Goal: Task Accomplishment & Management: Manage account settings

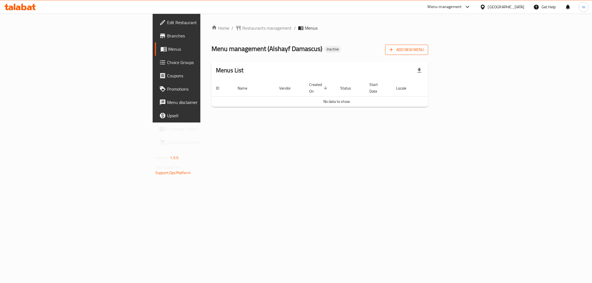
click at [424, 51] on span "Add New Menu" at bounding box center [407, 49] width 34 height 7
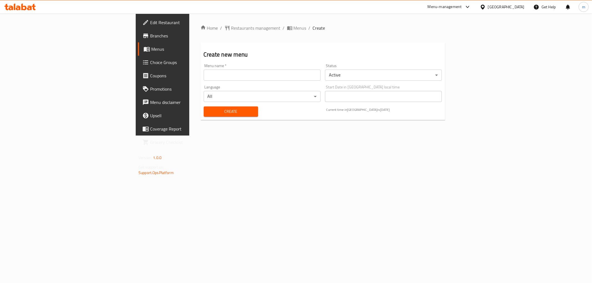
click at [285, 76] on input "text" at bounding box center [262, 75] width 117 height 11
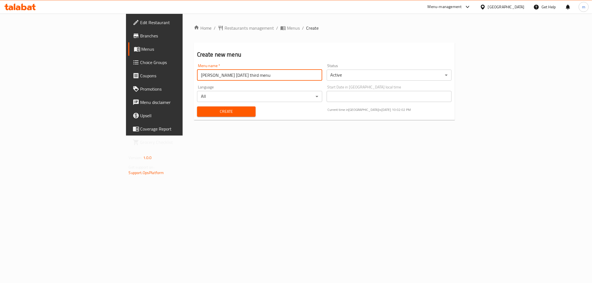
drag, startPoint x: 198, startPoint y: 71, endPoint x: 169, endPoint y: 79, distance: 29.8
click at [197, 79] on input "mohamed waled 17/9/2025 third menu" at bounding box center [259, 75] width 125 height 11
type input "mohamed waled 28/9/2025"
click at [215, 113] on span "Create" at bounding box center [226, 111] width 50 height 7
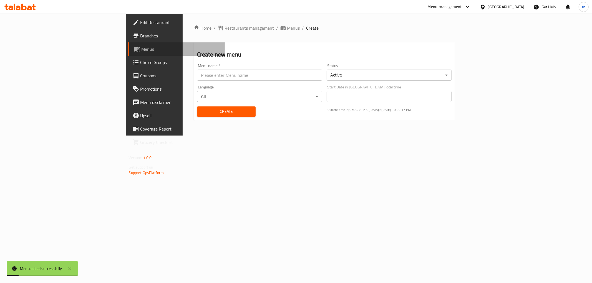
click at [142, 49] on span "Menus" at bounding box center [181, 49] width 79 height 7
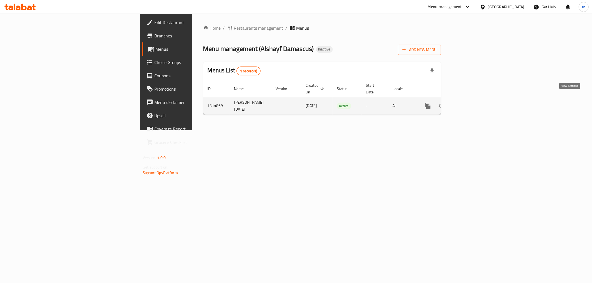
click at [475, 99] on link "enhanced table" at bounding box center [467, 105] width 13 height 13
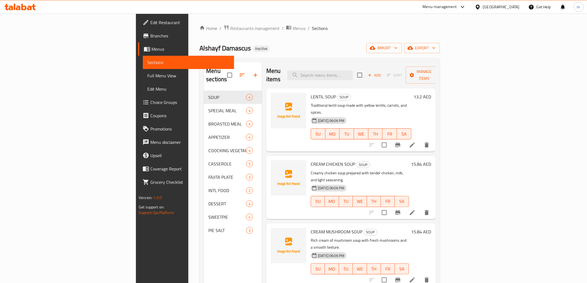
click at [152, 50] on span "Menus" at bounding box center [191, 49] width 78 height 7
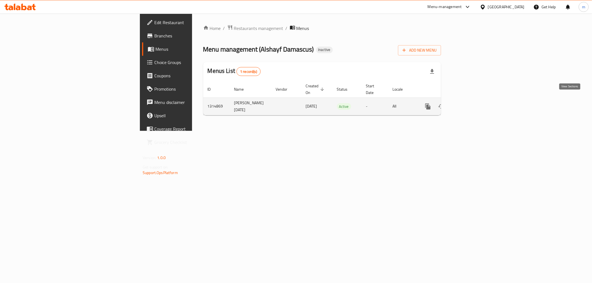
click at [471, 103] on icon "enhanced table" at bounding box center [468, 106] width 7 height 7
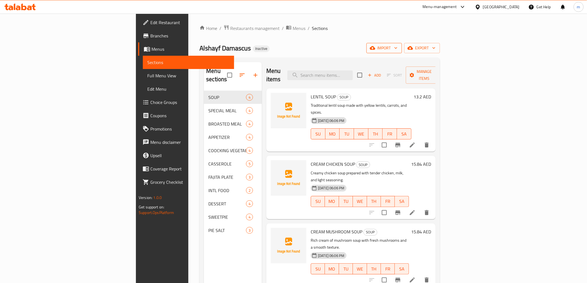
click at [402, 51] on button "import" at bounding box center [385, 48] width 36 height 10
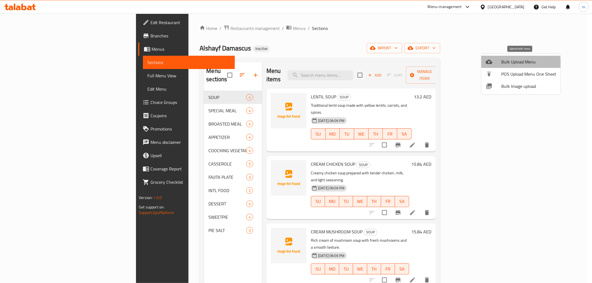
click at [516, 64] on span "Bulk Upload Menu" at bounding box center [528, 62] width 55 height 7
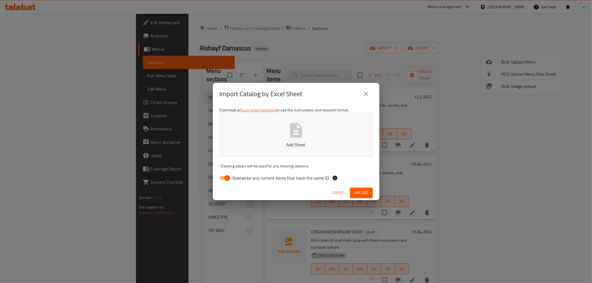
click at [230, 176] on input "Overwrite any current items that have the same ID." at bounding box center [227, 178] width 32 height 11
checkbox input "false"
click at [356, 192] on span "Upload" at bounding box center [361, 193] width 14 height 7
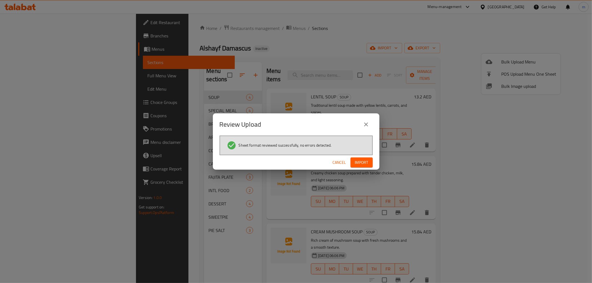
click at [356, 162] on span "Import" at bounding box center [361, 162] width 13 height 7
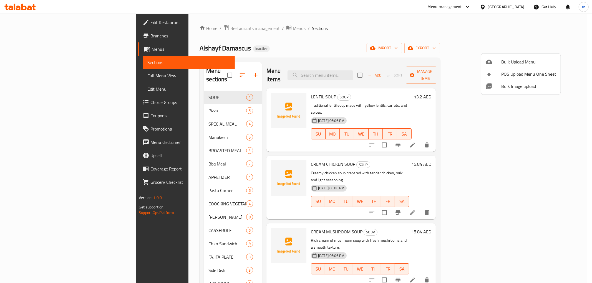
click at [118, 205] on div at bounding box center [296, 141] width 592 height 283
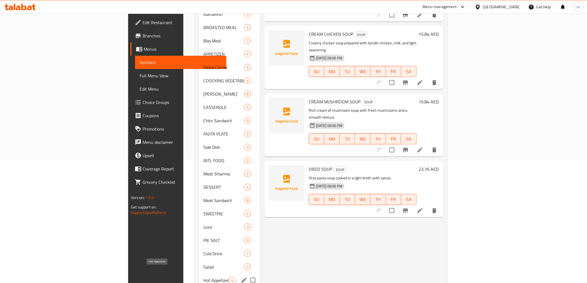
scroll to position [149, 0]
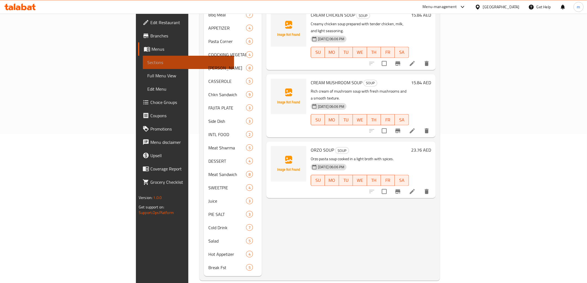
click at [143, 67] on link "Sections" at bounding box center [188, 62] width 91 height 13
click at [143, 56] on link "Sections" at bounding box center [188, 62] width 91 height 13
click at [152, 52] on span "Menus" at bounding box center [191, 49] width 78 height 7
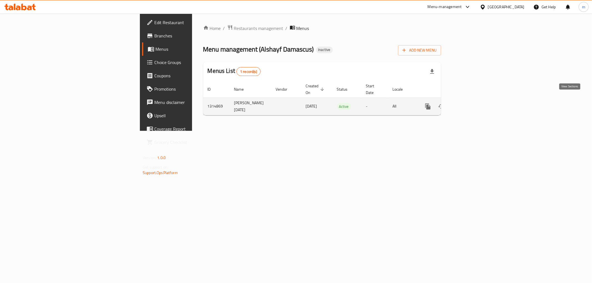
click at [475, 106] on link "enhanced table" at bounding box center [467, 106] width 13 height 13
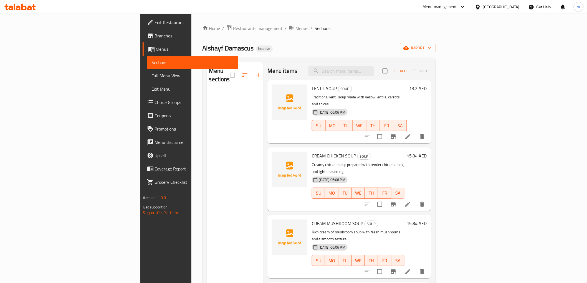
click at [218, 126] on div "Menu sections" at bounding box center [235, 203] width 56 height 283
click at [156, 50] on span "Menus" at bounding box center [195, 49] width 78 height 7
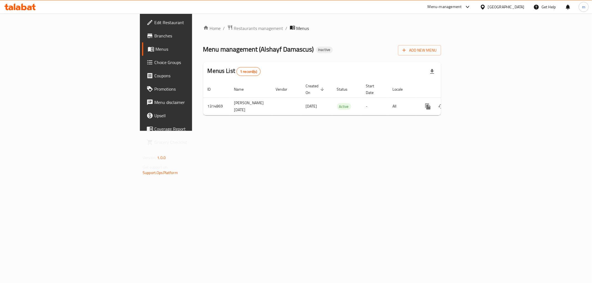
click at [142, 55] on link "Menus" at bounding box center [190, 48] width 97 height 13
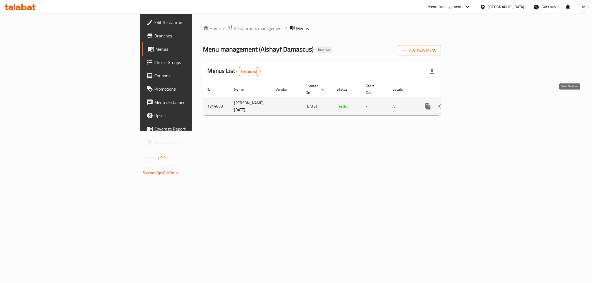
click at [471, 103] on icon "enhanced table" at bounding box center [468, 106] width 7 height 7
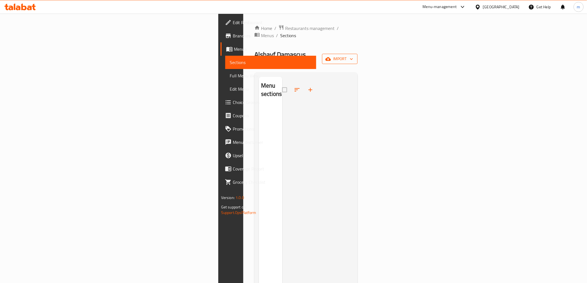
click at [358, 54] on button "import" at bounding box center [340, 59] width 36 height 10
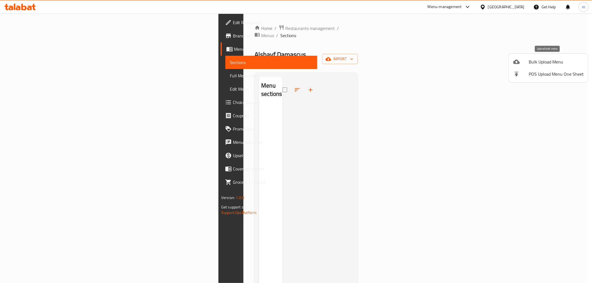
click at [559, 60] on span "Bulk Upload Menu" at bounding box center [556, 62] width 55 height 7
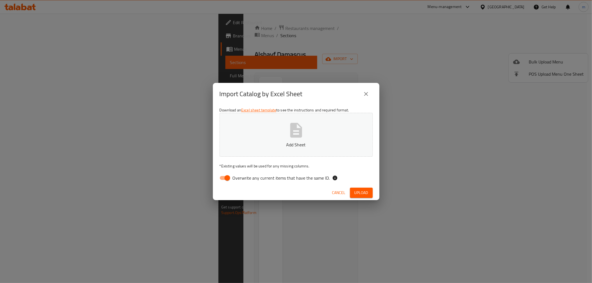
click at [251, 181] on span "Overwrite any current items that have the same ID." at bounding box center [281, 178] width 97 height 7
click at [243, 181] on input "Overwrite any current items that have the same ID." at bounding box center [227, 178] width 32 height 11
checkbox input "false"
click at [354, 190] on span "Upload" at bounding box center [361, 193] width 14 height 7
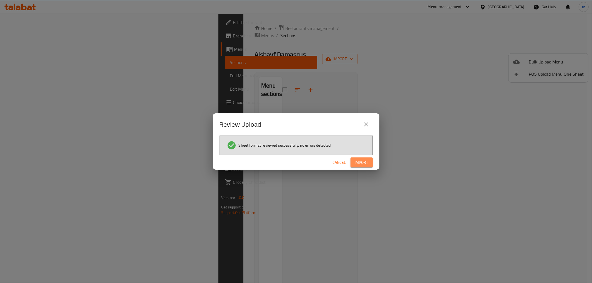
click at [359, 167] on button "Import" at bounding box center [362, 163] width 22 height 10
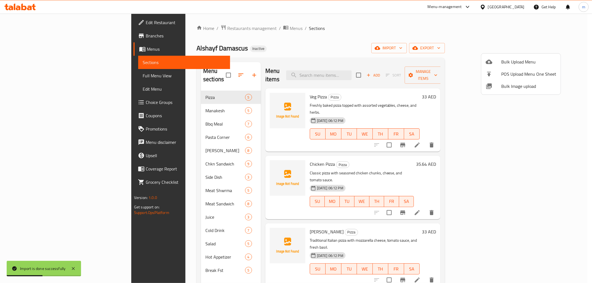
click at [440, 48] on div at bounding box center [296, 141] width 592 height 283
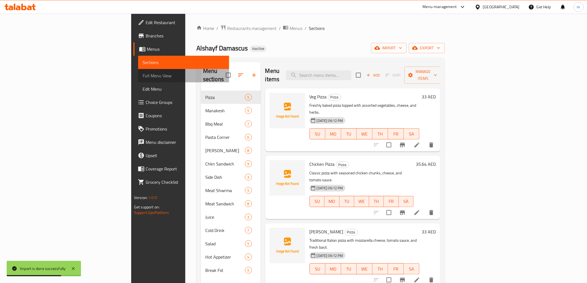
click at [143, 74] on span "Full Menu View" at bounding box center [184, 75] width 82 height 7
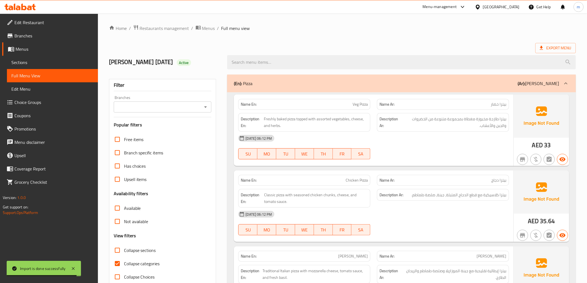
click at [117, 266] on input "Collapse categories" at bounding box center [117, 263] width 13 height 13
checkbox input "false"
click at [539, 48] on span "Export Menu" at bounding box center [556, 48] width 41 height 10
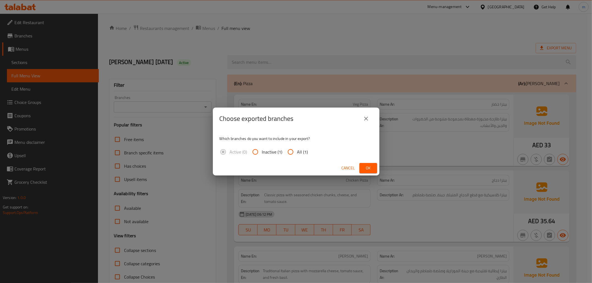
click at [302, 151] on span "All (1)" at bounding box center [302, 152] width 11 height 7
click at [297, 151] on input "All (1)" at bounding box center [290, 151] width 13 height 13
radio input "true"
click at [368, 164] on button "Ok" at bounding box center [368, 168] width 18 height 10
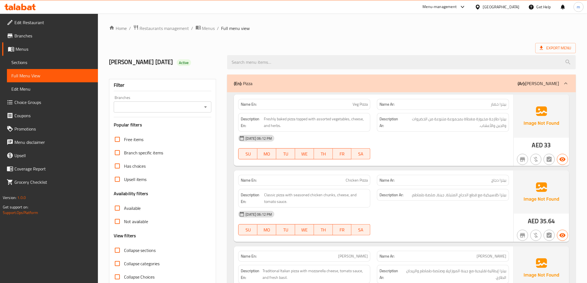
click at [514, 10] on div "United Arab Emirates" at bounding box center [501, 7] width 37 height 6
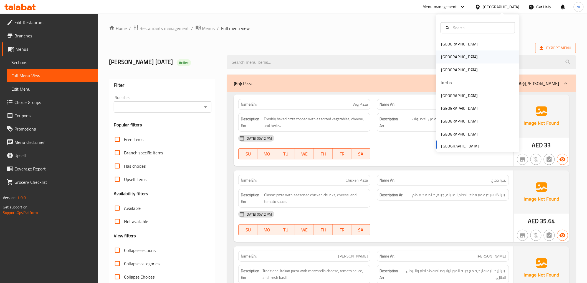
click at [475, 54] on div "Egypt" at bounding box center [478, 57] width 83 height 13
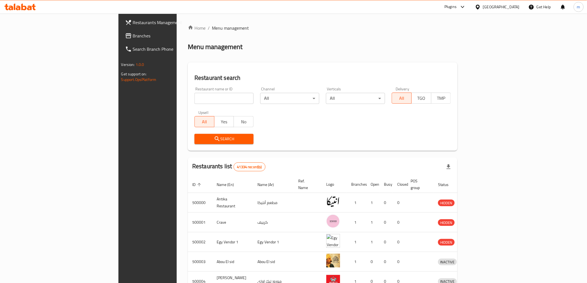
click at [133, 36] on span "Branches" at bounding box center [172, 35] width 79 height 7
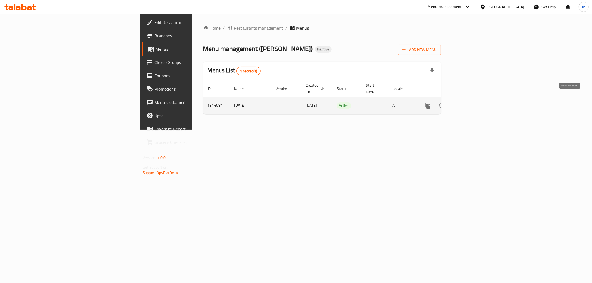
click at [471, 102] on icon "enhanced table" at bounding box center [468, 105] width 7 height 7
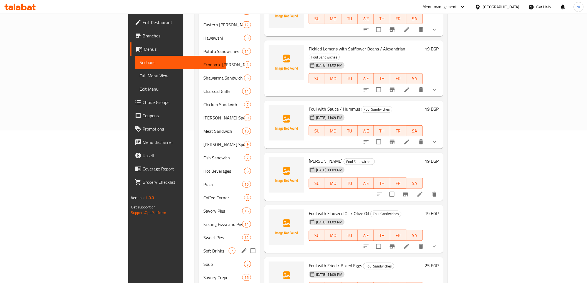
scroll to position [159, 0]
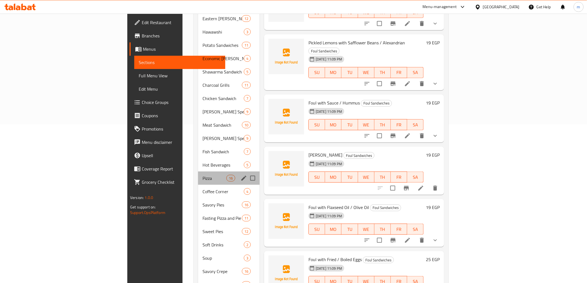
click at [198, 173] on div "Pizza 16" at bounding box center [229, 178] width 62 height 13
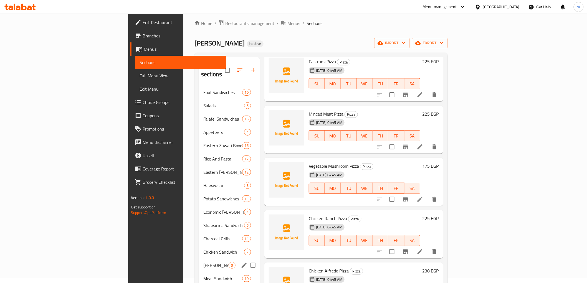
scroll to position [4, 0]
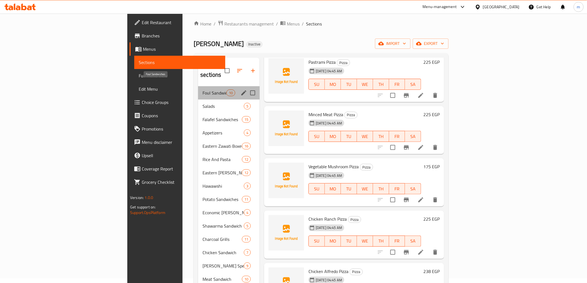
click at [203, 90] on span "Foul Sandwiches" at bounding box center [215, 93] width 24 height 7
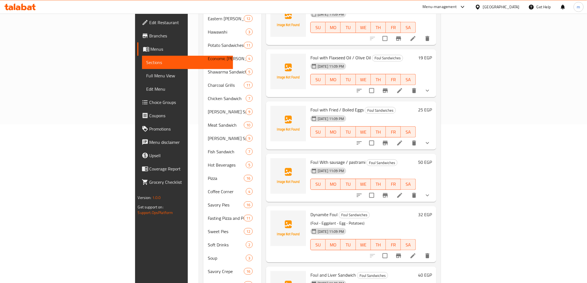
scroll to position [190, 0]
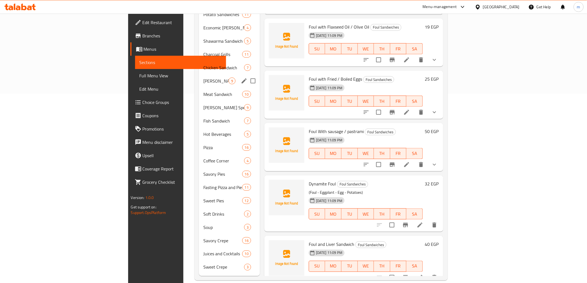
click at [199, 51] on div "Charcoal Grills 11" at bounding box center [229, 54] width 61 height 13
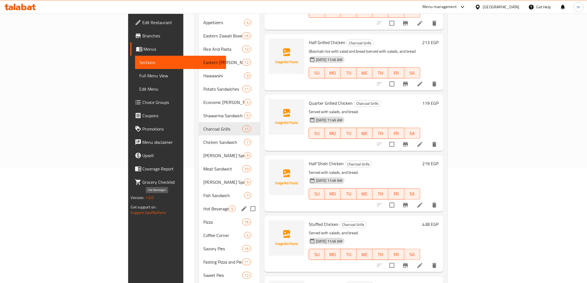
scroll to position [97, 0]
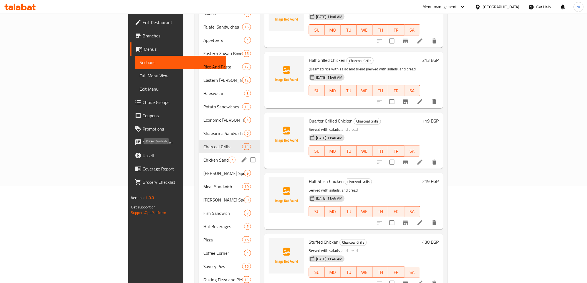
click at [203, 157] on span "Chicken Sandwich" at bounding box center [215, 160] width 25 height 7
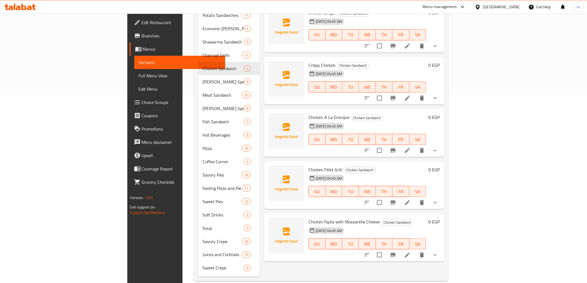
scroll to position [190, 0]
click at [198, 141] on div "Pizza 16" at bounding box center [229, 147] width 62 height 13
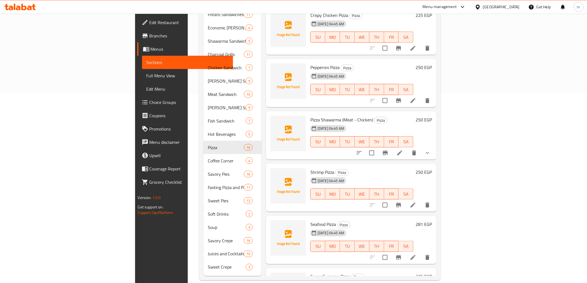
scroll to position [455, 0]
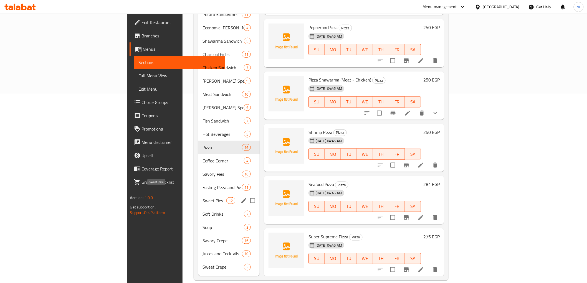
click at [203, 198] on span "Sweet Pies" at bounding box center [215, 201] width 24 height 7
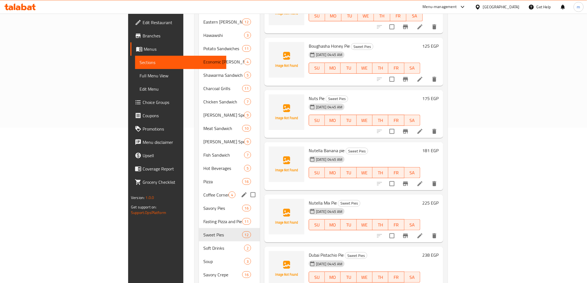
scroll to position [159, 0]
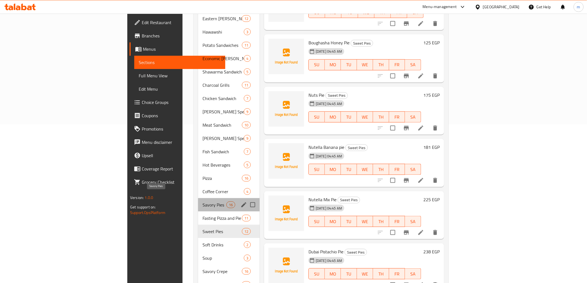
click at [203, 202] on span "Savory Pies" at bounding box center [215, 205] width 24 height 7
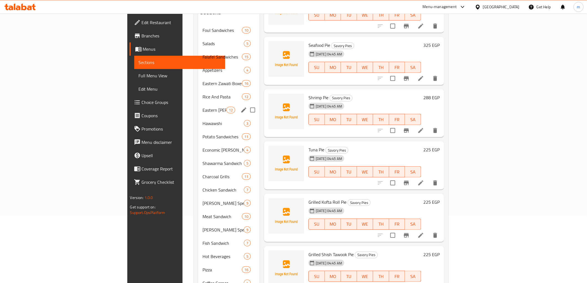
scroll to position [190, 0]
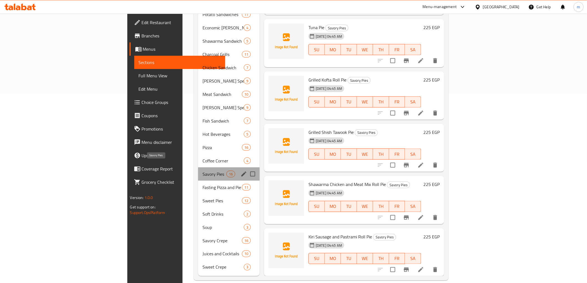
click at [203, 171] on span "Savory Pies" at bounding box center [215, 174] width 24 height 7
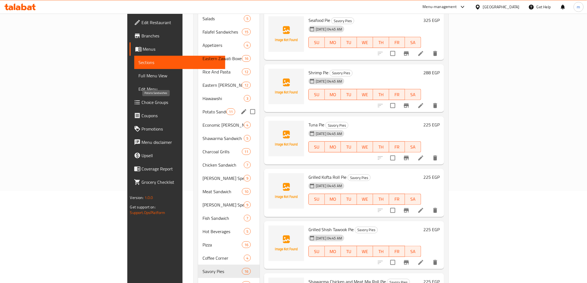
scroll to position [92, 0]
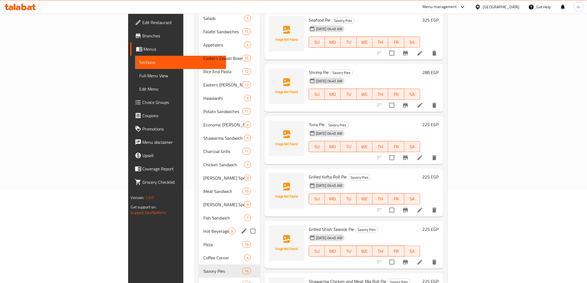
click at [199, 229] on div "Hot Beverages 5" at bounding box center [229, 231] width 61 height 13
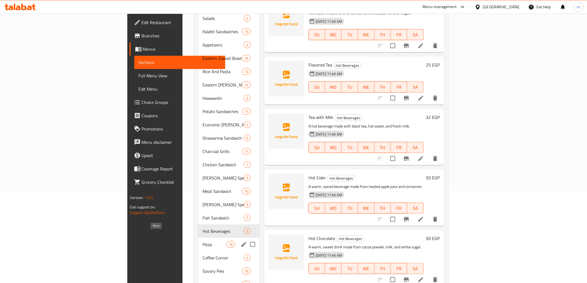
click at [203, 241] on span "Pizza" at bounding box center [215, 244] width 24 height 7
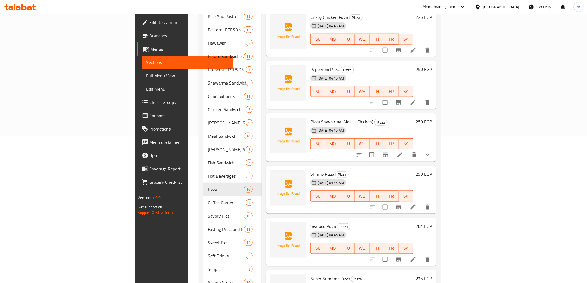
scroll to position [190, 0]
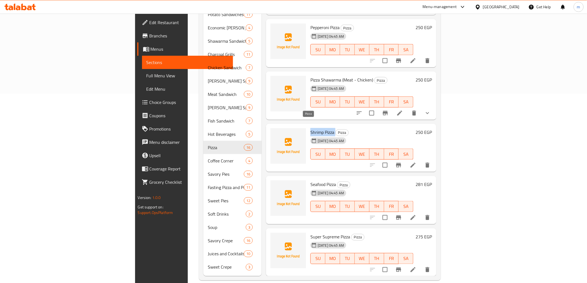
copy h6 "Shrimp Pizza"
drag, startPoint x: 276, startPoint y: 121, endPoint x: 302, endPoint y: 125, distance: 26.1
click at [308, 126] on div "Shrimp Pizza Pizza 25-09-2025 04:45 AM SU MO TU WE TH FR SA" at bounding box center [361, 148] width 107 height 44
drag, startPoint x: 278, startPoint y: 174, endPoint x: 296, endPoint y: 179, distance: 18.1
click at [308, 179] on div "Seafood Pizza Pizza 25-09-2025 04:45 AM SU MO TU WE TH FR SA" at bounding box center [361, 200] width 107 height 44
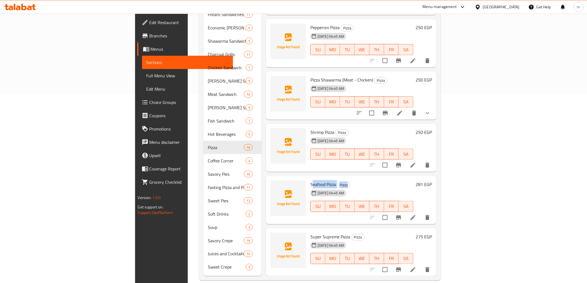
click at [311, 180] on span "Seafood Pizza" at bounding box center [324, 184] width 26 height 8
click at [271, 181] on img at bounding box center [289, 199] width 36 height 36
copy div "Seafood Pizza"
drag, startPoint x: 273, startPoint y: 175, endPoint x: 306, endPoint y: 178, distance: 33.4
click at [306, 178] on div "Seafood Pizza Pizza 25-09-2025 04:45 AM SU MO TU WE TH FR SA 281 EGP" at bounding box center [351, 200] width 166 height 44
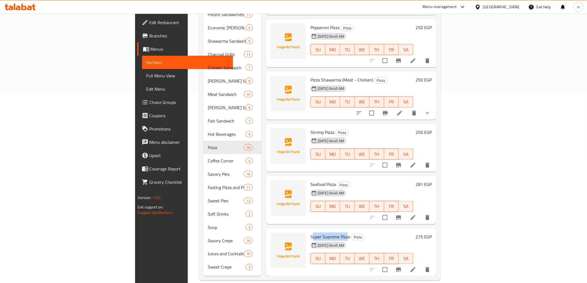
drag, startPoint x: 278, startPoint y: 229, endPoint x: 313, endPoint y: 227, distance: 35.0
click at [313, 233] on span "Super Supreme Pizza" at bounding box center [331, 237] width 40 height 8
click at [271, 233] on img at bounding box center [289, 251] width 36 height 36
copy span "Super Supreme Pizza"
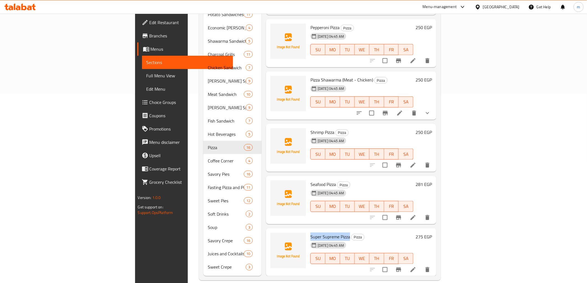
drag, startPoint x: 275, startPoint y: 226, endPoint x: 317, endPoint y: 229, distance: 41.4
click at [317, 231] on div "Super Supreme Pizza Pizza 25-09-2025 04:45 AM SU MO TU WE TH FR SA" at bounding box center [361, 253] width 107 height 44
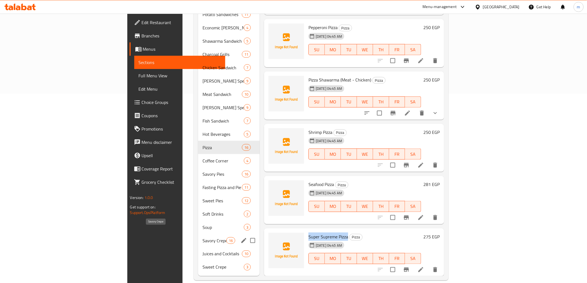
drag, startPoint x: 137, startPoint y: 231, endPoint x: 142, endPoint y: 211, distance: 21.3
click at [203, 238] on span "Savory Crepe" at bounding box center [215, 241] width 24 height 7
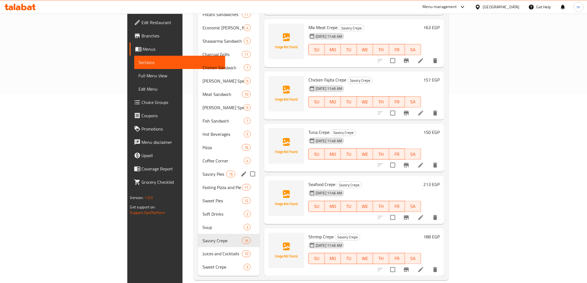
click at [198, 168] on div "Savory Pies 16" at bounding box center [229, 174] width 62 height 13
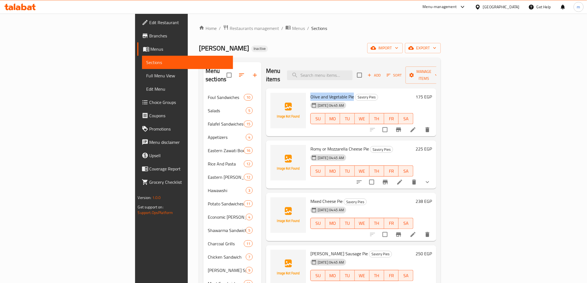
copy span "Olive and Vegetable Pie"
drag, startPoint x: 277, startPoint y: 87, endPoint x: 320, endPoint y: 85, distance: 42.8
click at [320, 93] on span "Olive and Vegetable Pie" at bounding box center [333, 97] width 44 height 8
copy span "Romy or Mozzarella Cheese Pie"
drag, startPoint x: 276, startPoint y: 139, endPoint x: 335, endPoint y: 135, distance: 59.0
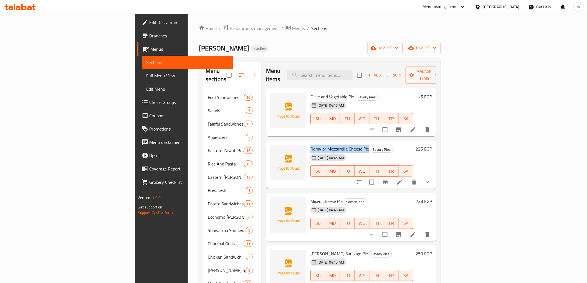
click at [335, 143] on div "Romy or Mozzarella Cheese Pie Savory Pies 25-09-2025 04:45 AM SU MO TU WE TH FR…" at bounding box center [361, 165] width 107 height 44
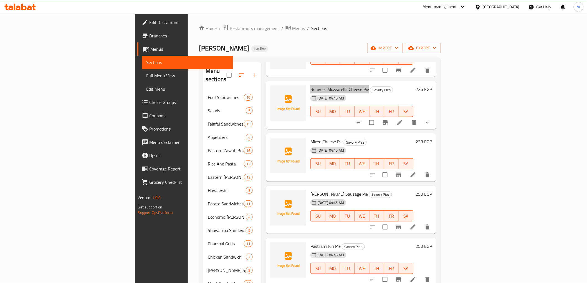
scroll to position [62, 0]
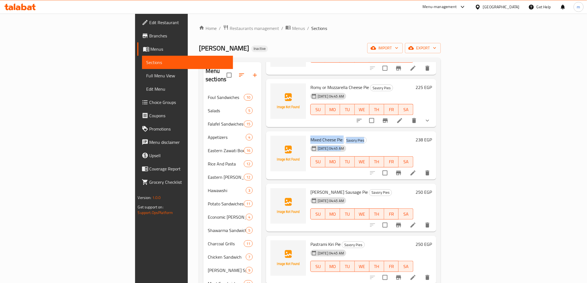
drag, startPoint x: 276, startPoint y: 132, endPoint x: 310, endPoint y: 137, distance: 34.3
click at [310, 137] on div "Mixed Cheese Pie Savory Pies 25-09-2025 04:45 AM SU MO TU WE TH FR SA" at bounding box center [361, 156] width 107 height 44
click at [311, 136] on h6 "Mixed Cheese Pie Savory Pies" at bounding box center [362, 140] width 103 height 8
copy span "Mixed Cheese Pie"
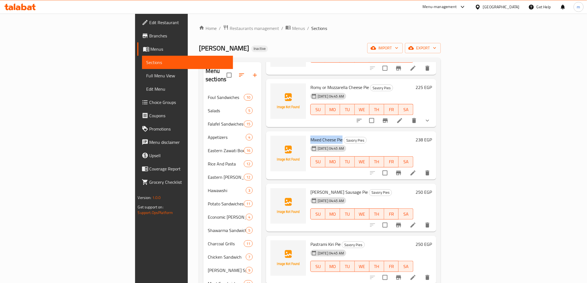
drag, startPoint x: 278, startPoint y: 131, endPoint x: 309, endPoint y: 132, distance: 30.8
click at [311, 136] on span "Mixed Cheese Pie" at bounding box center [327, 140] width 32 height 8
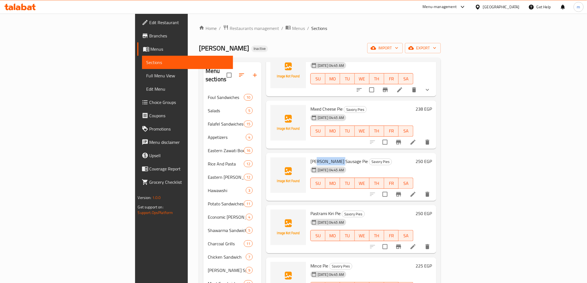
drag, startPoint x: 284, startPoint y: 152, endPoint x: 301, endPoint y: 155, distance: 17.4
click at [311, 157] on span "Kiri's Sausage Pie" at bounding box center [339, 161] width 57 height 8
copy span "Kiri's Sausage Pie"
drag, startPoint x: 275, startPoint y: 154, endPoint x: 309, endPoint y: 143, distance: 35.6
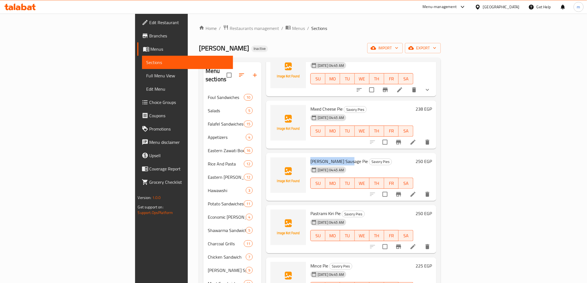
click at [309, 143] on div "Menu items Add Sort Manage items Olive and Vegetable Pie Savory Pies 25-09-2025…" at bounding box center [349, 264] width 175 height 404
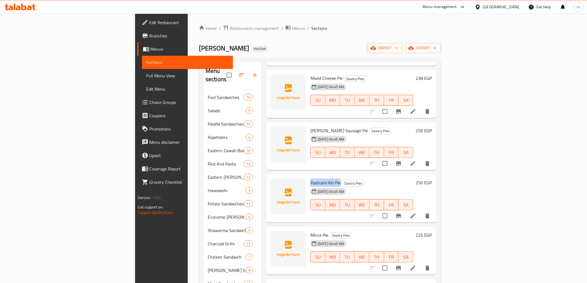
copy span "Pastrami Kiri Pie"
drag, startPoint x: 276, startPoint y: 173, endPoint x: 307, endPoint y: 176, distance: 31.5
click at [308, 177] on div "Pastrami Kiri Pie Savory Pies 25-09-2025 04:45 AM SU MO TU WE TH FR SA" at bounding box center [361, 199] width 107 height 44
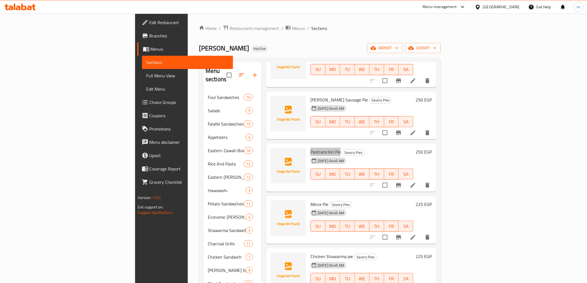
scroll to position [185, 0]
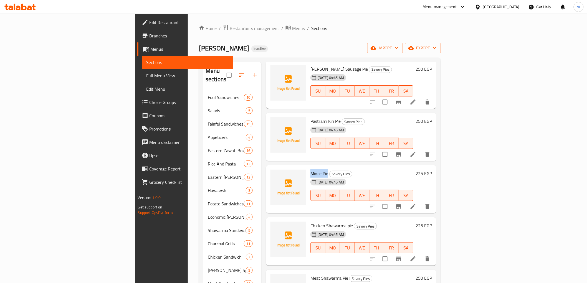
drag, startPoint x: 275, startPoint y: 167, endPoint x: 295, endPoint y: 166, distance: 19.5
click at [308, 168] on div "Mince Pie Savory Pies 25-09-2025 04:45 AM SU MO TU WE TH FR SA" at bounding box center [361, 190] width 107 height 44
click at [311, 170] on h6 "Mince Pie Savory Pies" at bounding box center [362, 174] width 103 height 8
click at [311, 170] on span "Mince Pie" at bounding box center [320, 174] width 18 height 8
click at [308, 177] on div "25-09-2025 04:45 AM" at bounding box center [321, 182] width 27 height 11
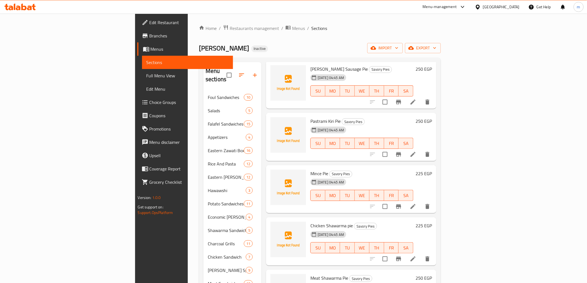
click at [311, 170] on span "Mince Pie" at bounding box center [320, 174] width 18 height 8
click at [308, 177] on div "25-09-2025 04:45 AM" at bounding box center [321, 182] width 27 height 11
click at [311, 170] on span "Mince Pie" at bounding box center [320, 174] width 18 height 8
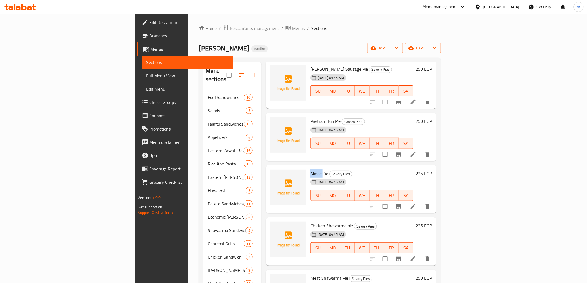
click at [311, 170] on span "Mince Pie" at bounding box center [320, 174] width 18 height 8
click at [311, 222] on span "Chicken Shawarma pie" at bounding box center [332, 226] width 42 height 8
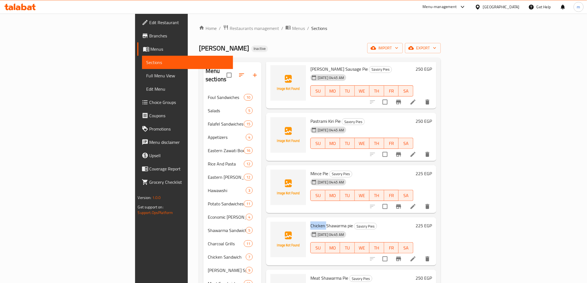
click at [311, 222] on span "Chicken Shawarma pie" at bounding box center [332, 226] width 42 height 8
copy h6 "Chicken Shawarma pie"
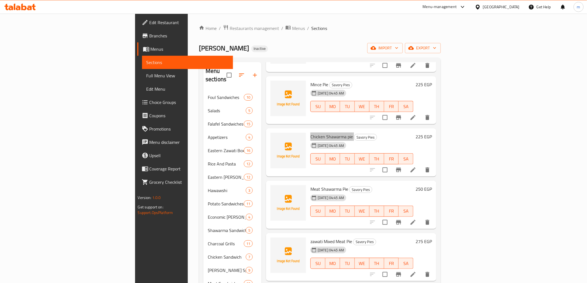
scroll to position [278, 0]
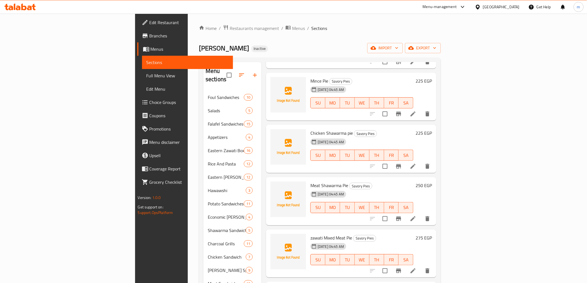
click at [311, 182] on span "Meat Shawarma Pie" at bounding box center [330, 186] width 38 height 8
copy h6 "Meat Shawarma Pie"
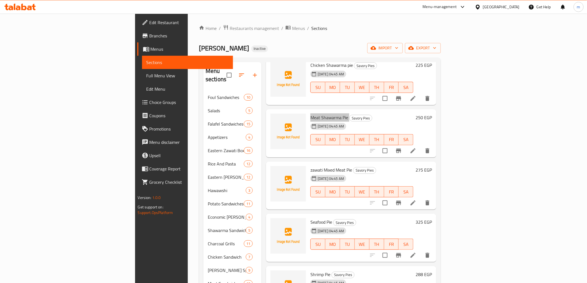
scroll to position [370, 0]
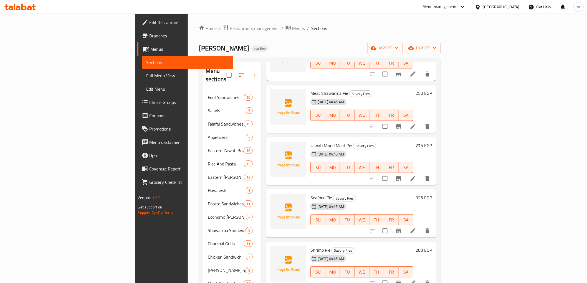
click at [311, 142] on span "zawati Mixed Meat Pie" at bounding box center [332, 146] width 42 height 8
click at [308, 201] on div "25-09-2025 04:45 AM" at bounding box center [321, 206] width 27 height 11
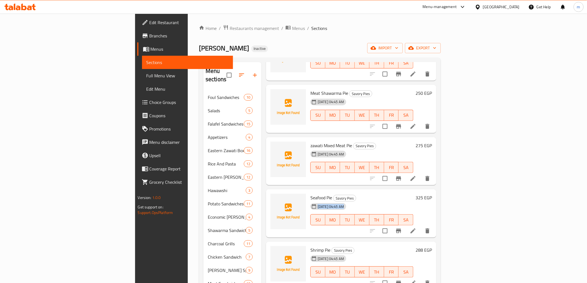
click at [308, 201] on div "25-09-2025 04:45 AM" at bounding box center [321, 206] width 27 height 11
click at [311, 194] on span "Seafood Pie" at bounding box center [322, 198] width 22 height 8
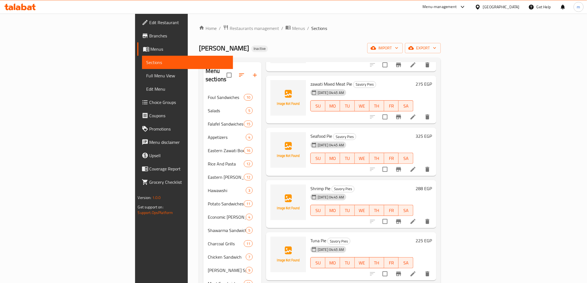
click at [311, 185] on span "Shrimp Pie" at bounding box center [321, 189] width 20 height 8
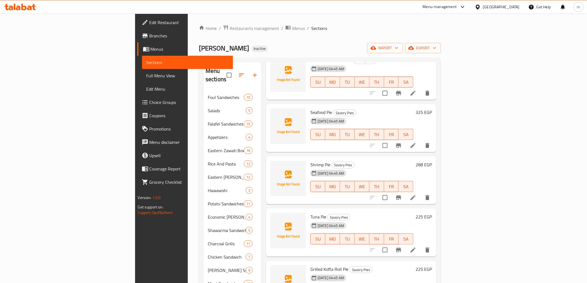
click at [311, 213] on span "Tuna Pie" at bounding box center [319, 217] width 16 height 8
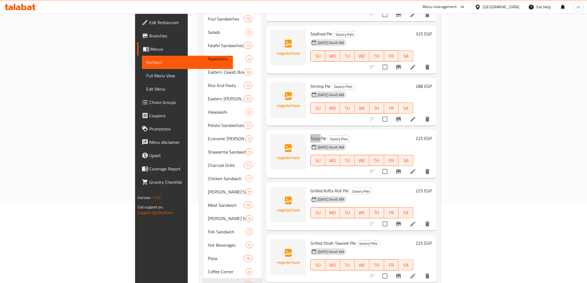
scroll to position [92, 0]
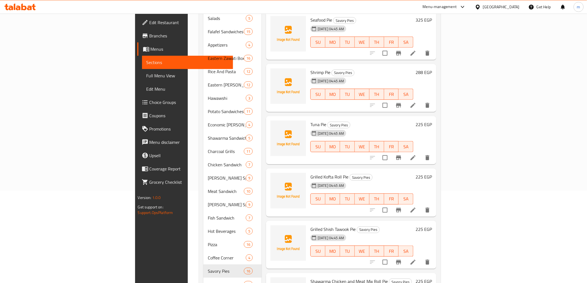
click at [311, 173] on span "Grilled Kofta Roll Pie" at bounding box center [330, 177] width 38 height 8
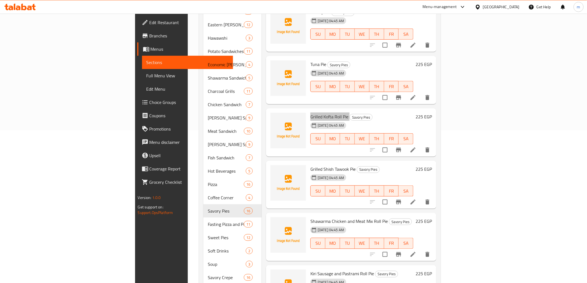
scroll to position [154, 0]
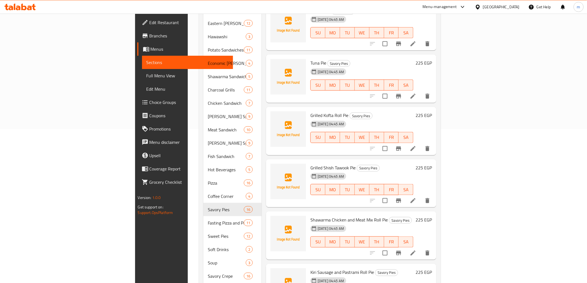
click at [311, 164] on span "Grilled Shish Tawook Pie" at bounding box center [333, 168] width 45 height 8
click at [311, 216] on span "Shawarma Chicken and Meat Mix Roll Pie" at bounding box center [349, 220] width 77 height 8
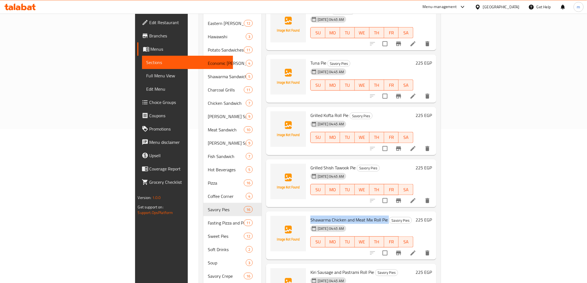
click at [311, 216] on span "Shawarma Chicken and Meat Mix Roll Pie" at bounding box center [349, 220] width 77 height 8
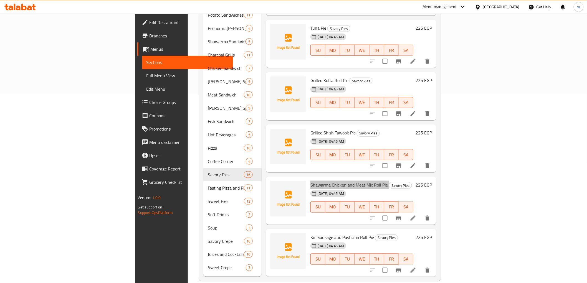
scroll to position [190, 0]
click at [311, 233] on span "Kiri Sausage and Pastrami Roll Pie" at bounding box center [343, 237] width 64 height 8
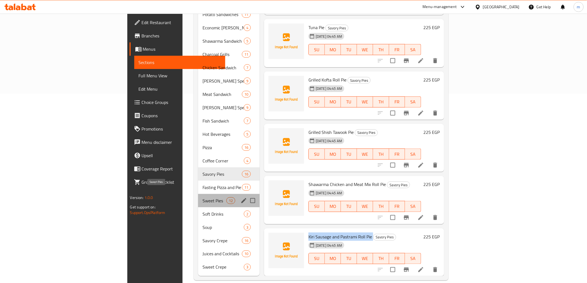
click at [203, 198] on span "Sweet Pies" at bounding box center [215, 201] width 24 height 7
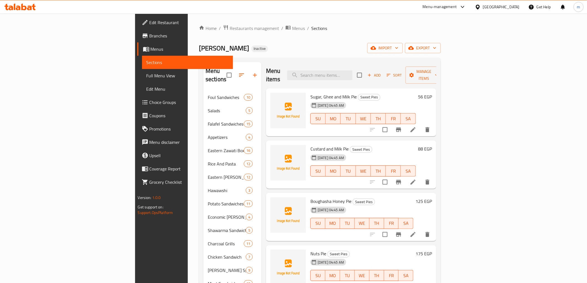
click at [311, 93] on span "Sugar, Ghee and Milk Pie" at bounding box center [334, 97] width 46 height 8
click at [311, 145] on span "Custard and Milk Pie" at bounding box center [330, 149] width 38 height 8
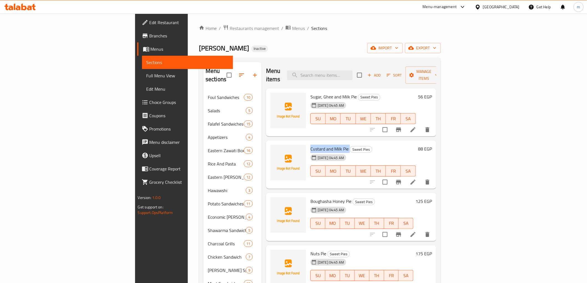
click at [311, 145] on span "Custard and Milk Pie" at bounding box center [330, 149] width 38 height 8
click at [311, 197] on span "Boughasha Honey Pie" at bounding box center [331, 201] width 41 height 8
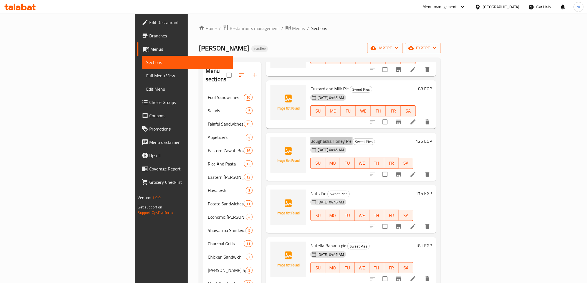
scroll to position [62, 0]
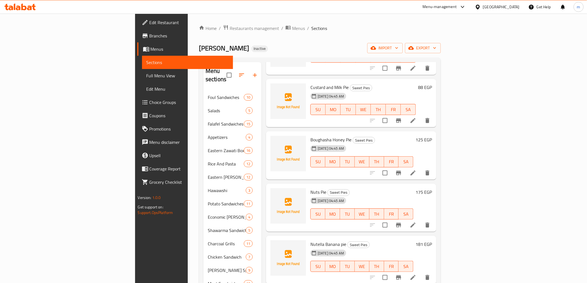
click at [311, 188] on span "Nuts Pie" at bounding box center [319, 192] width 16 height 8
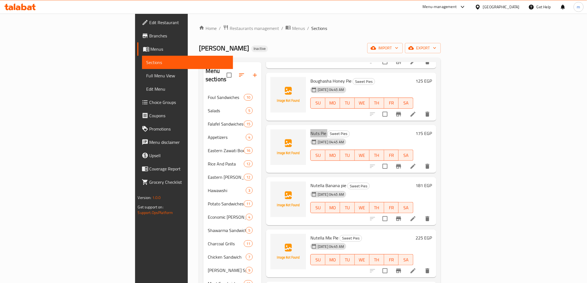
scroll to position [123, 0]
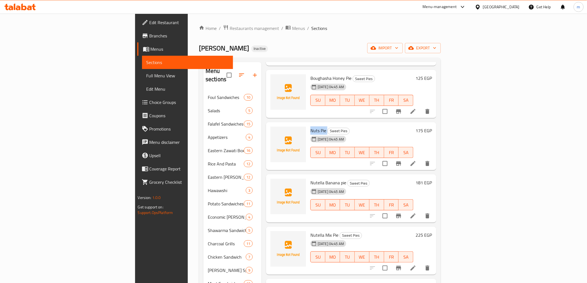
click at [311, 179] on span "Nutella Banana pie" at bounding box center [329, 183] width 36 height 8
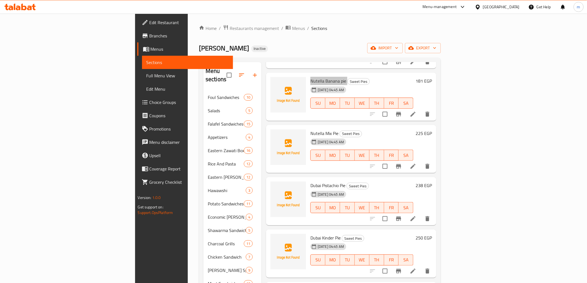
scroll to position [215, 0]
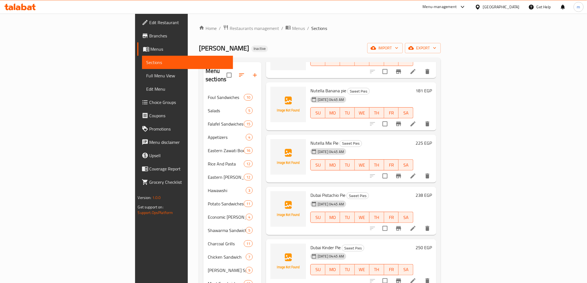
click at [311, 139] on span "Nutella Mix Pie" at bounding box center [325, 143] width 28 height 8
click at [311, 191] on span "Dubai Pistachio Pie" at bounding box center [328, 195] width 35 height 8
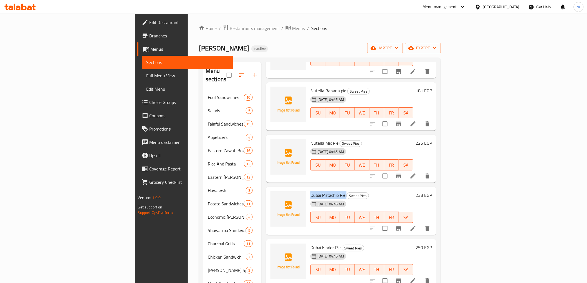
click at [311, 191] on span "Dubai Pistachio Pie" at bounding box center [328, 195] width 35 height 8
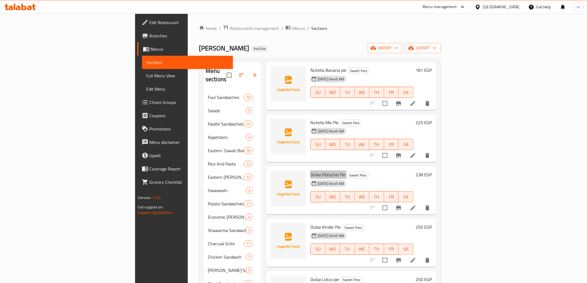
scroll to position [246, 0]
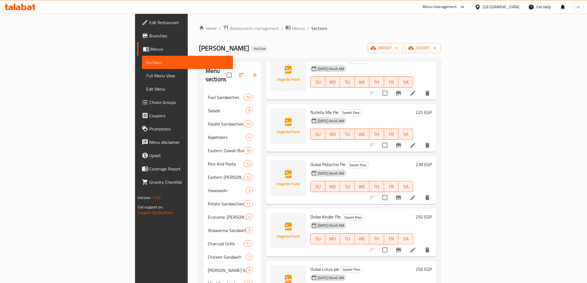
click at [311, 213] on span "Dubai Kinder Pie" at bounding box center [326, 217] width 30 height 8
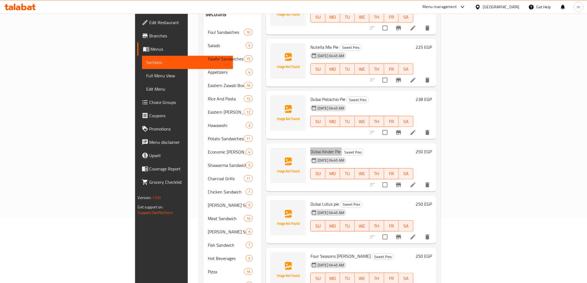
scroll to position [92, 0]
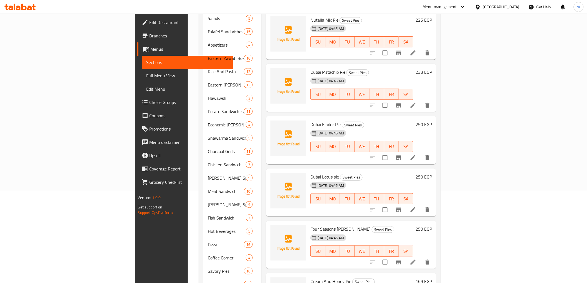
click at [311, 173] on span "Dubai Lotus pie" at bounding box center [325, 177] width 29 height 8
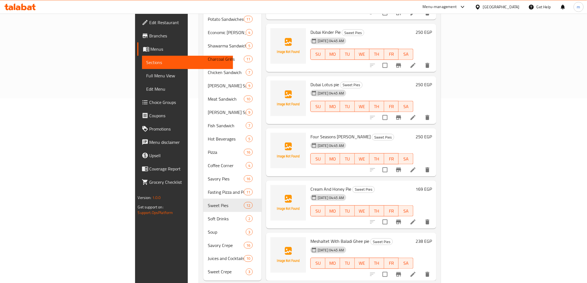
click at [311, 133] on span "Four Seasons zawati Pie" at bounding box center [341, 137] width 60 height 8
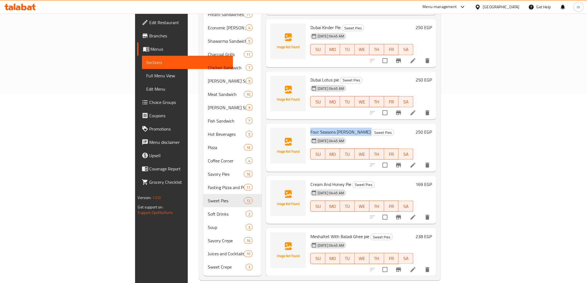
click at [311, 180] on span "Cream And Honey Pie" at bounding box center [331, 184] width 41 height 8
click at [311, 233] on span "Meshaltet With Baladi Ghee pie" at bounding box center [340, 237] width 59 height 8
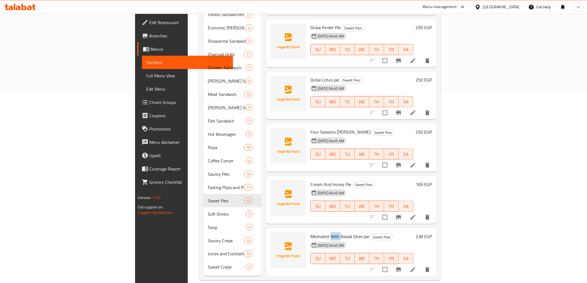
click at [311, 233] on span "Meshaltet With Baladi Ghee pie" at bounding box center [340, 237] width 59 height 8
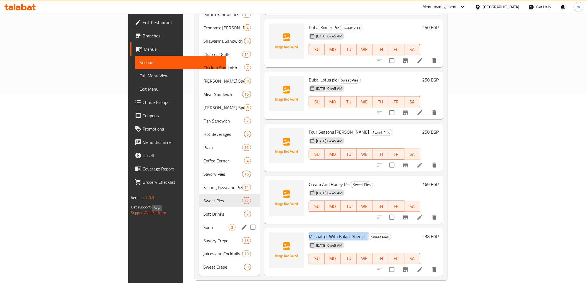
click at [203, 224] on span "Soup" at bounding box center [215, 227] width 25 height 7
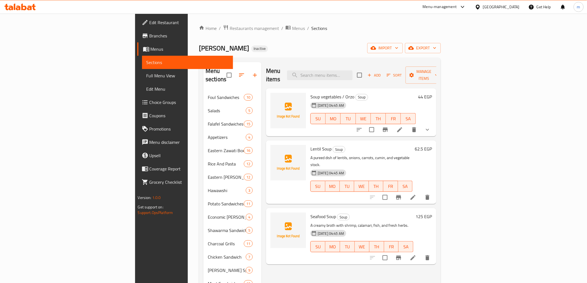
click at [408, 125] on li at bounding box center [400, 130] width 16 height 10
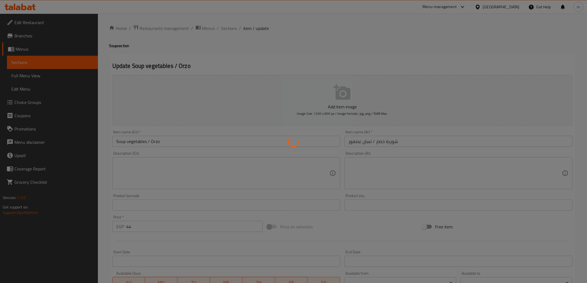
type input "اختيارك من"
type input "1"
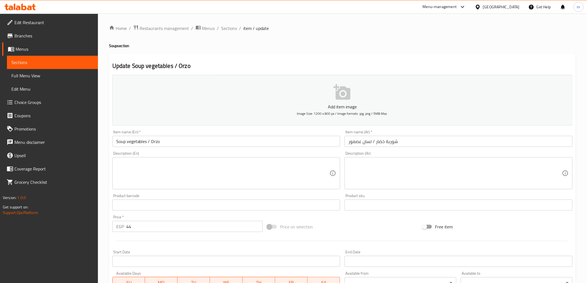
click at [278, 164] on textarea at bounding box center [223, 173] width 214 height 26
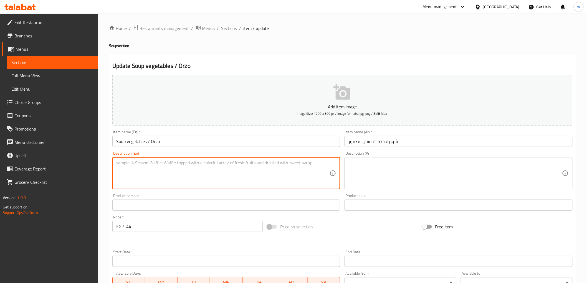
paste textarea "A warm liquid dish made from vegetables, stock, and seasonings."
type textarea "A warm liquid dish made from vegetables, stock, and seasonings."
click at [390, 165] on textarea at bounding box center [456, 173] width 214 height 26
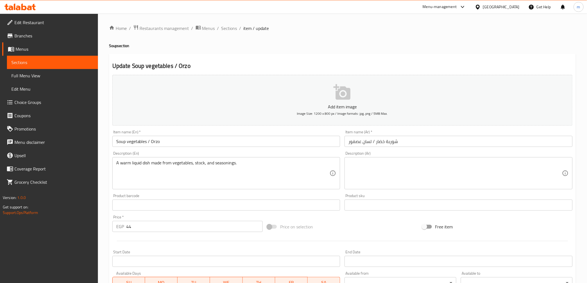
click at [454, 178] on textarea at bounding box center [456, 173] width 214 height 26
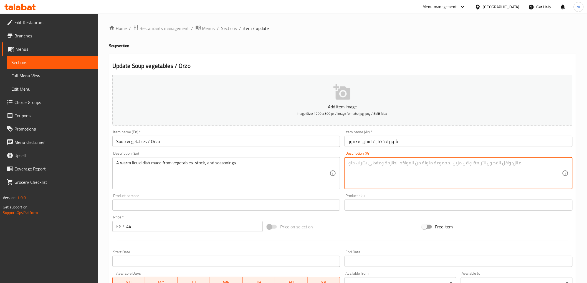
paste textarea "طبق سائل دافئ مصنوع من الخضار والمرق والتوابل."
type textarea "طبق سائل دافئ مصنوع من الخضار والمرق والتوابل."
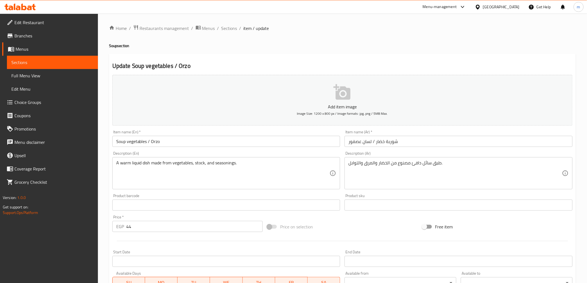
click at [475, 173] on textarea "طبق سائل دافئ مصنوع من الخضار والمرق والتوابل." at bounding box center [456, 173] width 214 height 26
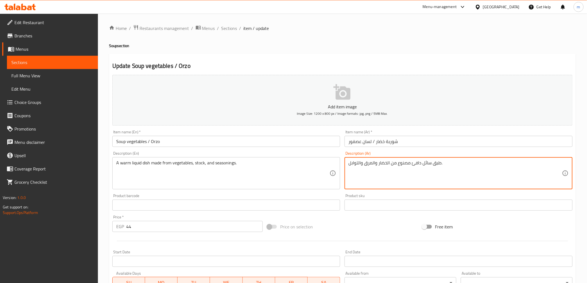
click at [475, 173] on textarea "طبق سائل دافئ مصنوع من الخضار والمرق والتوابل." at bounding box center [456, 173] width 214 height 26
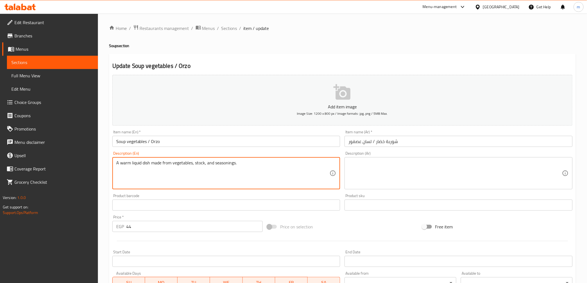
click at [250, 165] on textarea "A warm liquid dish made from vegetables, stock, and seasonings." at bounding box center [223, 173] width 214 height 26
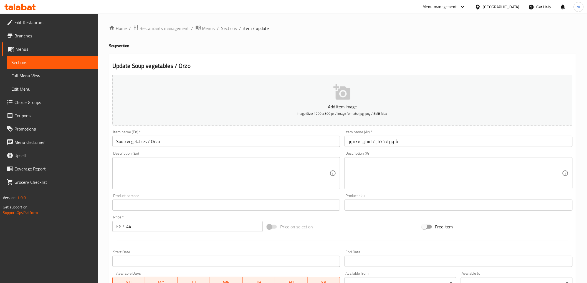
click at [266, 134] on div "Item name (En)   * Soup vegetables / Orzo Item name (En) *" at bounding box center [226, 138] width 228 height 17
click at [243, 145] on input "Soup vegetables / Orzo" at bounding box center [226, 141] width 228 height 11
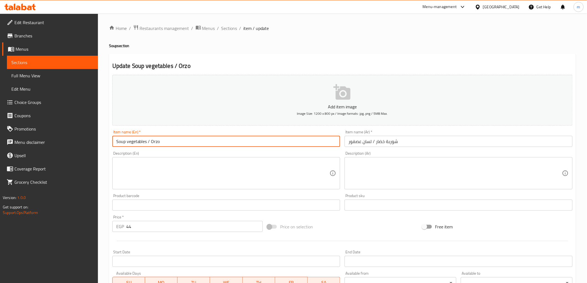
click at [243, 145] on input "Soup vegetables / Orzo" at bounding box center [226, 141] width 228 height 11
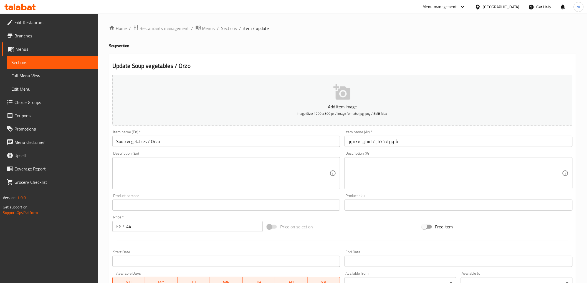
drag, startPoint x: 82, startPoint y: 57, endPoint x: 79, endPoint y: 59, distance: 2.9
click at [82, 57] on link "Sections" at bounding box center [52, 62] width 91 height 13
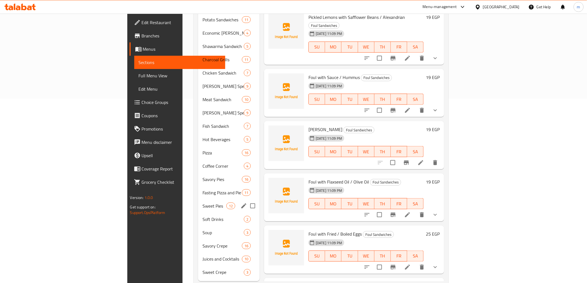
scroll to position [185, 0]
click at [198, 229] on div "Soup 3" at bounding box center [229, 232] width 62 height 13
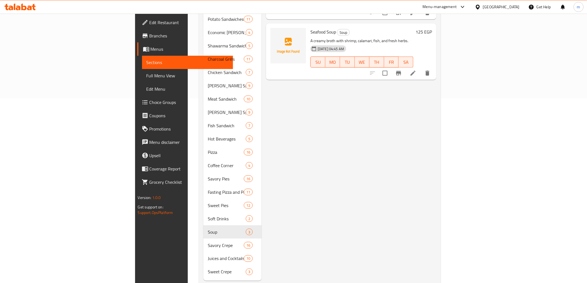
scroll to position [62, 0]
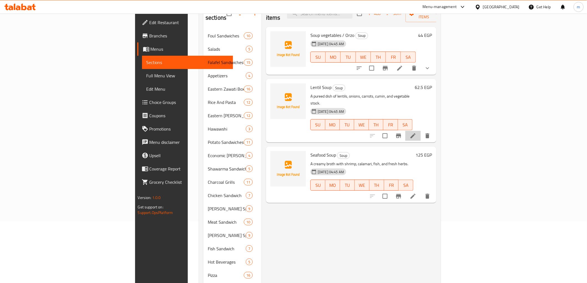
click at [421, 131] on li at bounding box center [413, 136] width 16 height 10
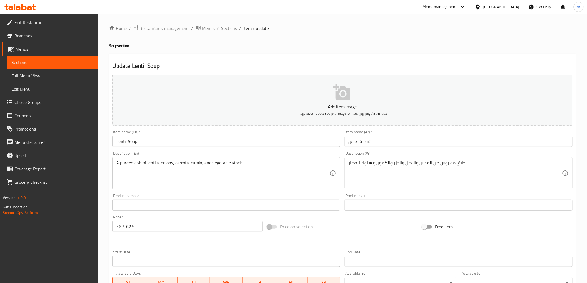
click at [234, 29] on span "Sections" at bounding box center [229, 28] width 16 height 7
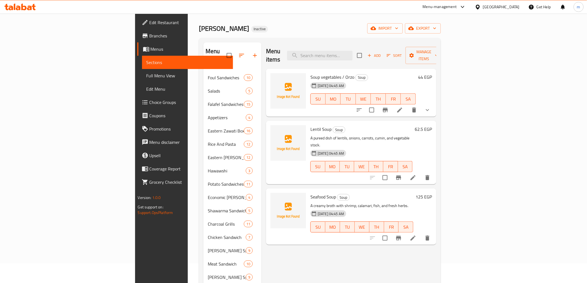
scroll to position [31, 0]
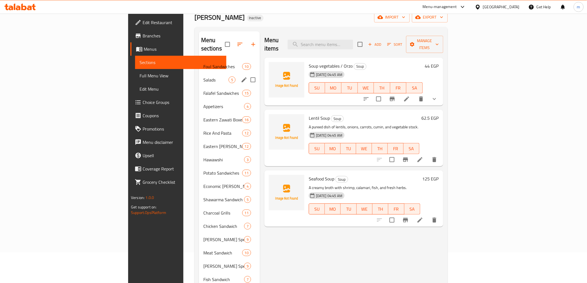
drag, startPoint x: 153, startPoint y: 73, endPoint x: 168, endPoint y: 78, distance: 15.5
click at [203, 77] on span "Salads" at bounding box center [215, 80] width 25 height 7
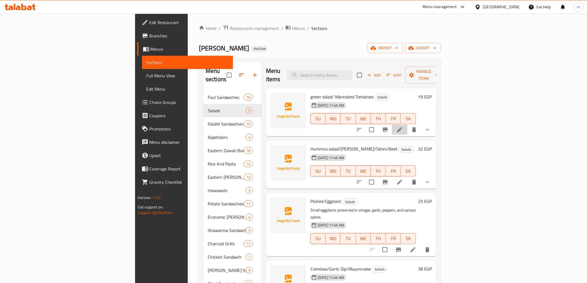
click at [408, 125] on li at bounding box center [400, 130] width 16 height 10
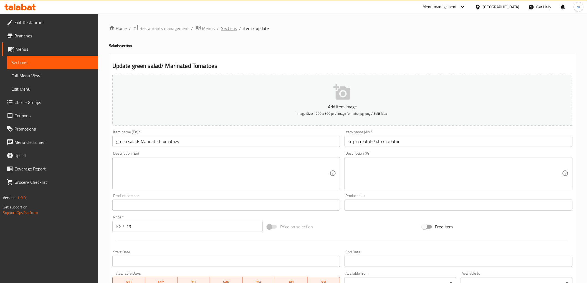
click at [221, 28] on span "Sections" at bounding box center [229, 28] width 16 height 7
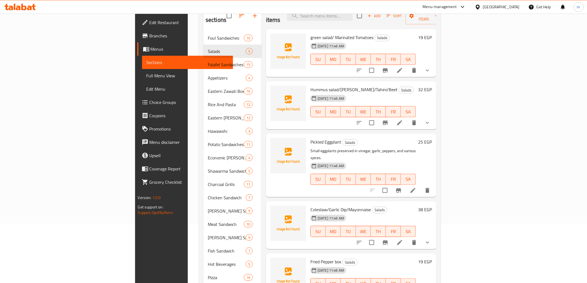
scroll to position [154, 0]
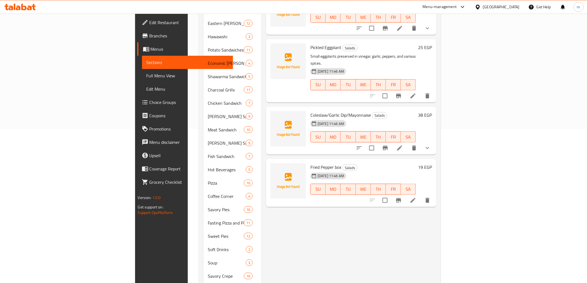
click at [421, 196] on li at bounding box center [413, 201] width 16 height 10
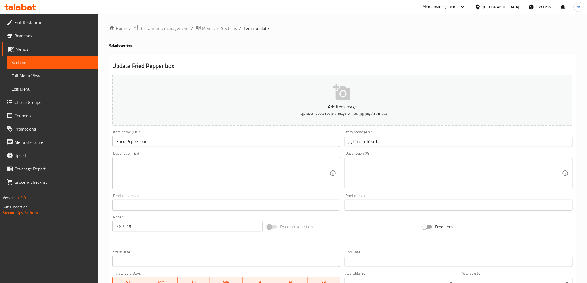
click at [213, 178] on textarea at bounding box center [223, 173] width 214 height 26
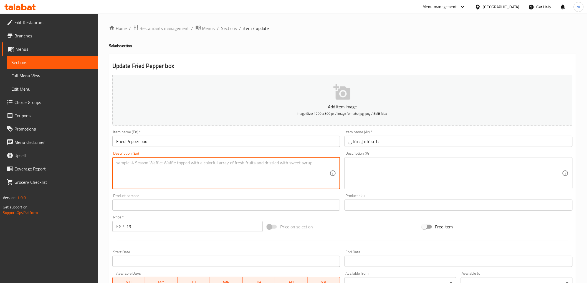
paste textarea "Green peppers lightly fried in oil, often served as a topping."
type textarea "Green peppers lightly fried in oil, often served as a topping."
click at [395, 171] on textarea at bounding box center [456, 173] width 214 height 26
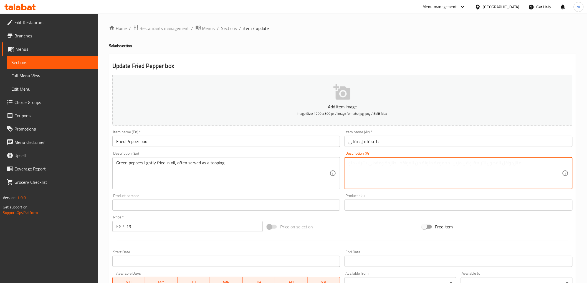
paste textarea "الفلفل الأخضر المقلي قليلاً في الزيت، ويقدم عادةً كإضافة."
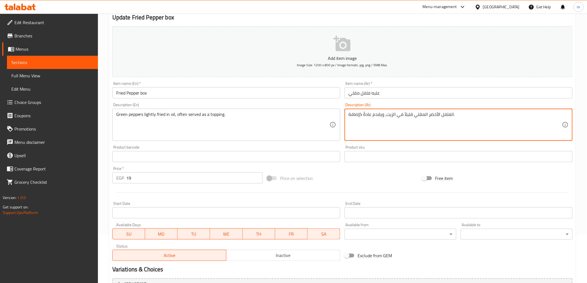
scroll to position [108, 0]
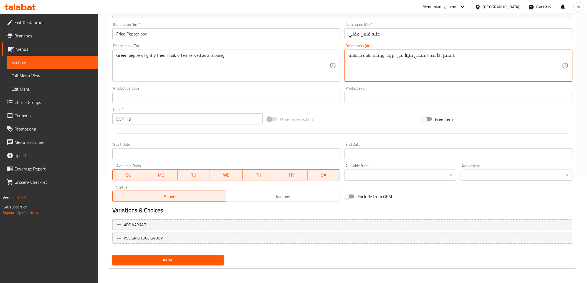
type textarea "الفلفل الأخضر المقلي قليلاً في الزيت، ويقدم عادةً كإضافة."
click at [196, 257] on span "Update" at bounding box center [168, 260] width 103 height 7
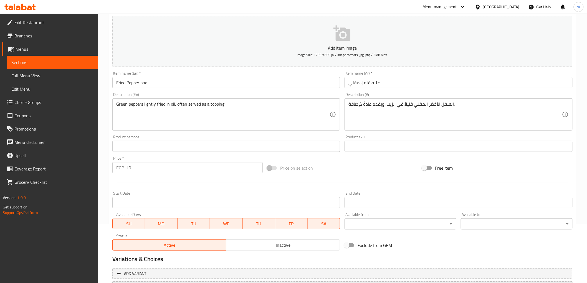
scroll to position [92, 0]
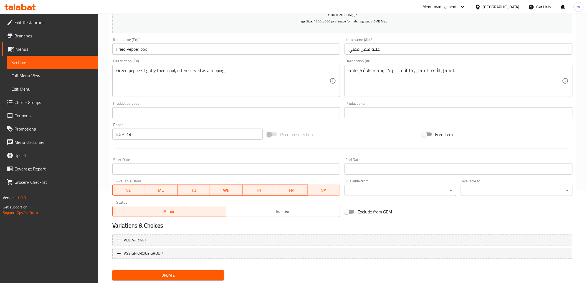
click at [162, 277] on span "Update" at bounding box center [168, 275] width 103 height 7
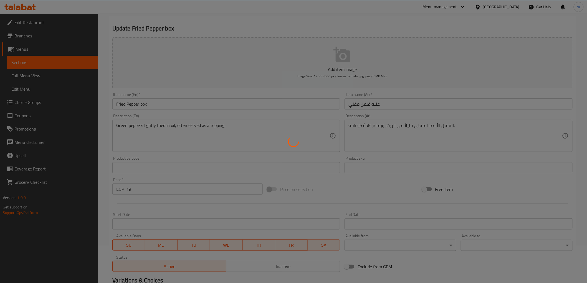
scroll to position [0, 0]
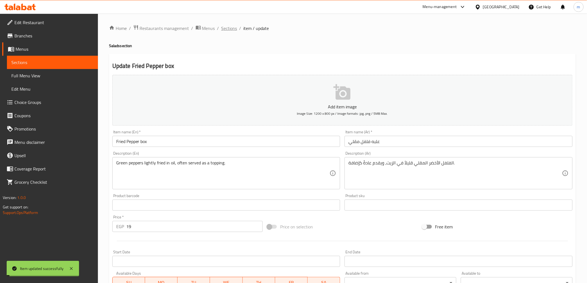
click at [228, 29] on span "Sections" at bounding box center [229, 28] width 16 height 7
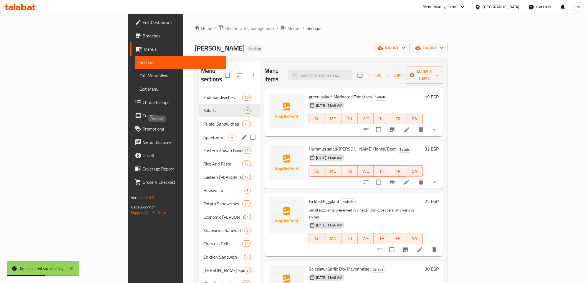
click at [203, 134] on span "Appetizers" at bounding box center [215, 137] width 25 height 7
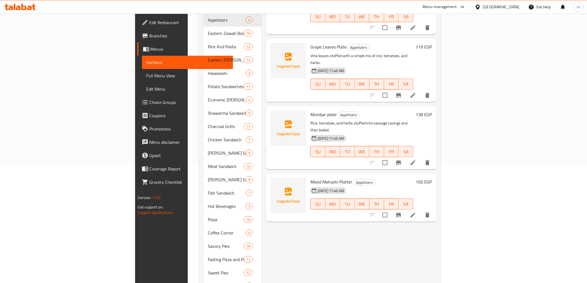
scroll to position [123, 0]
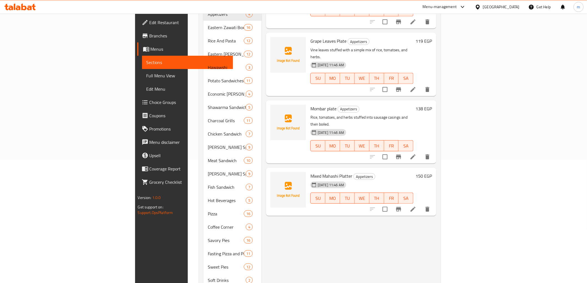
click at [421, 205] on li at bounding box center [413, 210] width 16 height 10
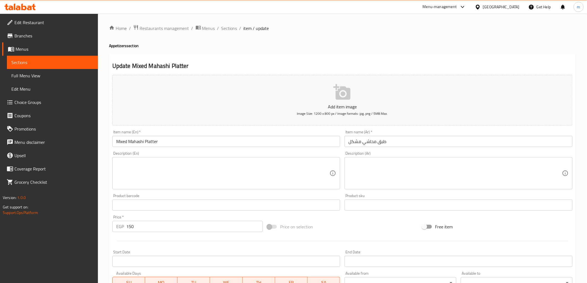
click at [233, 165] on textarea at bounding box center [223, 173] width 214 height 26
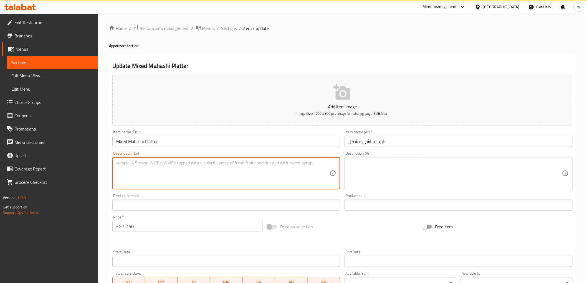
paste textarea "Assorted vegetables like zucchini and peppers stuffed with a seasoned rice fill…"
type textarea "Assorted vegetables like zucchini and peppers stuffed with a seasoned rice fill…"
click at [301, 165] on textarea "Assorted vegetables like zucchini and peppers stuffed with a seasoned rice fill…" at bounding box center [223, 173] width 214 height 26
drag, startPoint x: 301, startPoint y: 165, endPoint x: 115, endPoint y: 165, distance: 185.9
click at [115, 165] on div "Assorted vegetables like zucchini and peppers stuffed with a seasoned rice fill…" at bounding box center [226, 173] width 228 height 32
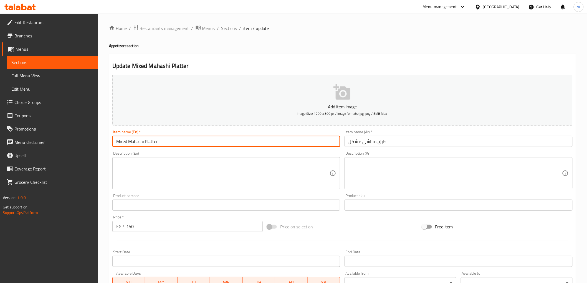
drag, startPoint x: 194, startPoint y: 146, endPoint x: 106, endPoint y: 142, distance: 87.8
click at [106, 142] on div "Home / Restaurants management / Menus / Sections / item / update Appetizers sec…" at bounding box center [342, 203] width 489 height 379
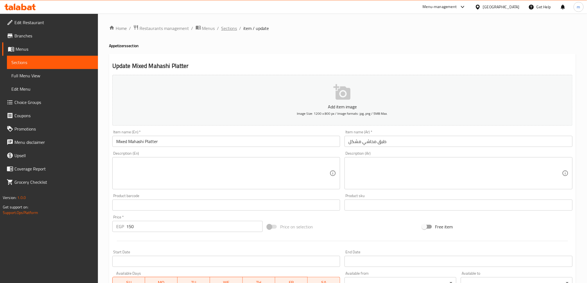
click at [222, 29] on span "Sections" at bounding box center [229, 28] width 16 height 7
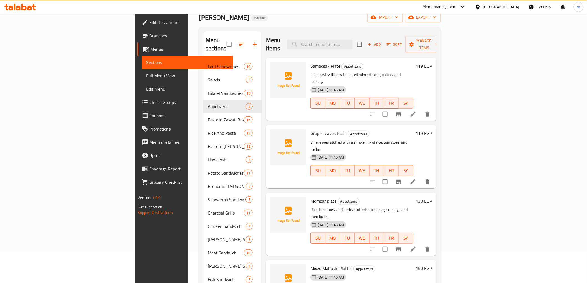
scroll to position [62, 0]
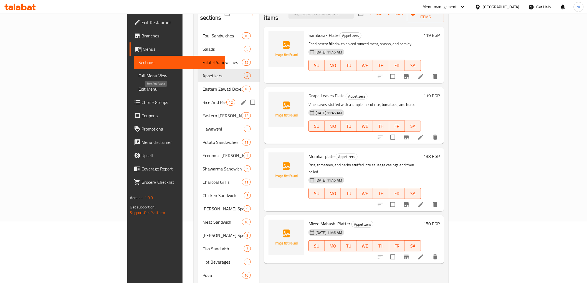
click at [203, 99] on span "Rice And Pasta" at bounding box center [215, 102] width 24 height 7
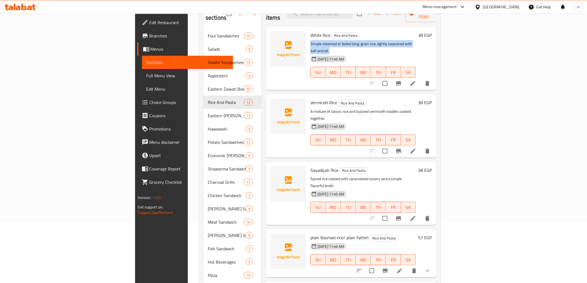
drag, startPoint x: 277, startPoint y: 37, endPoint x: 305, endPoint y: 40, distance: 28.2
click at [308, 40] on div "White Rice Rice And Pasta Simple steamed or boiled long-grain rice, lightly sea…" at bounding box center [363, 58] width 110 height 59
click at [308, 54] on div "25-09-2025 11:46 AM" at bounding box center [321, 59] width 27 height 11
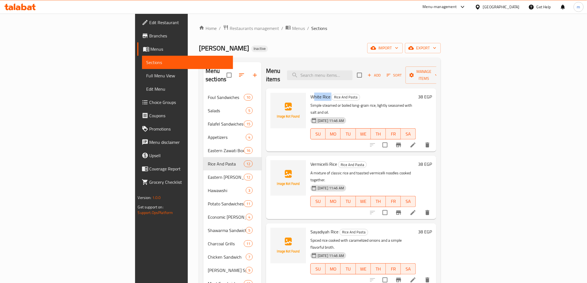
drag, startPoint x: 279, startPoint y: 87, endPoint x: 298, endPoint y: 87, distance: 18.3
click at [311, 93] on h6 "White Rice Rice And Pasta" at bounding box center [363, 97] width 105 height 8
click at [311, 93] on span "White Rice" at bounding box center [321, 97] width 20 height 8
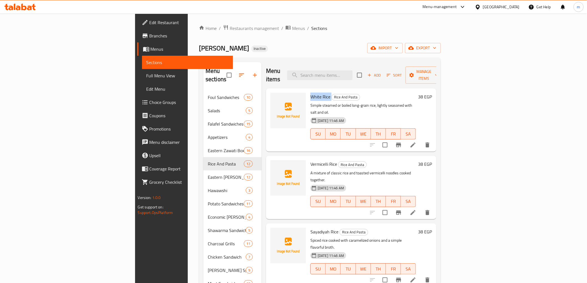
click at [311, 93] on span "White Rice" at bounding box center [321, 97] width 20 height 8
click at [421, 140] on li at bounding box center [413, 145] width 16 height 10
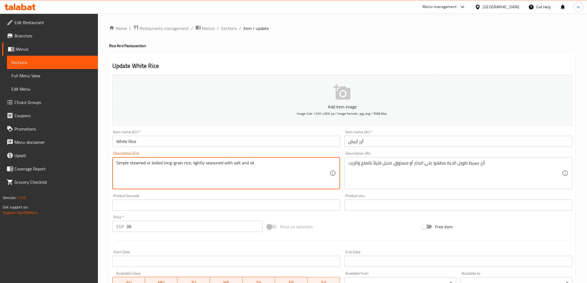
drag, startPoint x: 275, startPoint y: 178, endPoint x: 24, endPoint y: 173, distance: 251.2
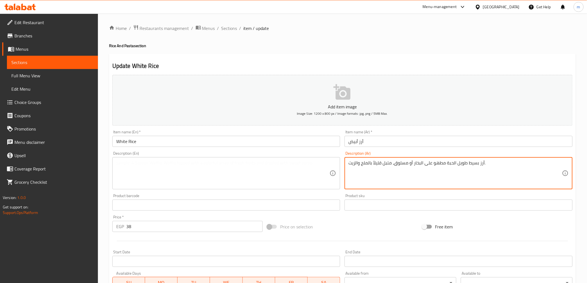
drag, startPoint x: 516, startPoint y: 173, endPoint x: 345, endPoint y: 173, distance: 170.4
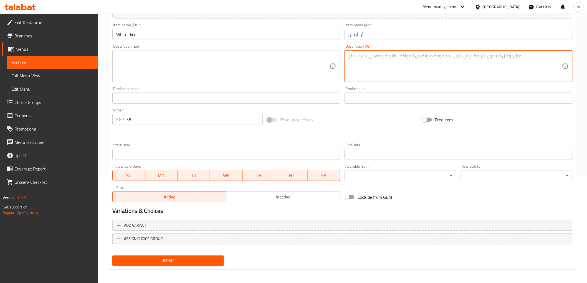
scroll to position [108, 0]
click at [149, 259] on span "Update" at bounding box center [168, 260] width 103 height 7
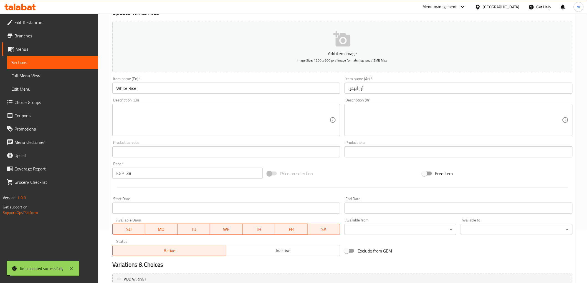
scroll to position [0, 0]
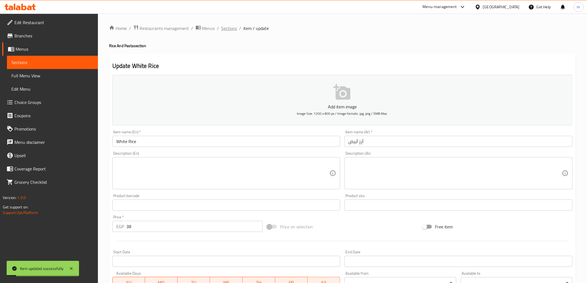
click at [228, 31] on span "Sections" at bounding box center [229, 28] width 16 height 7
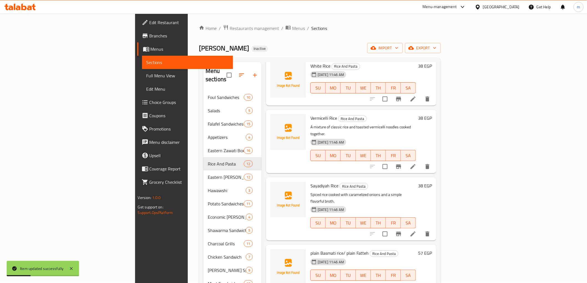
scroll to position [62, 0]
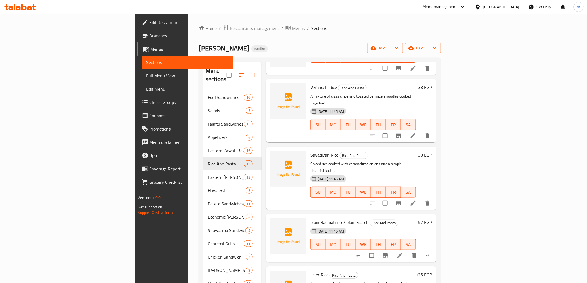
click at [421, 131] on li at bounding box center [413, 136] width 16 height 10
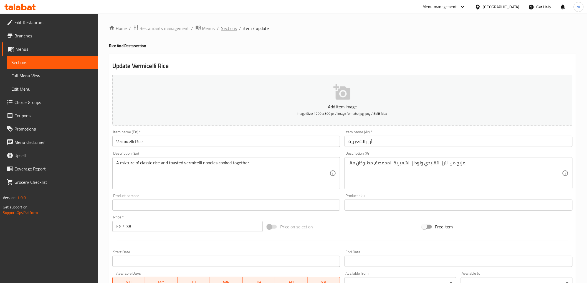
click at [233, 27] on span "Sections" at bounding box center [229, 28] width 16 height 7
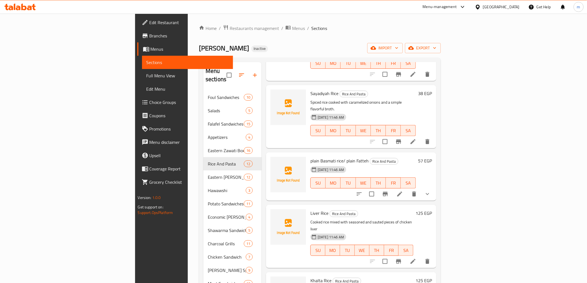
scroll to position [154, 0]
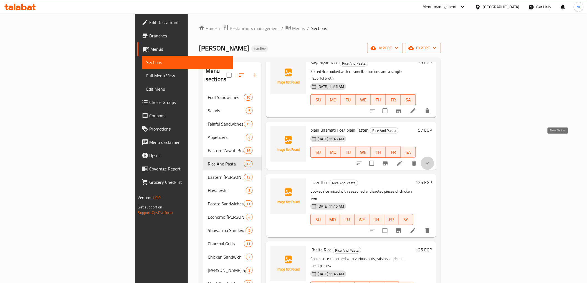
click at [431, 160] on icon "show more" at bounding box center [427, 163] width 7 height 7
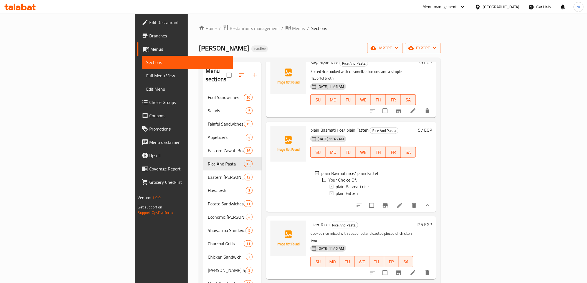
click at [432, 138] on div "57 EGP" at bounding box center [424, 167] width 16 height 82
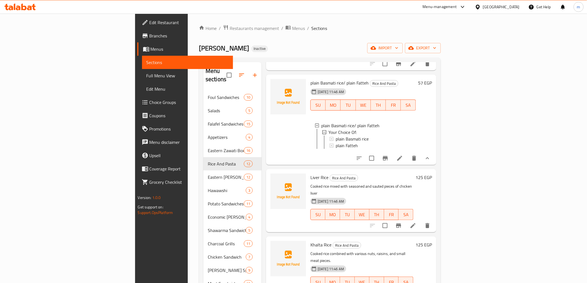
scroll to position [92, 0]
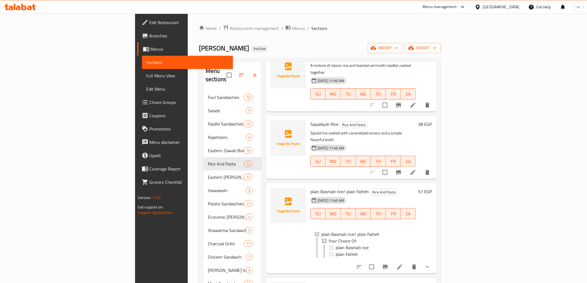
click at [311, 188] on span "plain Basmati rice/ plain Fatteh" at bounding box center [340, 192] width 58 height 8
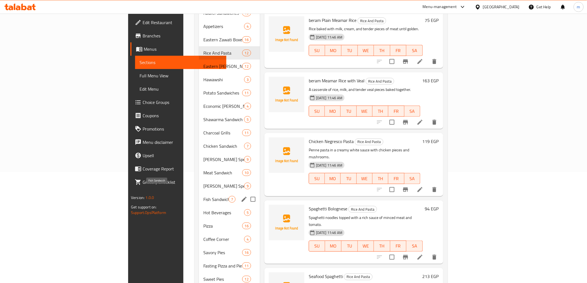
scroll to position [97, 0]
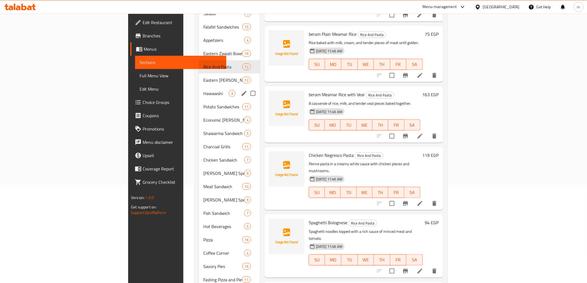
click at [199, 91] on div "Hawawshi 3" at bounding box center [229, 93] width 61 height 13
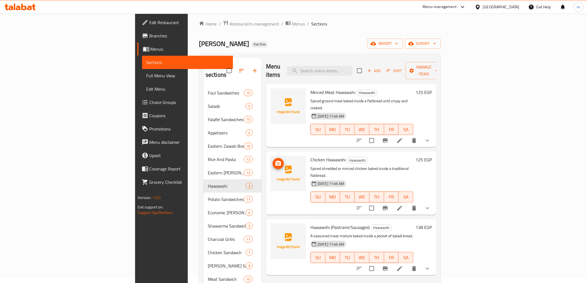
scroll to position [35, 0]
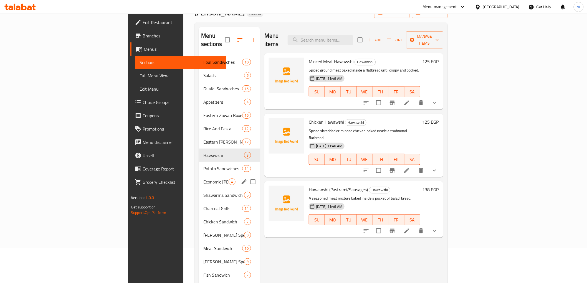
click at [199, 178] on div "Economic zawati Meals 4" at bounding box center [229, 181] width 61 height 13
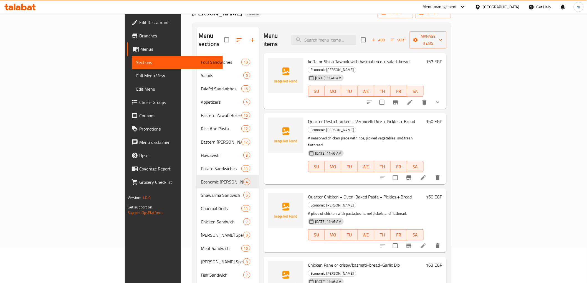
click at [319, 57] on span "kofta or Shish Tawook with basmati rice + salad+bread" at bounding box center [359, 61] width 102 height 8
click at [320, 57] on span "kofta or Shish Tawook with basmati rice + salad+bread" at bounding box center [359, 61] width 102 height 8
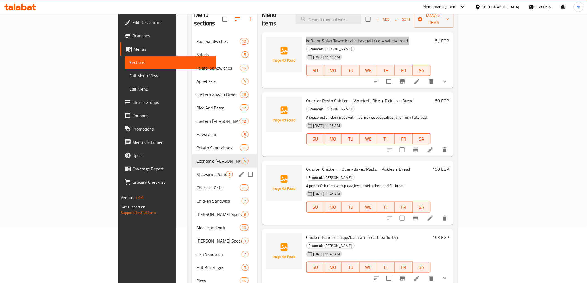
scroll to position [66, 0]
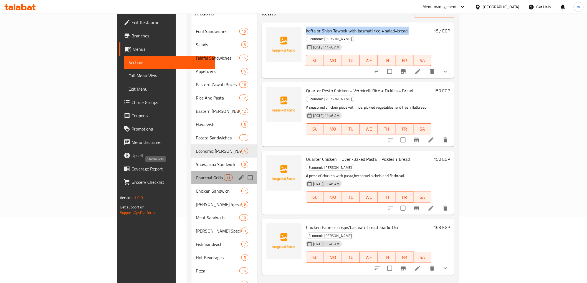
click at [196, 175] on span "Charcoal Grills" at bounding box center [210, 178] width 28 height 7
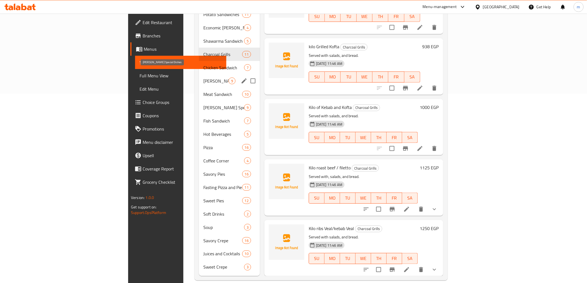
scroll to position [159, 0]
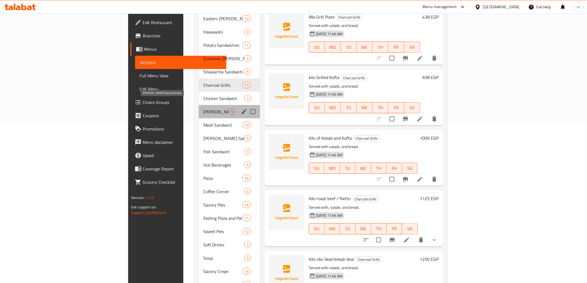
click at [203, 109] on span "Zawati's Special Dishes" at bounding box center [215, 112] width 25 height 7
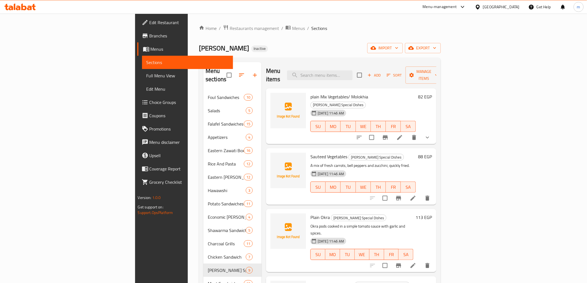
click at [311, 93] on span "plain Mix Vegetables/ Molokhia" at bounding box center [340, 97] width 58 height 8
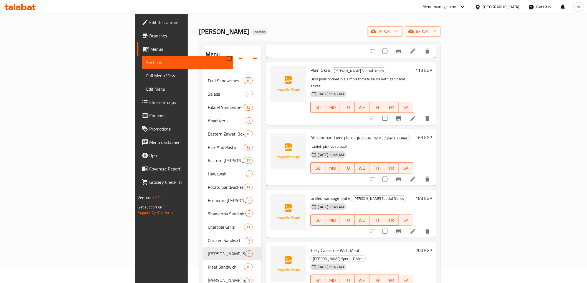
scroll to position [31, 0]
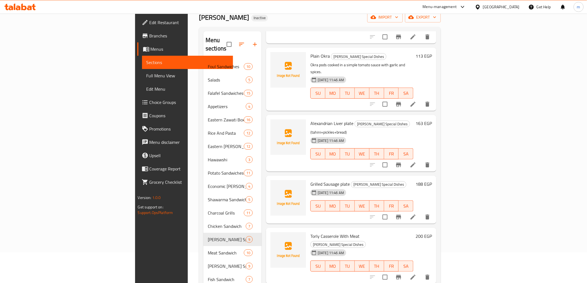
click at [311, 180] on span "Grilled Sausage plate" at bounding box center [330, 184] width 39 height 8
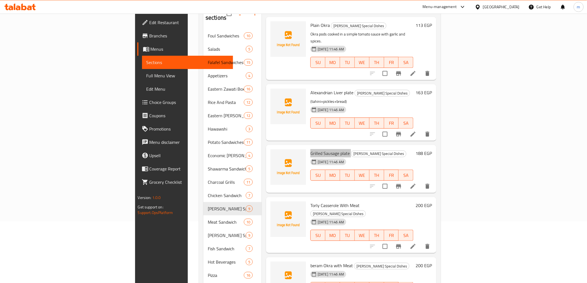
scroll to position [92, 0]
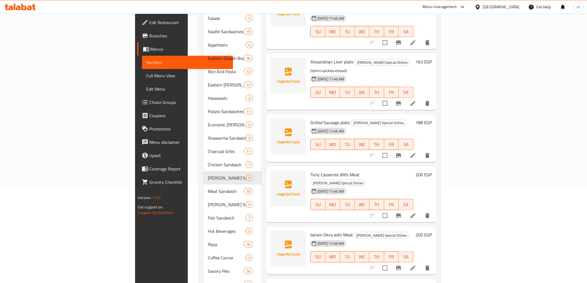
click at [311, 171] on span "Torly Casserole With Meat" at bounding box center [335, 175] width 49 height 8
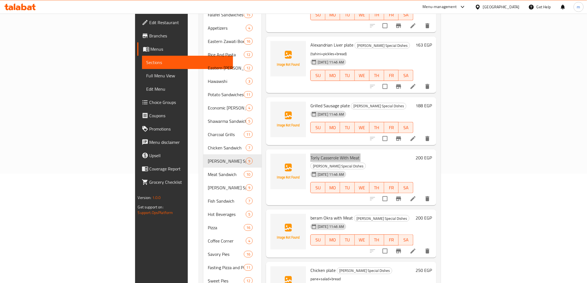
scroll to position [123, 0]
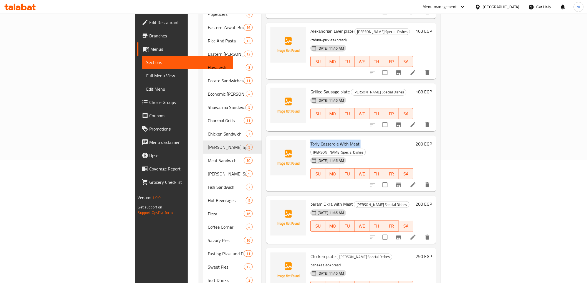
click at [311, 200] on span "beram Okra with Meat" at bounding box center [332, 204] width 42 height 8
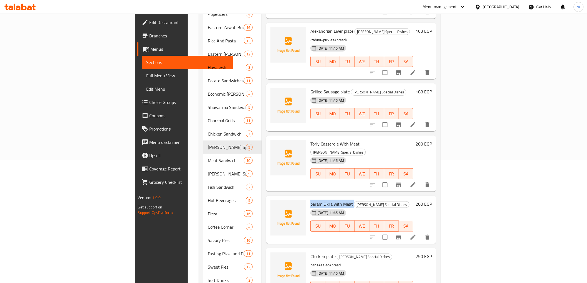
click at [311, 200] on span "beram Okra with Meat" at bounding box center [332, 204] width 42 height 8
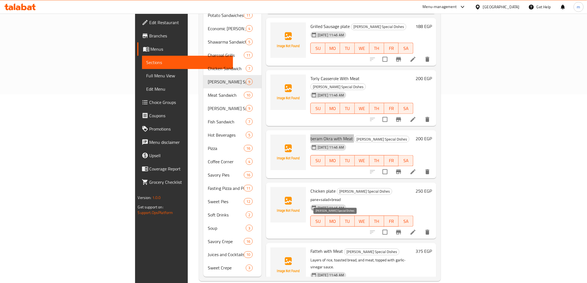
scroll to position [190, 0]
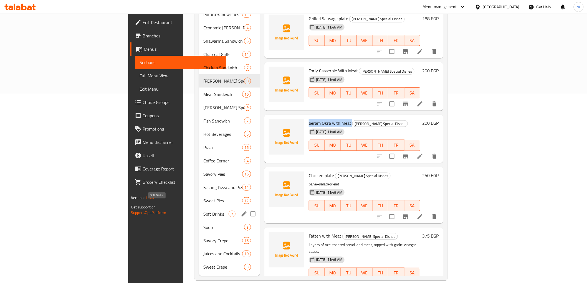
click at [203, 211] on span "Soft Drinks" at bounding box center [215, 214] width 25 height 7
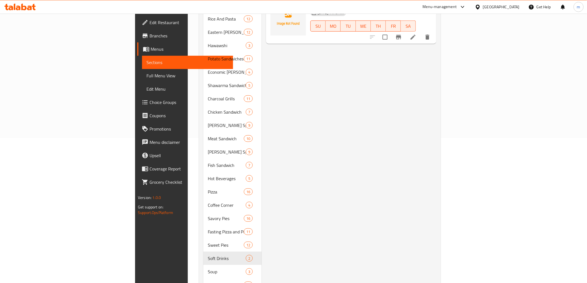
scroll to position [66, 0]
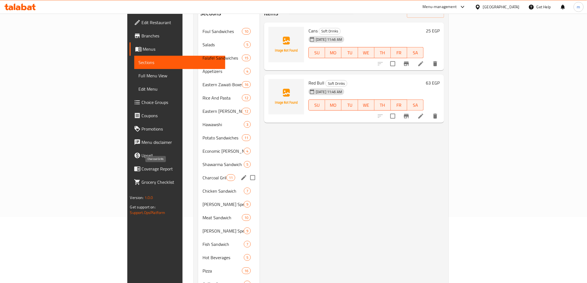
drag, startPoint x: 153, startPoint y: 170, endPoint x: 185, endPoint y: 160, distance: 33.6
click at [203, 175] on span "Charcoal Grills" at bounding box center [215, 178] width 24 height 7
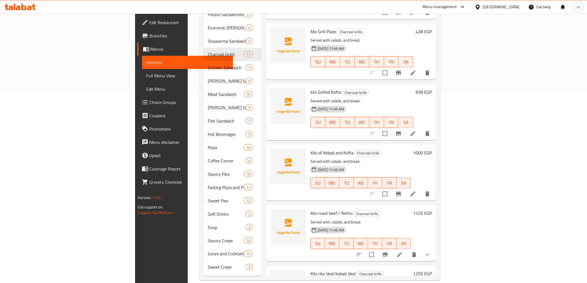
scroll to position [285, 0]
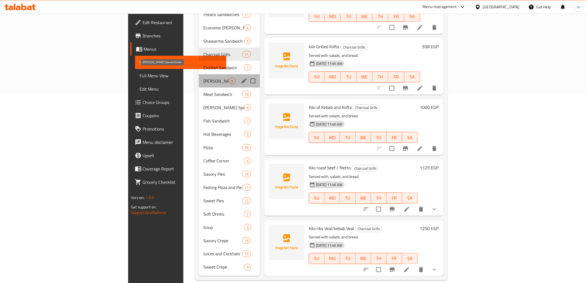
click at [203, 78] on span "Zawati's Special Dishes" at bounding box center [215, 81] width 25 height 7
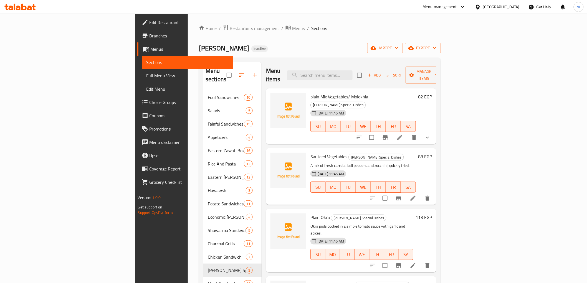
click at [314, 93] on span "plain Mix Vegetables/ Molokhia" at bounding box center [340, 97] width 58 height 8
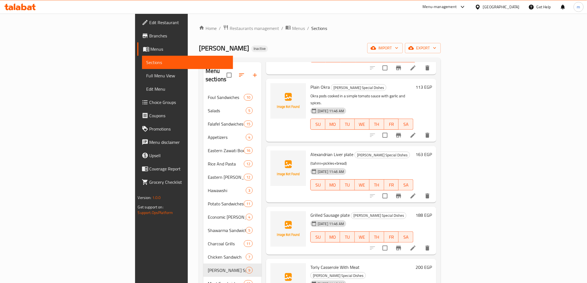
scroll to position [131, 0]
click at [311, 211] on span "Grilled Sausage plate" at bounding box center [330, 215] width 39 height 8
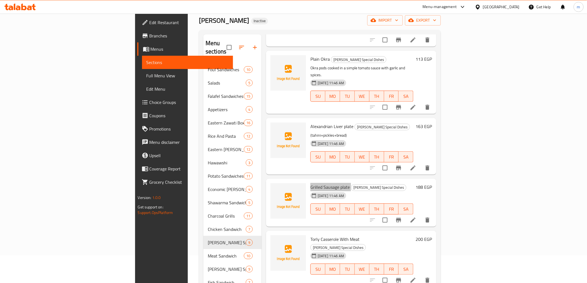
scroll to position [62, 0]
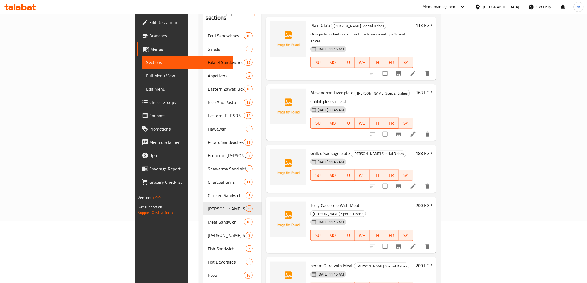
click at [311, 201] on span "Torly Casserole With Meat" at bounding box center [335, 205] width 49 height 8
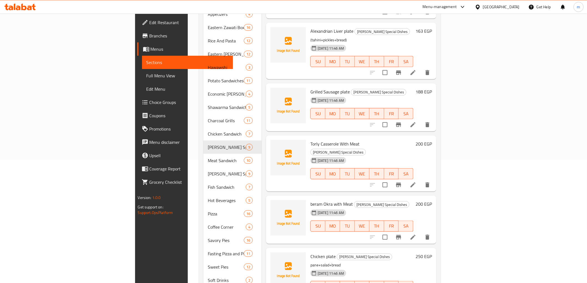
click at [311, 200] on span "beram Okra with Meat" at bounding box center [332, 204] width 42 height 8
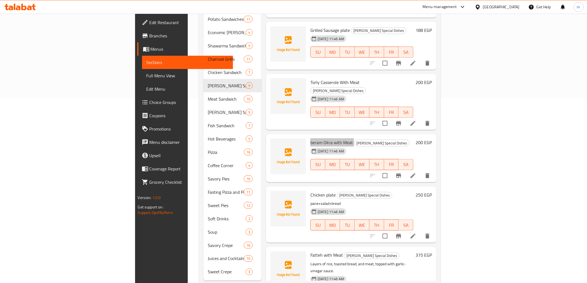
scroll to position [190, 0]
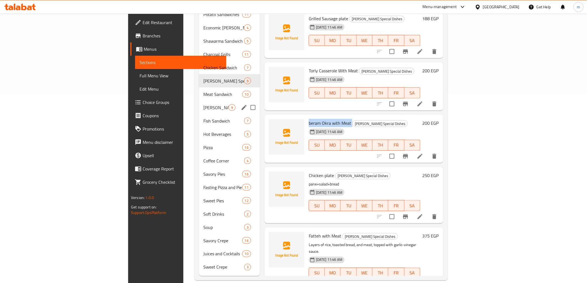
drag, startPoint x: 165, startPoint y: 104, endPoint x: 168, endPoint y: 116, distance: 12.6
click at [199, 104] on div "Zawati's Special Meals 9" at bounding box center [229, 107] width 61 height 13
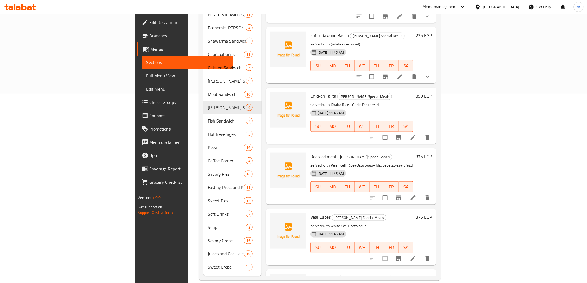
scroll to position [156, 0]
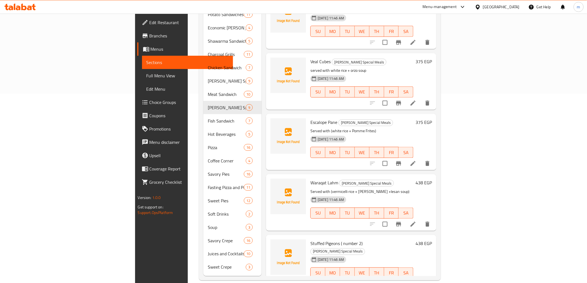
click at [311, 240] on span "Stuffed Pigeons ( number 2)" at bounding box center [337, 244] width 52 height 8
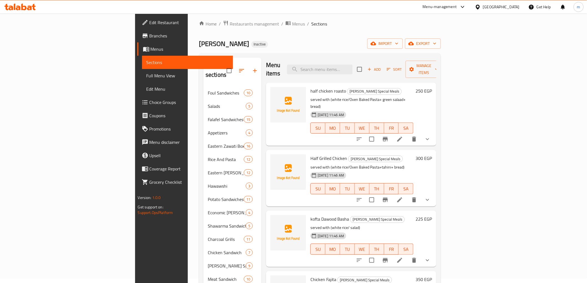
scroll to position [0, 0]
click at [353, 68] on input "search" at bounding box center [319, 71] width 65 height 10
paste input "Stuffed Pigeons ( number 2)"
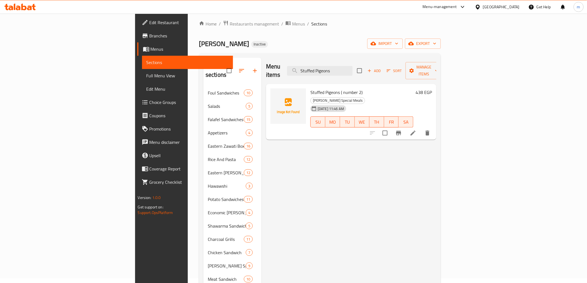
type input "Stuffed Pigeons"
click at [417, 130] on icon at bounding box center [413, 133] width 7 height 7
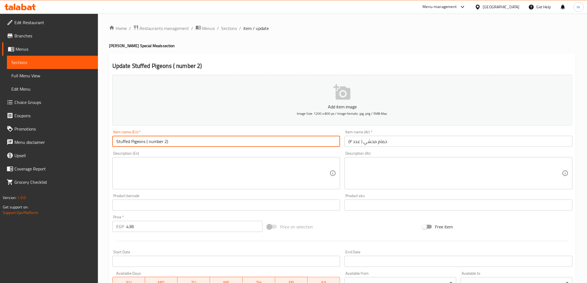
drag, startPoint x: 181, startPoint y: 143, endPoint x: 109, endPoint y: 144, distance: 72.2
click at [109, 144] on div "Update Stuffed Pigeons ( number 2) Add item image Image Size: 1200 x 800 px / I…" at bounding box center [342, 215] width 467 height 323
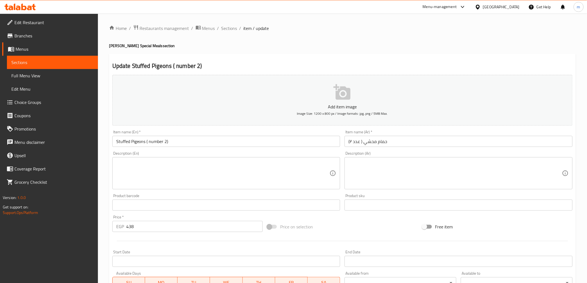
drag, startPoint x: 226, startPoint y: 26, endPoint x: 8, endPoint y: 124, distance: 239.4
click at [226, 26] on span "Sections" at bounding box center [229, 28] width 16 height 7
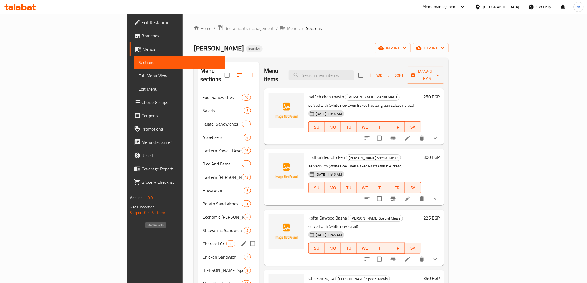
click at [203, 241] on span "Charcoal Grills" at bounding box center [215, 244] width 24 height 7
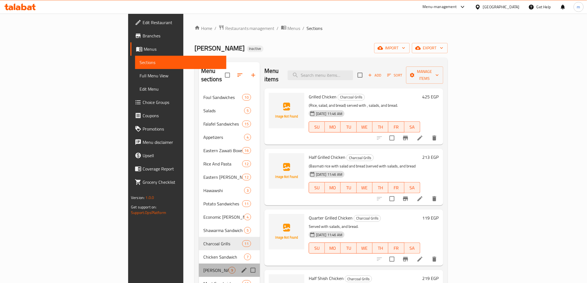
click at [199, 266] on div "Zawati's Special Dishes 9" at bounding box center [229, 270] width 61 height 13
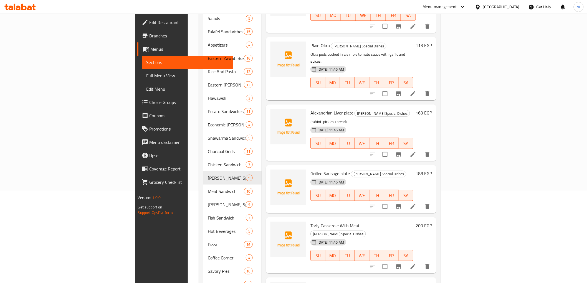
scroll to position [69, 0]
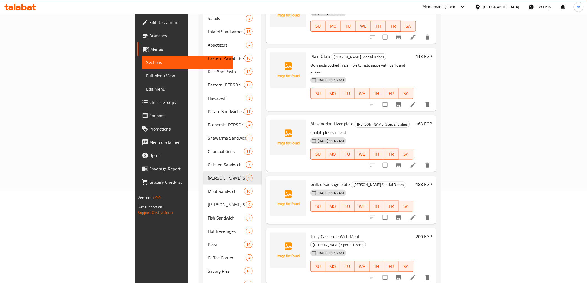
click at [311, 180] on span "Grilled Sausage plate" at bounding box center [330, 184] width 39 height 8
click at [311, 233] on span "Torly Casserole With Meat" at bounding box center [335, 237] width 49 height 8
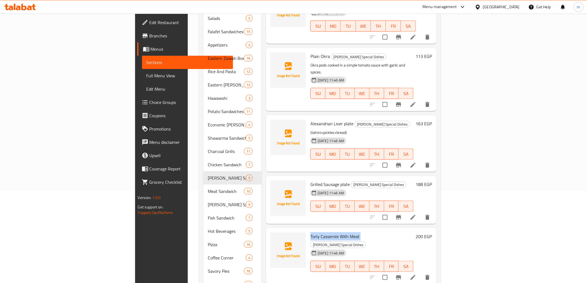
click at [311, 233] on span "Torly Casserole With Meat" at bounding box center [335, 237] width 49 height 8
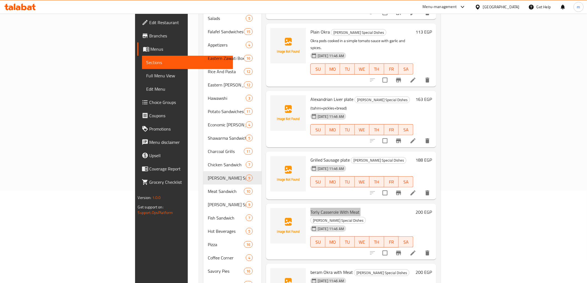
scroll to position [131, 0]
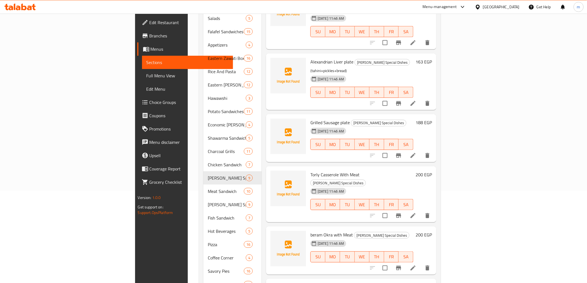
click at [311, 231] on span "beram Okra with Meat" at bounding box center [332, 235] width 42 height 8
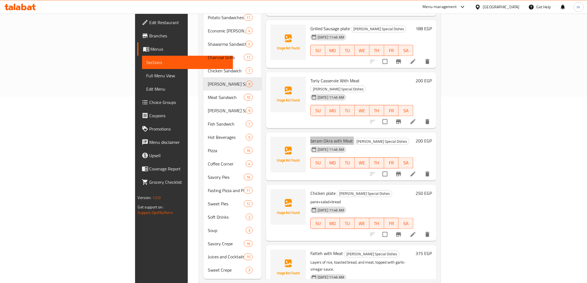
scroll to position [190, 0]
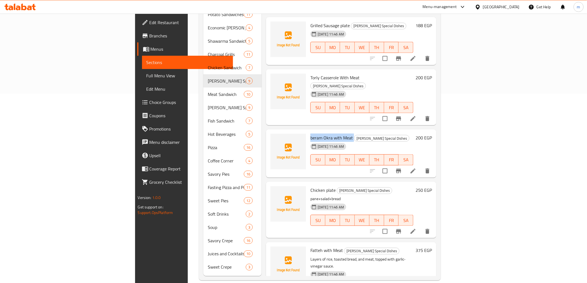
click at [308, 184] on div "Chicken plate Zawati's Special Dishes pane+salad+bread 25-09-2025 11:46 AM SU M…" at bounding box center [361, 210] width 107 height 52
click at [311, 186] on span "Chicken plate" at bounding box center [323, 190] width 25 height 8
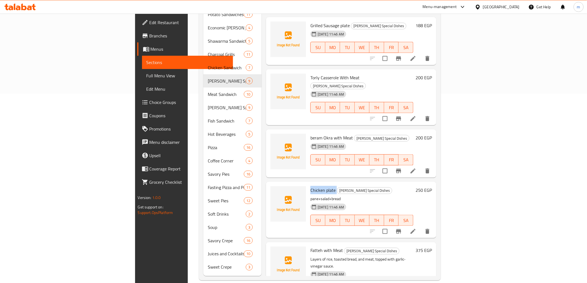
click at [311, 186] on span "Chicken plate" at bounding box center [323, 190] width 25 height 8
click at [308, 245] on div "Fatteh with Meat Zawati's Special Dishes Layers of rice, toasted bread, and mea…" at bounding box center [361, 274] width 107 height 59
click at [311, 247] on span "Fatteh with Meat" at bounding box center [327, 251] width 32 height 8
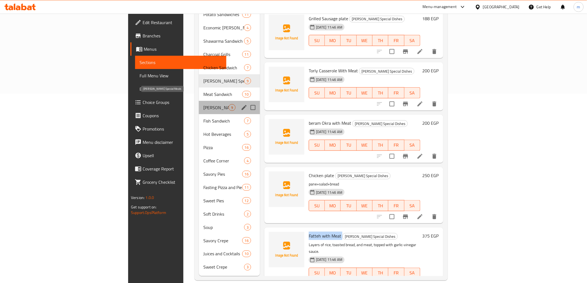
click at [203, 104] on span "Zawati's Special Meals" at bounding box center [215, 107] width 25 height 7
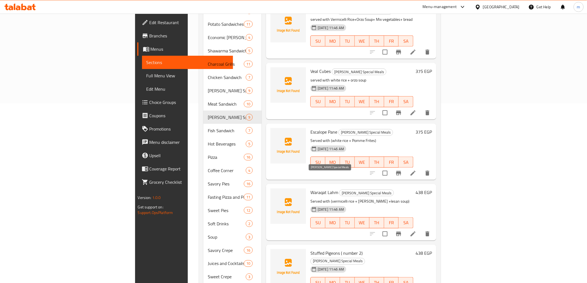
scroll to position [190, 0]
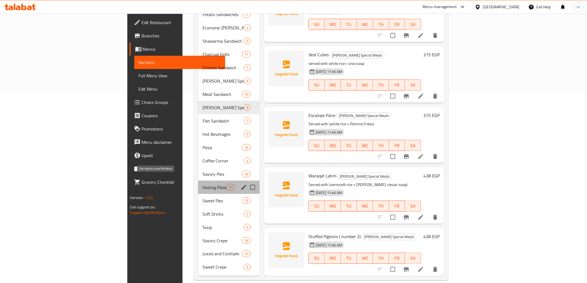
click at [203, 184] on span "Fasting Pizza and Pie Menu" at bounding box center [215, 187] width 24 height 7
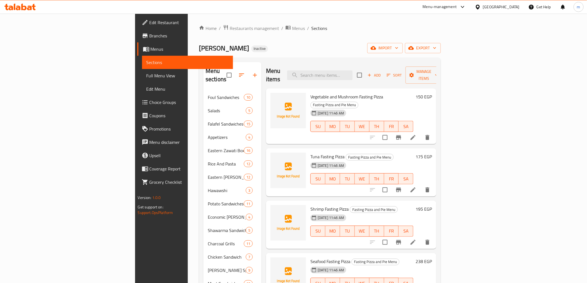
click at [311, 93] on span "Vegetable and Mushroom Fasting Pizza" at bounding box center [347, 97] width 73 height 8
click at [417, 134] on icon at bounding box center [413, 137] width 7 height 7
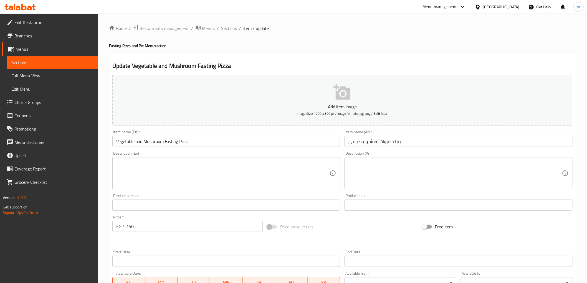
click at [196, 168] on textarea at bounding box center [223, 173] width 214 height 26
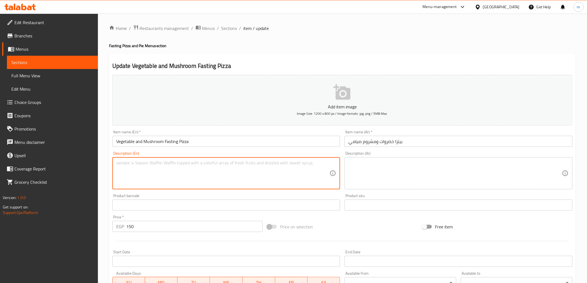
paste textarea "A pizza base with tomato sauce, bell peppers, olives, and mushrooms."
type textarea "A pizza base with tomato sauce, bell peppers, olives, and mushrooms."
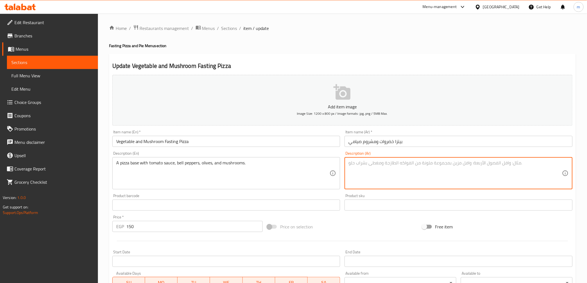
click at [351, 165] on textarea at bounding box center [456, 173] width 214 height 26
paste textarea "قاعدة بيتزا مع صلصة الطماطم والفلفل الحلو والزيتون والفطر."
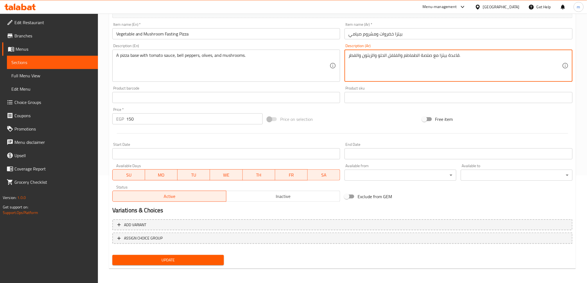
type textarea "قاعدة بيتزا مع صلصة الطماطم والفلفل الحلو والزيتون والفطر."
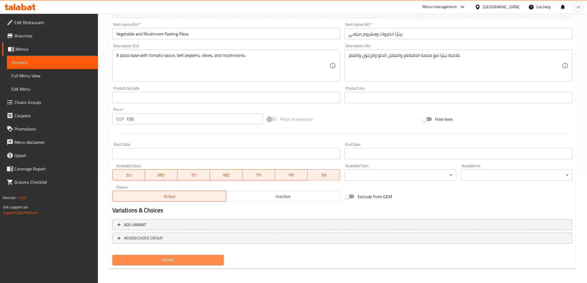
click at [182, 261] on span "Update" at bounding box center [168, 260] width 103 height 7
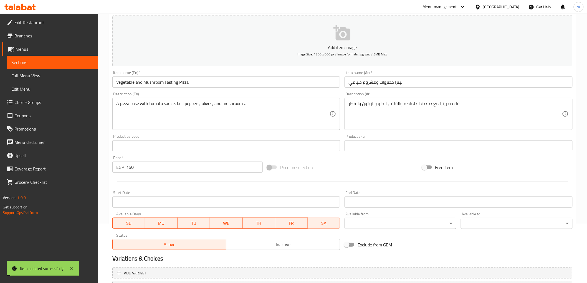
scroll to position [0, 0]
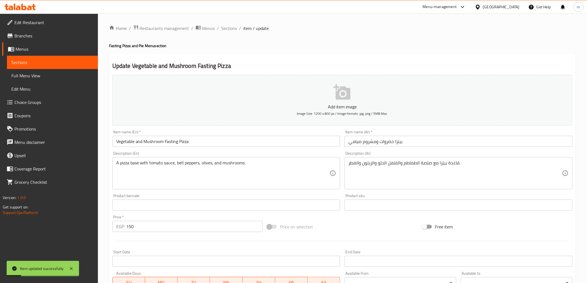
click at [232, 27] on span "Sections" at bounding box center [229, 28] width 16 height 7
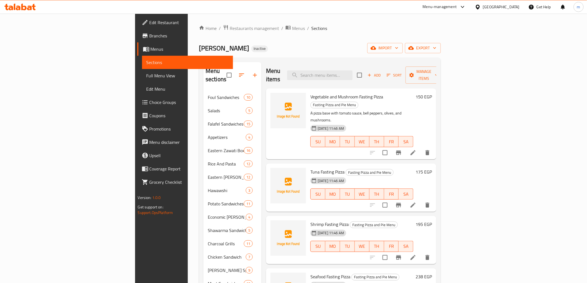
click at [311, 168] on span "Tuna Fasting Pizza" at bounding box center [328, 172] width 34 height 8
click at [417, 202] on icon at bounding box center [413, 205] width 7 height 7
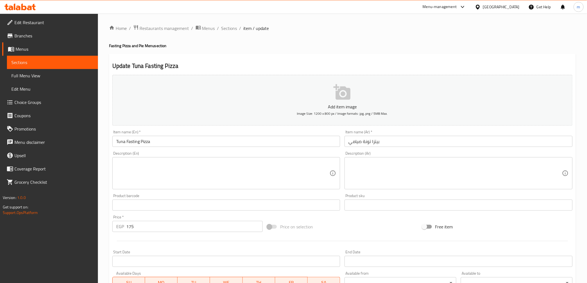
click at [235, 182] on textarea at bounding box center [223, 173] width 214 height 26
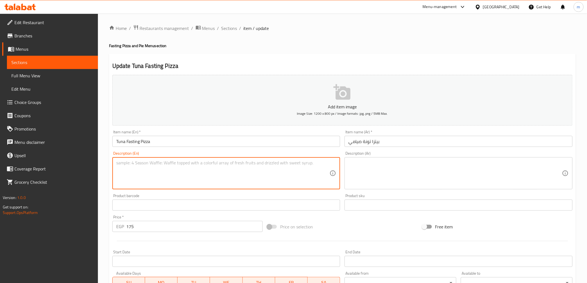
paste textarea "A pizza with tomato sauce, plant-based tuna substitute, onions, and peppers."
type textarea "A pizza with tomato sauce, plant-based tuna substitute, onions, and peppers."
click at [392, 168] on textarea at bounding box center [456, 173] width 214 height 26
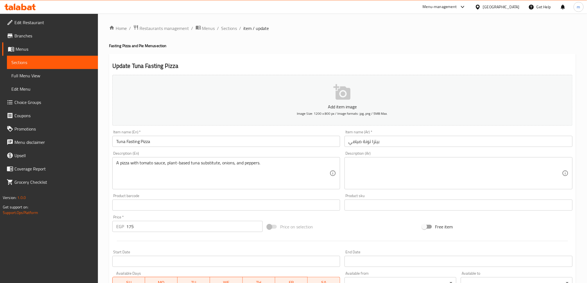
click at [190, 148] on div "Item name (En)   * Tuna Fasting Pizza Item name (En) *" at bounding box center [226, 138] width 233 height 21
click at [190, 146] on input "Tuna Fasting Pizza" at bounding box center [226, 141] width 228 height 11
click at [137, 146] on input "Tuna Fasting Pizza" at bounding box center [226, 141] width 228 height 11
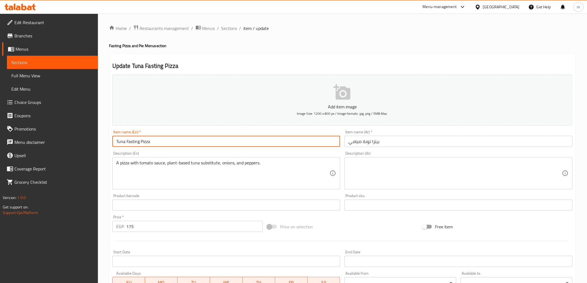
click at [137, 146] on input "Tuna Fasting Pizza" at bounding box center [226, 141] width 228 height 11
paste input "Vegan Tuna"
type input "Vegan Tuna Pizza"
click at [374, 144] on input "بيتزا تونة صيامي" at bounding box center [459, 141] width 228 height 11
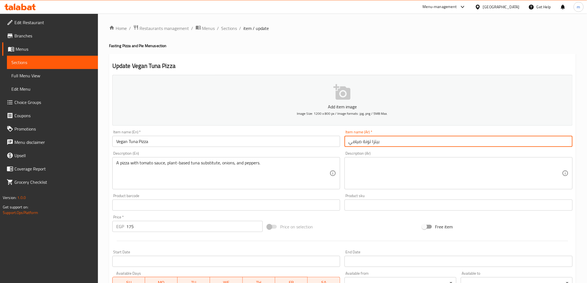
click at [374, 144] on input "بيتزا تونة صيامي" at bounding box center [459, 141] width 228 height 11
click at [427, 141] on input "بيتزا تونة صيامي" at bounding box center [459, 141] width 228 height 11
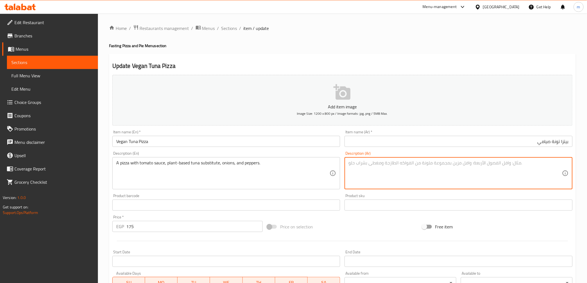
click at [368, 171] on textarea at bounding box center [456, 173] width 214 height 26
paste textarea "بيتزا مع صلصة الطماطم، بديل التونة النباتي، البصل والفلفل."
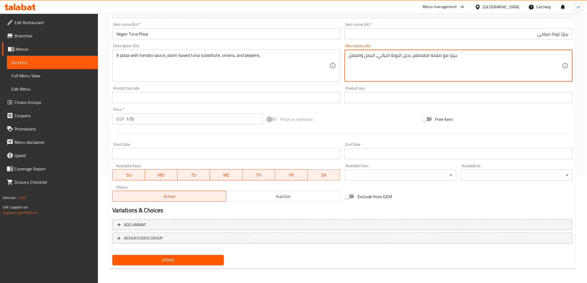
type textarea "بيتزا مع صلصة الطماطم، بديل التونة النباتي، البصل والفلفل."
click at [195, 262] on span "Update" at bounding box center [168, 260] width 103 height 7
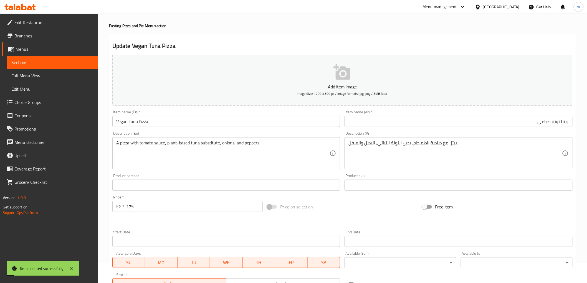
scroll to position [0, 0]
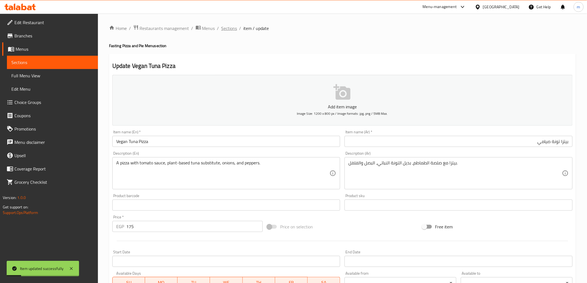
click at [224, 26] on span "Sections" at bounding box center [229, 28] width 16 height 7
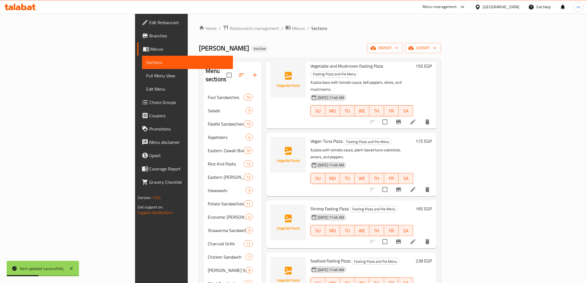
scroll to position [62, 0]
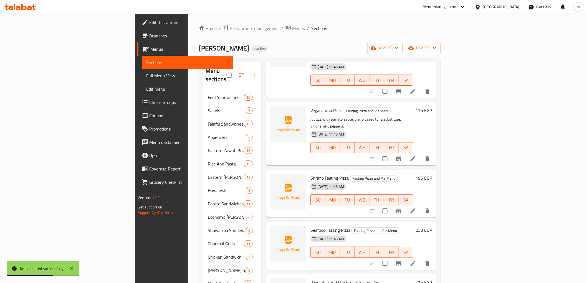
click at [311, 174] on span "Shrimp Fasting Pizza" at bounding box center [330, 178] width 38 height 8
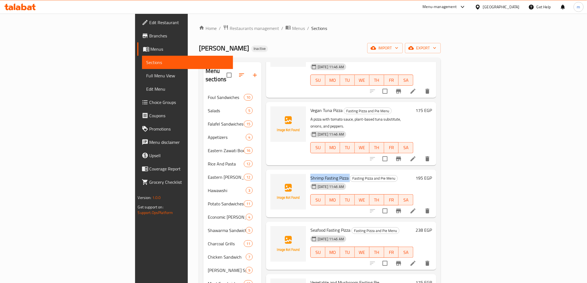
click at [416, 209] on icon at bounding box center [413, 211] width 5 height 5
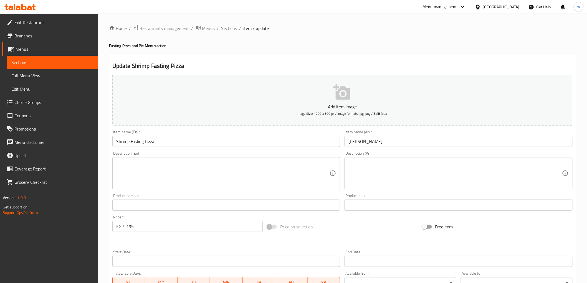
click at [203, 142] on input "Shrimp Fasting Pizza" at bounding box center [226, 141] width 228 height 11
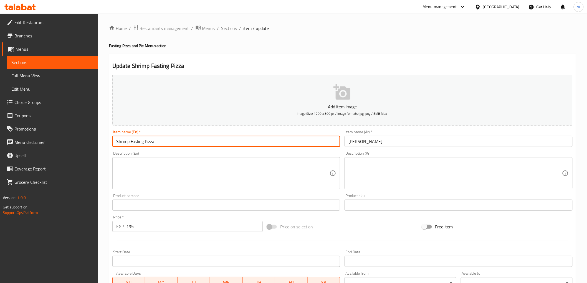
click at [203, 142] on input "Shrimp Fasting Pizza" at bounding box center [226, 141] width 228 height 11
paste input "Lenten Shrimp"
click at [130, 141] on input "Lenten Shrimp Pizza" at bounding box center [226, 141] width 228 height 11
type input "Vegan Shrimp Pizza"
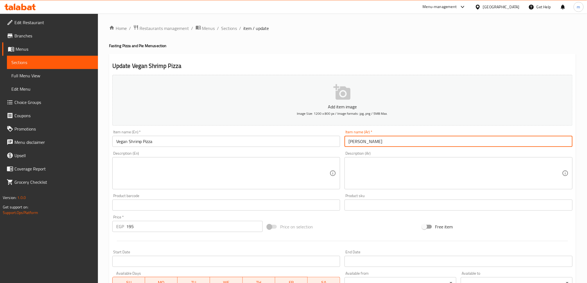
click at [490, 142] on input "بيتزا جمبري صيامي" at bounding box center [459, 141] width 228 height 11
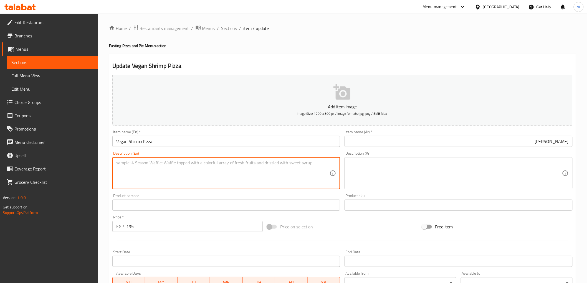
click at [221, 161] on textarea at bounding box center [223, 173] width 214 height 26
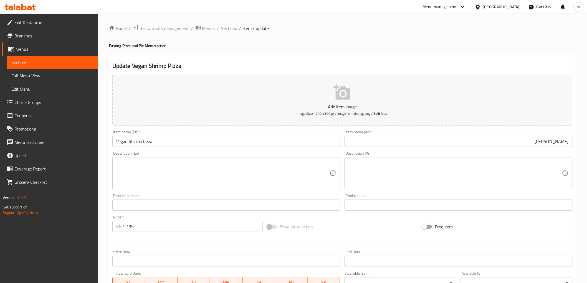
click at [195, 162] on textarea at bounding box center [223, 173] width 214 height 26
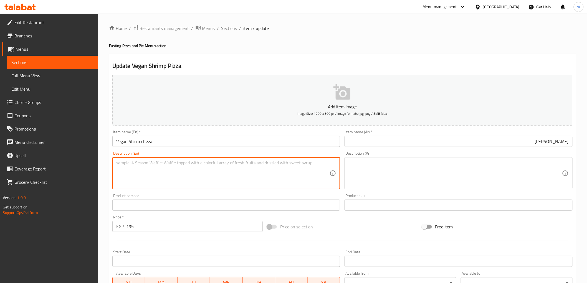
paste textarea "A pizza with tomato sauce, plant-based shrimp substitute, and green peppers."
type textarea "A pizza with tomato sauce, plant-based shrimp substitute, and green peppers."
click at [369, 173] on textarea at bounding box center [456, 173] width 214 height 26
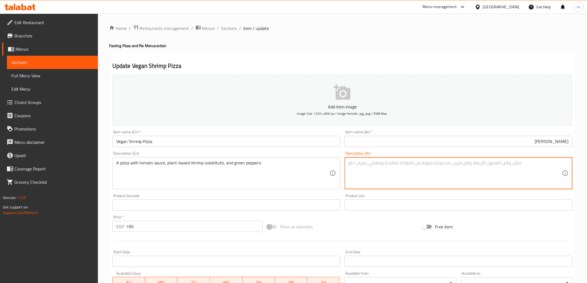
paste textarea "بيتزا مع صلصة الطماطم وبديل الروبيان النباتي والفلفل الأخضر."
drag, startPoint x: 493, startPoint y: 165, endPoint x: 504, endPoint y: 163, distance: 10.7
click at [504, 163] on textarea "بيتزا مع صلصة الطماطم وبديل الروبيان النباتي والفلفل الأخضر." at bounding box center [456, 173] width 214 height 26
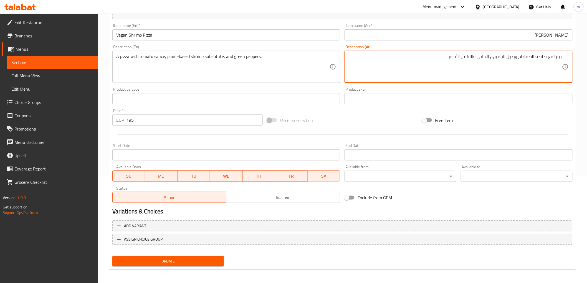
scroll to position [108, 0]
type textarea "بيتزا مع صلصة الطماطم وبديل الجمبرى النباتي والفلفل الأخضر."
click at [162, 261] on span "Update" at bounding box center [168, 260] width 103 height 7
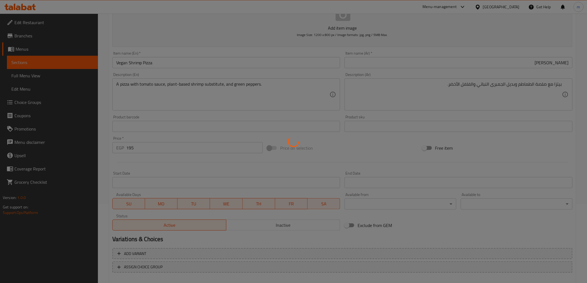
scroll to position [0, 0]
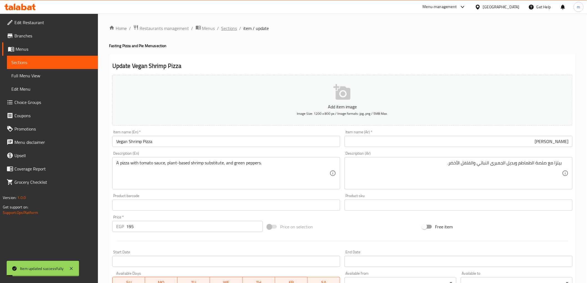
click at [231, 31] on span "Sections" at bounding box center [229, 28] width 16 height 7
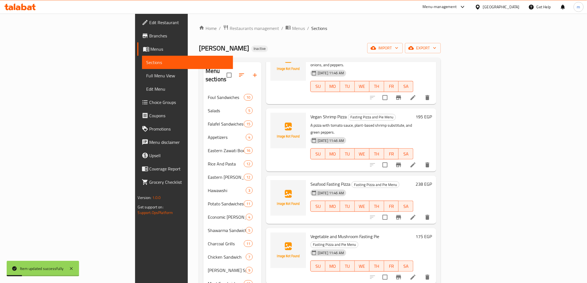
scroll to position [123, 0]
click at [311, 180] on span "Seafood Fasting Pizza" at bounding box center [331, 184] width 40 height 8
click at [421, 160] on li at bounding box center [413, 165] width 16 height 10
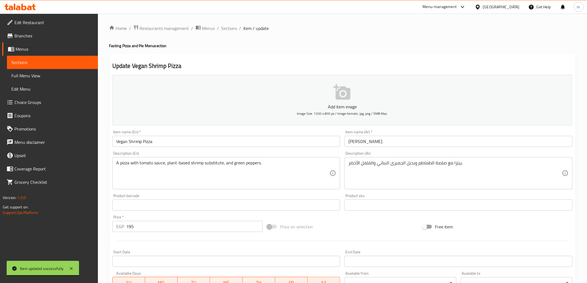
click at [218, 146] on input "Vegan Shrimp Pizza" at bounding box center [226, 141] width 228 height 11
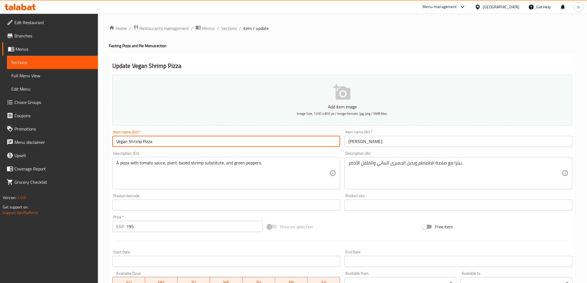
click at [218, 146] on input "Vegan Shrimp Pizza" at bounding box center [226, 141] width 228 height 11
click at [227, 30] on span "Sections" at bounding box center [229, 28] width 16 height 7
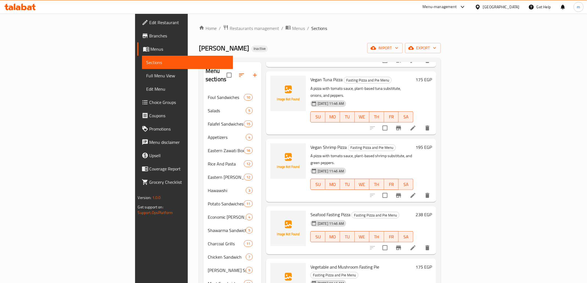
scroll to position [123, 0]
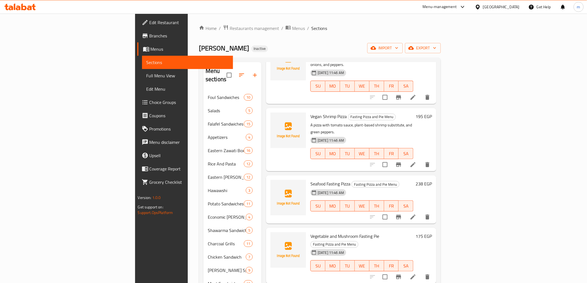
click at [421, 212] on li at bounding box center [413, 217] width 16 height 10
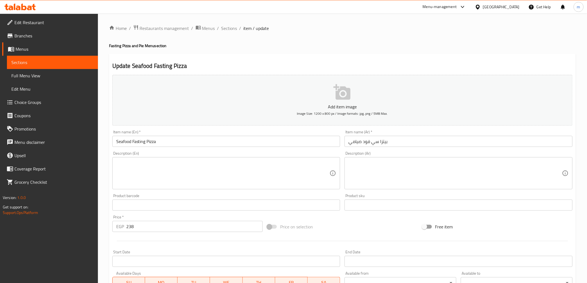
click at [214, 139] on input "Seafood Fasting Pizza" at bounding box center [226, 141] width 228 height 11
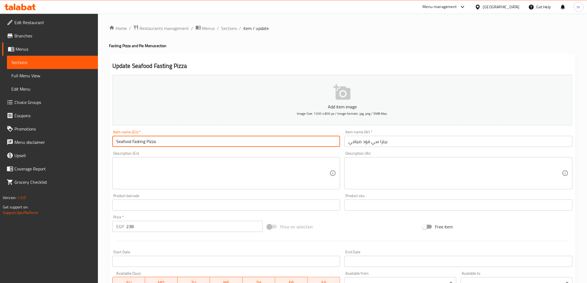
click at [214, 139] on input "Seafood Fasting Pizza" at bounding box center [226, 141] width 228 height 11
paste input "Vegan Seafood"
type input "Vegan Seafood Pizza"
click at [284, 167] on textarea at bounding box center [223, 173] width 214 height 26
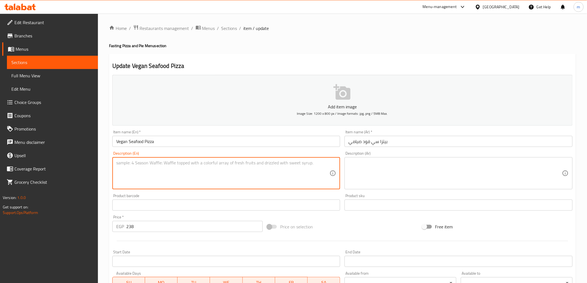
click at [395, 173] on textarea at bounding box center [456, 173] width 214 height 26
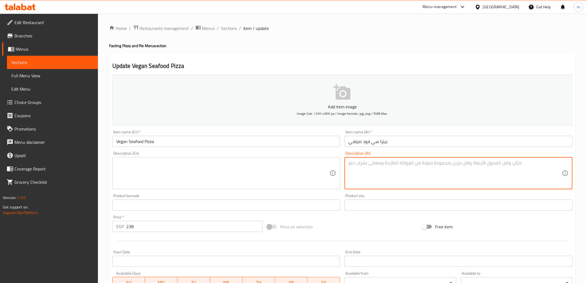
click at [407, 141] on input "بيتزا سي فود صيامي" at bounding box center [459, 141] width 228 height 11
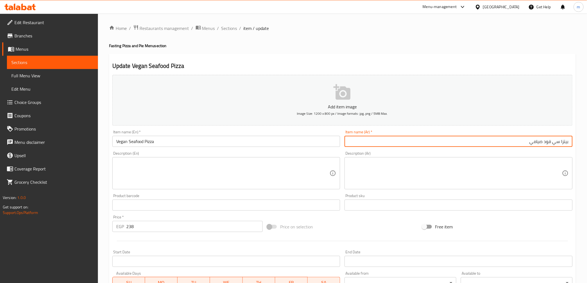
click at [280, 173] on textarea at bounding box center [223, 173] width 214 height 26
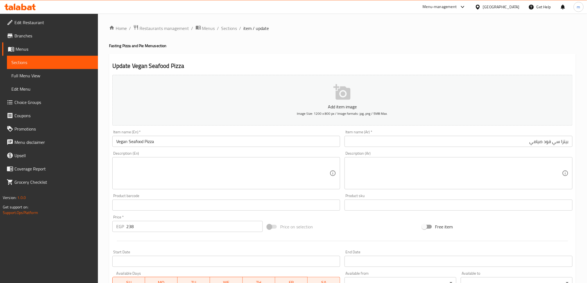
click at [246, 185] on textarea at bounding box center [223, 173] width 214 height 26
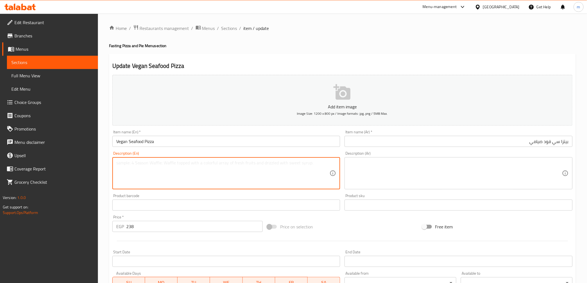
paste textarea "A pizza with tomato sauce and a mix of plant-based seafood alternatives."
type textarea "A pizza with tomato sauce and a mix of plant-based seafood alternatives."
click at [464, 182] on textarea at bounding box center [456, 173] width 214 height 26
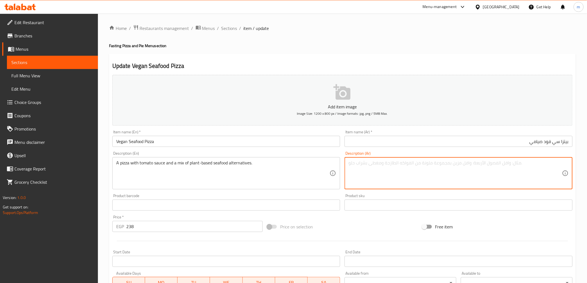
click at [415, 165] on textarea at bounding box center [456, 173] width 214 height 26
paste textarea "بيتزا مع صلصة الطماطم ومزيج من بدائل المأكولات البحرية النباتية."
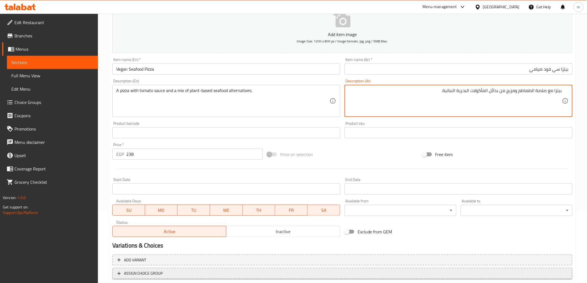
scroll to position [108, 0]
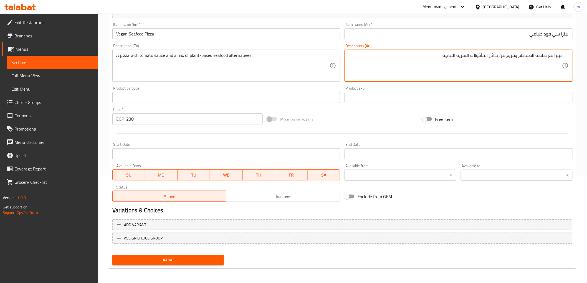
type textarea "بيتزا مع صلصة الطماطم ومزيج من بدائل المأكولات البحرية النباتية."
click at [145, 257] on span "Update" at bounding box center [168, 260] width 103 height 7
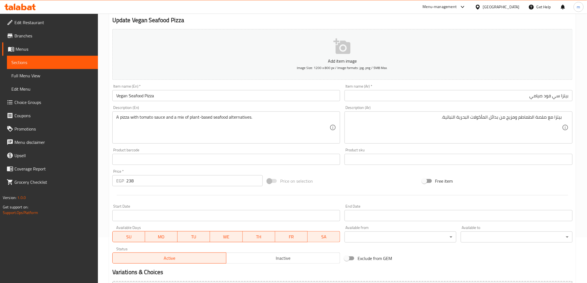
scroll to position [0, 0]
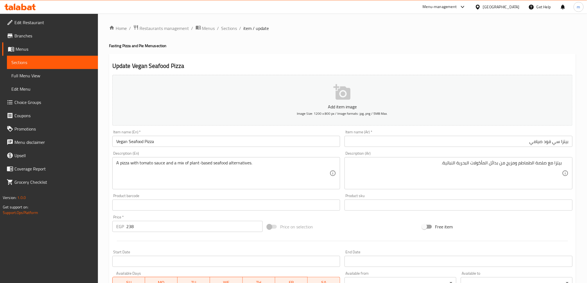
drag, startPoint x: 228, startPoint y: 25, endPoint x: 153, endPoint y: 55, distance: 80.6
click at [228, 25] on span "Sections" at bounding box center [229, 28] width 16 height 7
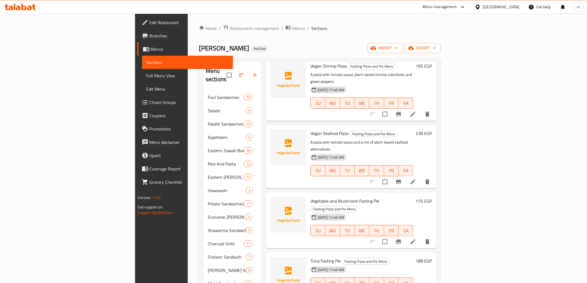
scroll to position [185, 0]
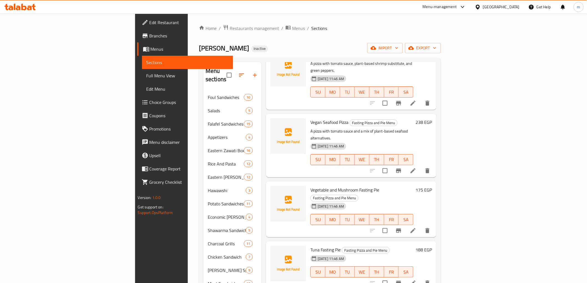
click at [320, 186] on span "Vegetable and Mushroom Fasting Pie" at bounding box center [345, 190] width 69 height 8
click at [417, 228] on icon at bounding box center [413, 231] width 7 height 7
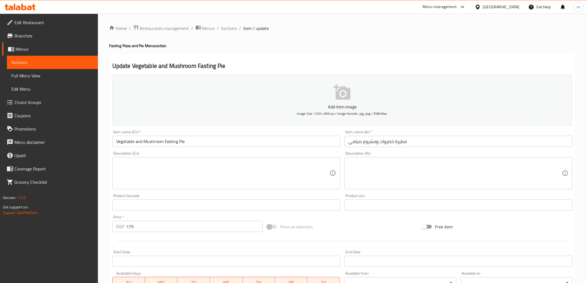
click at [165, 166] on textarea at bounding box center [223, 173] width 214 height 26
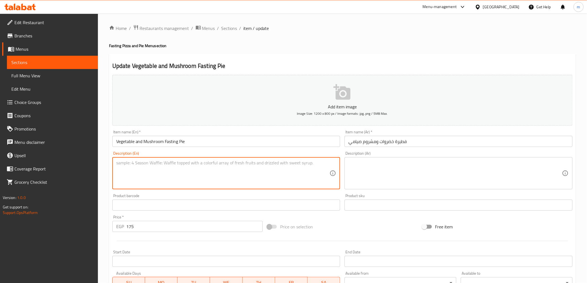
paste textarea "A savory pastry filled with bell peppers, olives, and fresh mushrooms."
type textarea "A savory pastry filled with bell peppers, olives, and fresh mushrooms."
click at [364, 170] on textarea at bounding box center [456, 173] width 214 height 26
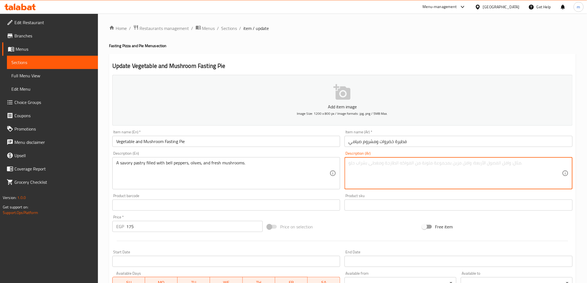
paste textarea "معجنات لذيذة مليئة بالفلفل الحلو والزيتون والفطر الطازج."
type textarea "معجنات لذيذة مليئة بالفلفل الحلو والزيتون والفطر الطازج."
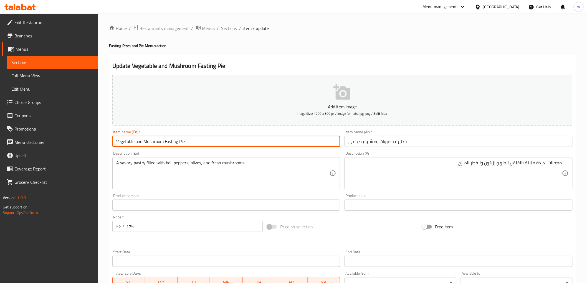
drag, startPoint x: 201, startPoint y: 143, endPoint x: 189, endPoint y: 143, distance: 12.2
click at [189, 143] on input "Vegetable and Mushroom Fasting Pie" at bounding box center [226, 141] width 228 height 11
drag, startPoint x: 178, startPoint y: 145, endPoint x: 163, endPoint y: 152, distance: 17.0
click at [163, 152] on div "Add item image Image Size: 1200 x 800 px / Image formats: jpg, png / 5MB Max. I…" at bounding box center [342, 192] width 465 height 239
click at [208, 140] on input "Vegan Vegetable And Mushroom Pie" at bounding box center [226, 141] width 228 height 11
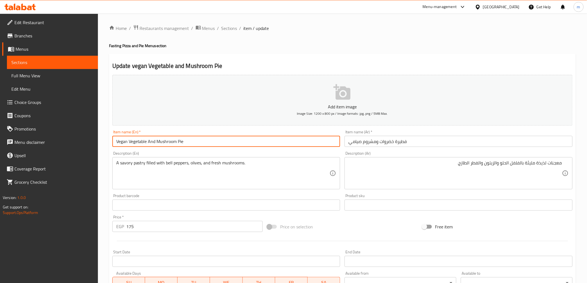
scroll to position [108, 0]
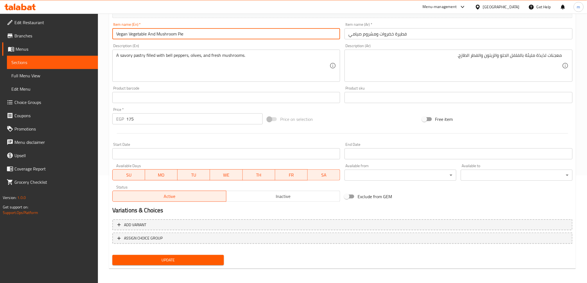
type input "Vegan Vegetable And Mushroom Pie"
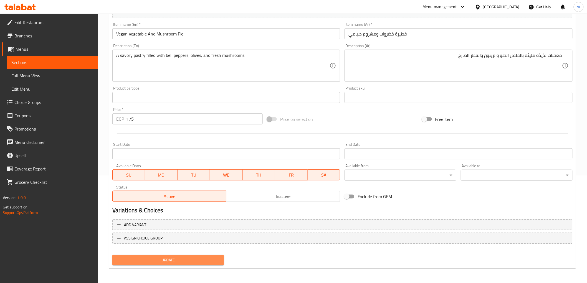
click at [197, 255] on button "Update" at bounding box center [168, 260] width 112 height 10
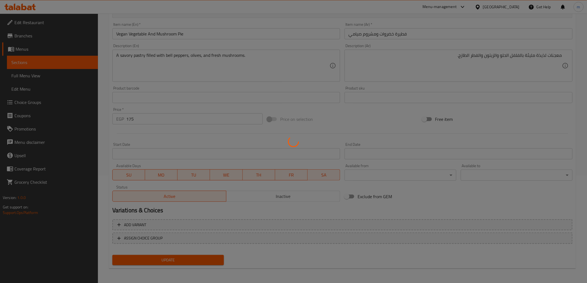
scroll to position [0, 0]
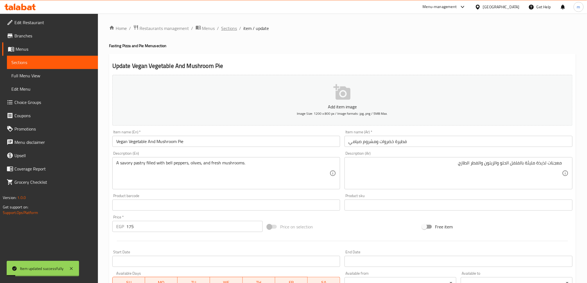
click at [228, 31] on span "Sections" at bounding box center [229, 28] width 16 height 7
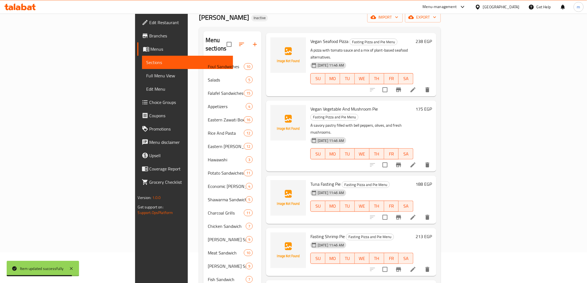
scroll to position [62, 0]
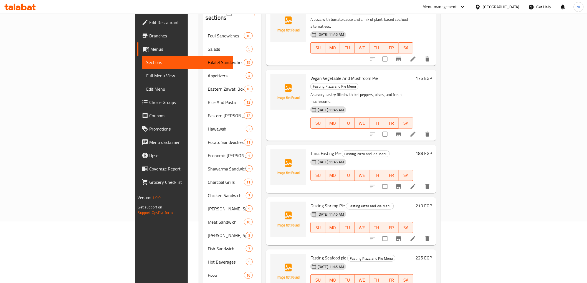
click at [421, 182] on li at bounding box center [413, 187] width 16 height 10
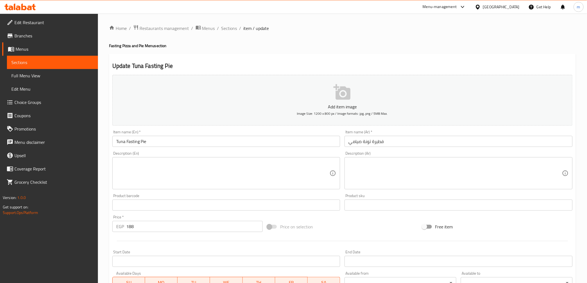
click at [160, 139] on input "Tuna Fasting Pie" at bounding box center [226, 141] width 228 height 11
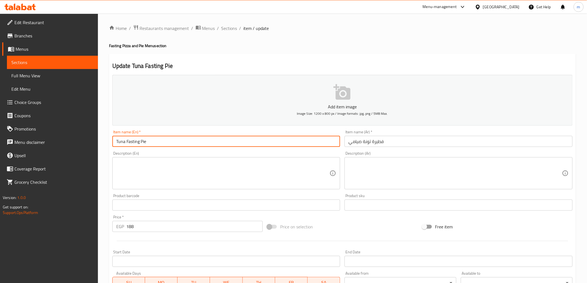
drag, startPoint x: 140, startPoint y: 142, endPoint x: 127, endPoint y: 148, distance: 14.3
click at [127, 148] on div "Item name (En)   * Tuna Fasting Pie Item name (En) *" at bounding box center [226, 138] width 233 height 21
click at [198, 147] on input "Vegan Tuna Pie" at bounding box center [226, 141] width 228 height 11
type input "Vegan Tuna Pie"
click at [187, 176] on textarea at bounding box center [223, 173] width 214 height 26
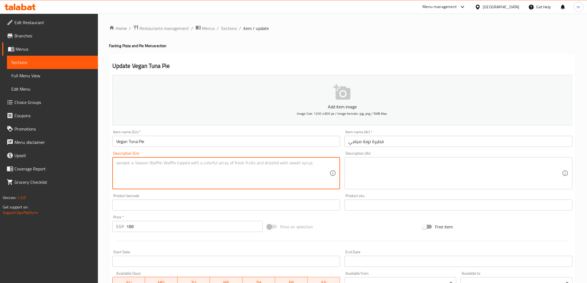
click at [233, 160] on div "Description (En)" at bounding box center [226, 173] width 228 height 32
paste textarea "فطيرة لذيذة مليئة ببديل التونة النباتي والخضروات الطازجة."
type textarea "فطيرة لذيذة مليئة ببديل التونة النباتي والخضروات الطازجة."
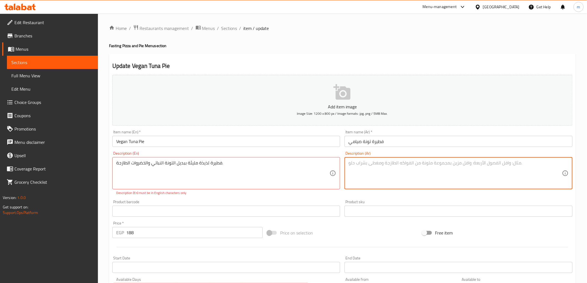
click at [405, 174] on textarea at bounding box center [456, 173] width 214 height 26
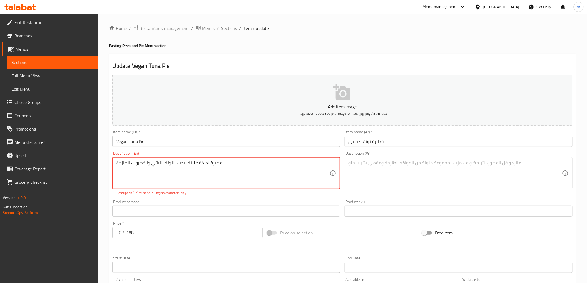
drag, startPoint x: 244, startPoint y: 168, endPoint x: 110, endPoint y: 167, distance: 133.8
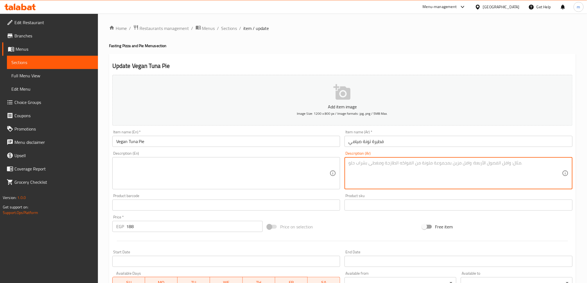
click at [443, 172] on textarea at bounding box center [456, 173] width 214 height 26
paste textarea "فطيرة لذيذة مليئة ببديل التونة النباتي والخضروات الطازجة."
type textarea "فطيرة لذيذة مليئة ببديل التونة النباتي والخضروات الطازجة."
click at [287, 163] on textarea at bounding box center [223, 173] width 214 height 26
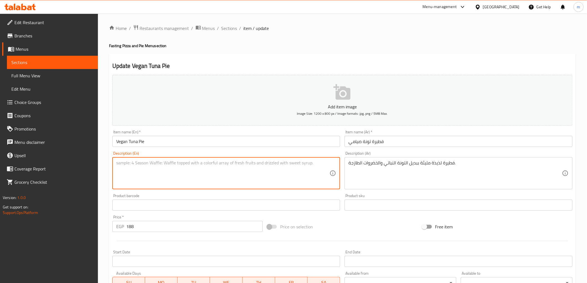
click at [193, 182] on textarea at bounding box center [223, 173] width 214 height 26
paste textarea "A savory pie filled with a plant-based tuna substitute and fresh vegetables."
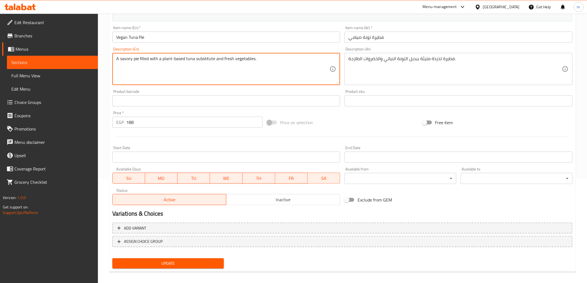
scroll to position [108, 0]
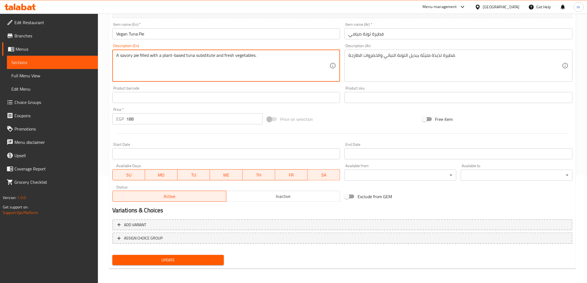
type textarea "A savory pie filled with a plant-based tuna substitute and fresh vegetables."
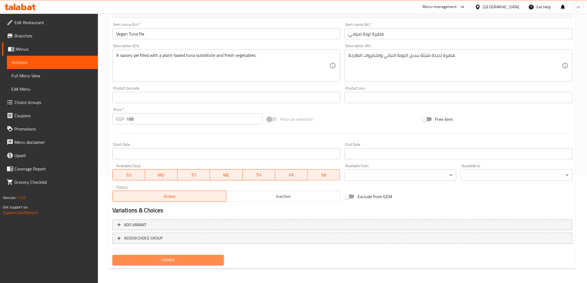
click at [200, 255] on button "Update" at bounding box center [168, 260] width 112 height 10
click at [190, 260] on span "Update" at bounding box center [168, 260] width 103 height 7
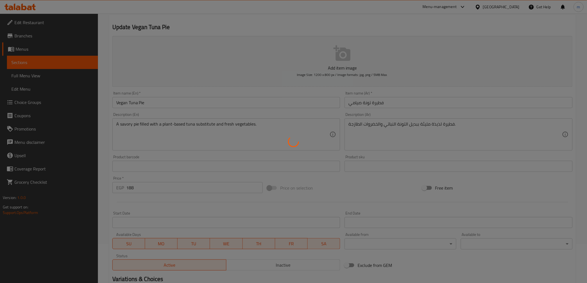
scroll to position [0, 0]
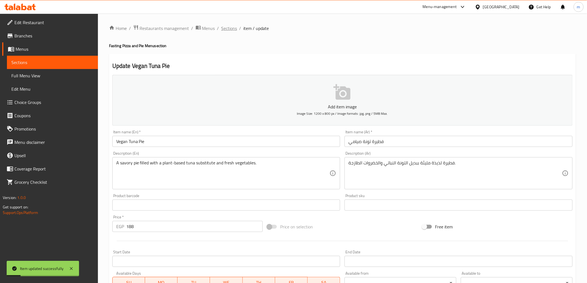
click at [228, 31] on span "Sections" at bounding box center [229, 28] width 16 height 7
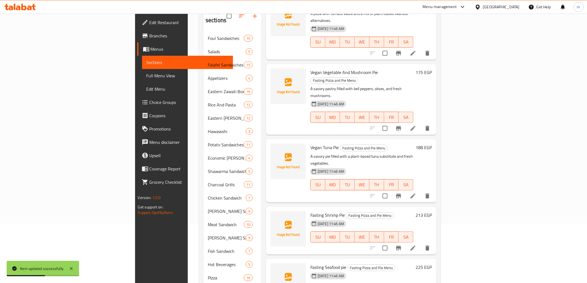
scroll to position [62, 0]
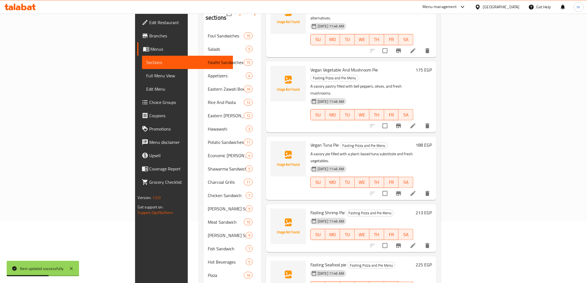
click at [311, 209] on span "Fasting Shrimp Pie" at bounding box center [328, 213] width 34 height 8
click at [421, 241] on li at bounding box center [413, 246] width 16 height 10
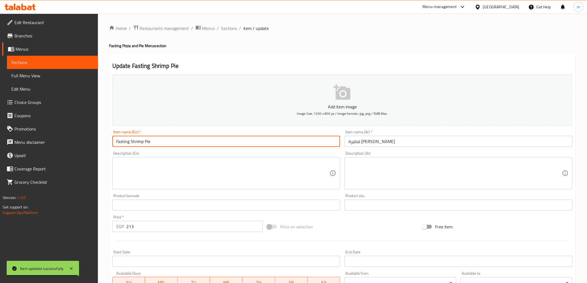
click at [132, 144] on input "Fasting Shrimp Pie" at bounding box center [226, 141] width 228 height 11
click at [132, 145] on input "Fasting Shrimp Pie" at bounding box center [226, 141] width 228 height 11
click at [129, 145] on input "Fasting Shrimp Pie" at bounding box center [226, 141] width 228 height 11
click at [160, 145] on input "vegan Shrimp Pie" at bounding box center [226, 141] width 228 height 11
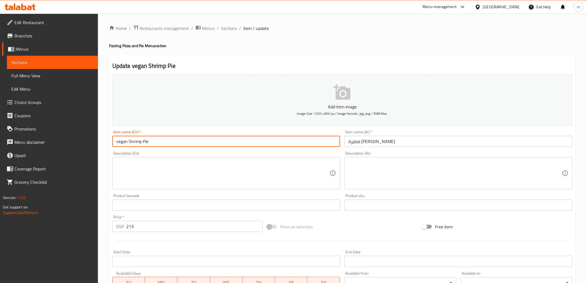
click at [160, 145] on input "vegan Shrimp Pie" at bounding box center [226, 141] width 228 height 11
type input "Vegan Shrimp Pie"
click at [220, 173] on textarea at bounding box center [223, 173] width 214 height 26
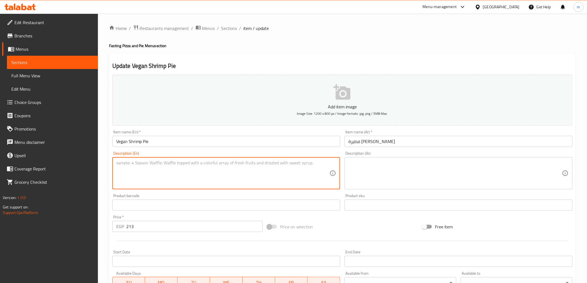
click at [264, 183] on textarea at bounding box center [223, 173] width 214 height 26
paste textarea "A savory pastry containing a plant-based shrimp substitute and simple seasoning…"
type textarea "A savory pastry containing a plant-based shrimp substitute and simple seasoning…"
click at [393, 162] on textarea at bounding box center [456, 173] width 214 height 26
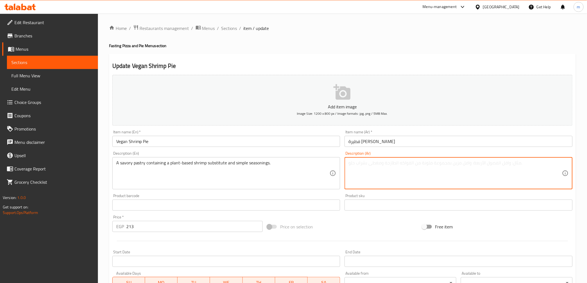
paste textarea "معجنات لذيذة تحتوي على بديل نباتي للروبيان وتوابل بسيطة."
drag, startPoint x: 376, startPoint y: 160, endPoint x: 385, endPoint y: 164, distance: 9.5
click at [385, 164] on textarea "معجنات لذيذة تحتوي على بديل نباتي للروبيان وتوابل بسيطة." at bounding box center [456, 173] width 214 height 26
click at [459, 170] on textarea "معجنات لذيذة تحتوي على بديل نباتي للجمبرى وتوابل بسيطة." at bounding box center [456, 173] width 214 height 26
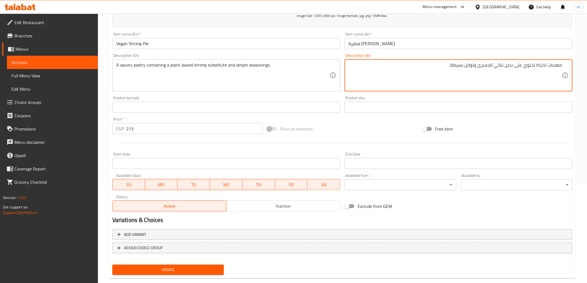
scroll to position [108, 0]
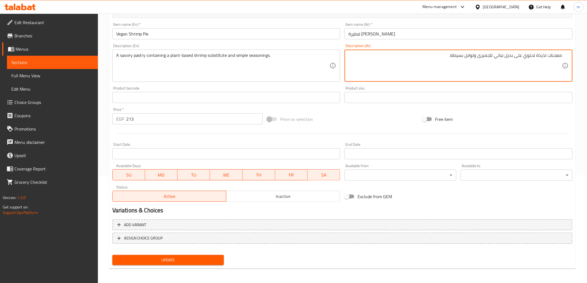
type textarea "معجنات لذيذة تحتوي على بديل نباتي للجمبرى وتوابل بسيطة."
click at [163, 257] on span "Update" at bounding box center [168, 260] width 103 height 7
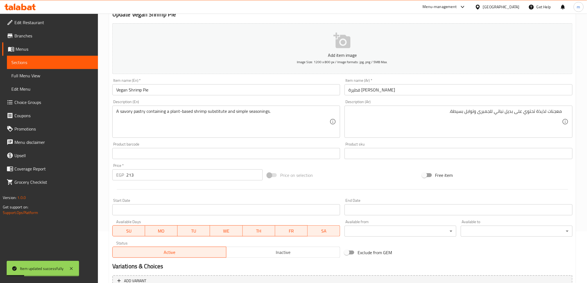
scroll to position [0, 0]
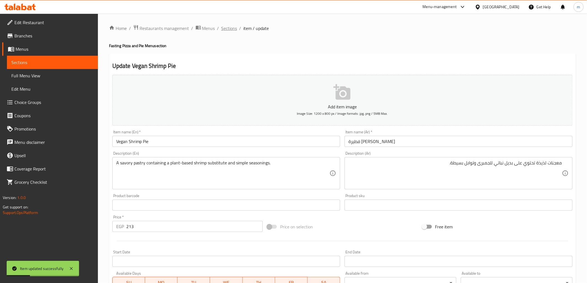
click at [228, 28] on span "Sections" at bounding box center [229, 28] width 16 height 7
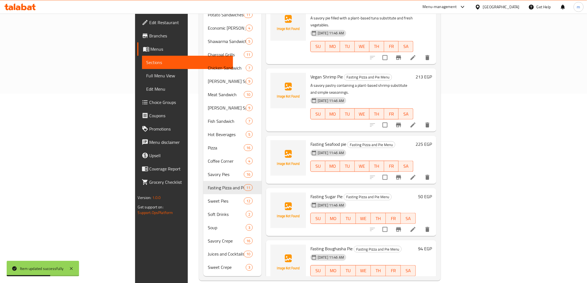
scroll to position [190, 0]
click at [311, 140] on span "Fasting Seafood pie" at bounding box center [329, 144] width 36 height 8
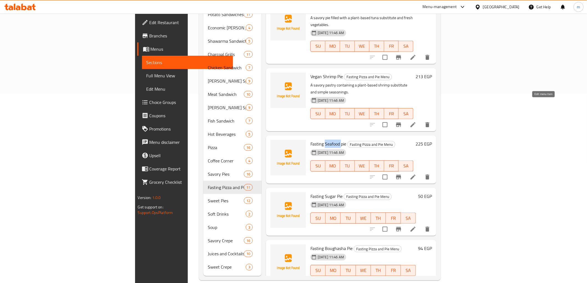
click at [417, 174] on icon at bounding box center [413, 177] width 7 height 7
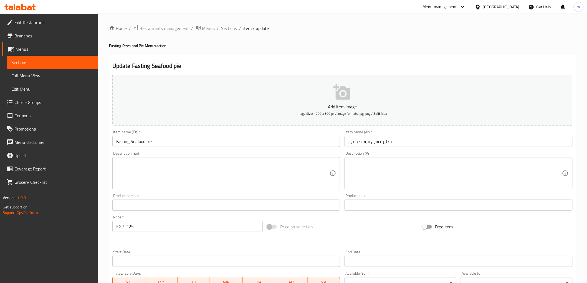
scroll to position [31, 0]
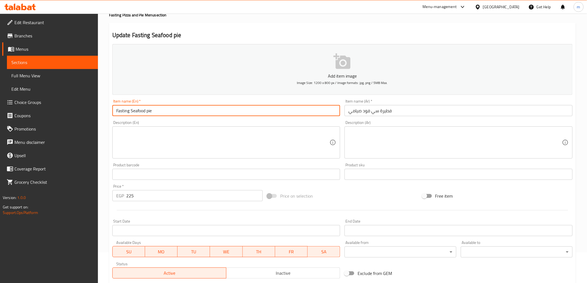
drag, startPoint x: 131, startPoint y: 112, endPoint x: 77, endPoint y: 133, distance: 57.8
click at [77, 133] on div "Edit Restaurant Branches Menus Sections Full Menu View Edit Menu Choice Groups …" at bounding box center [293, 172] width 587 height 379
click at [126, 113] on input "Veganseafood Pie" at bounding box center [226, 110] width 228 height 11
click at [127, 111] on input "Veganseafood Pie" at bounding box center [226, 110] width 228 height 11
type input "Vegan Seafood Pie"
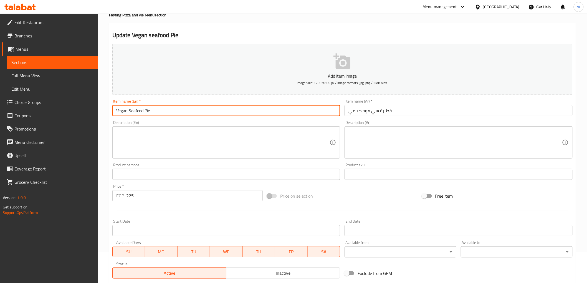
click at [202, 132] on textarea at bounding box center [223, 143] width 214 height 26
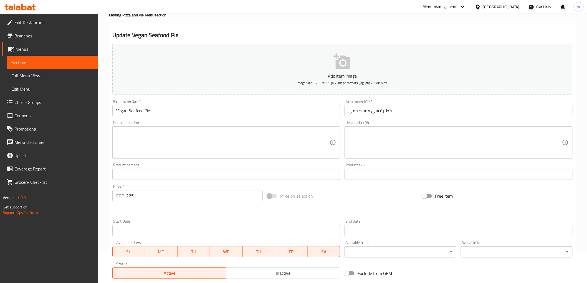
click at [135, 139] on textarea at bounding box center [223, 143] width 214 height 26
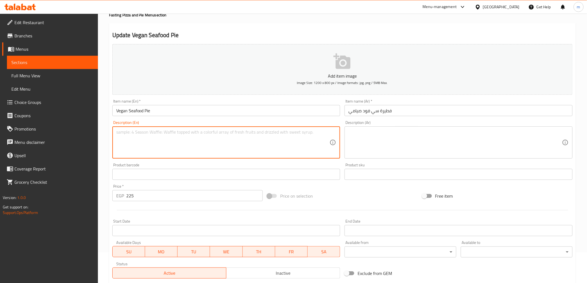
paste textarea "A pastry filled with a mix of plant-based seafood alternatives and herbs."
type textarea "A pastry filled with a mix of plant-based seafood alternatives and herbs."
click at [374, 139] on textarea at bounding box center [456, 143] width 214 height 26
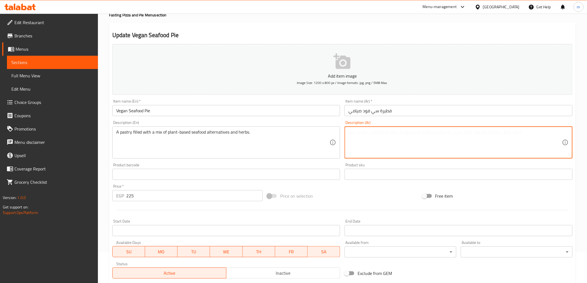
paste textarea "معجنات مليئة بمزيج من بدائل المأكولات البحرية النباتية والأعشاب."
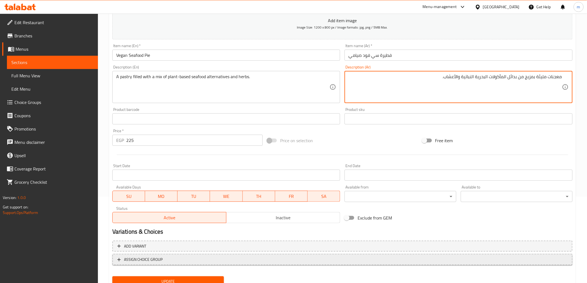
scroll to position [108, 0]
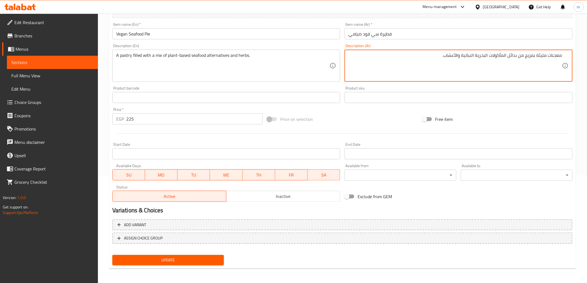
type textarea "معجنات مليئة بمزيج من بدائل المأكولات البحرية النباتية والأعشاب."
click at [190, 263] on button "Update" at bounding box center [168, 260] width 112 height 10
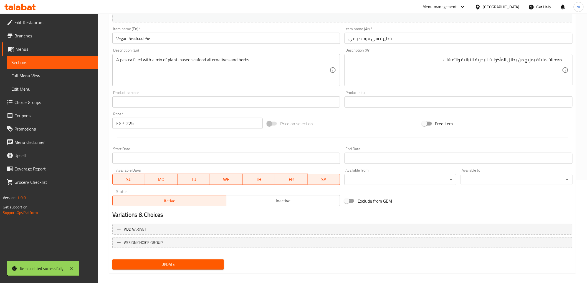
scroll to position [0, 0]
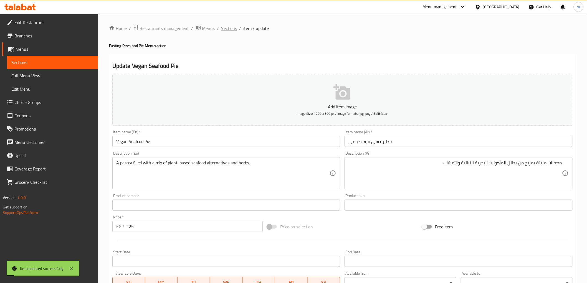
click at [231, 32] on span "Sections" at bounding box center [229, 28] width 16 height 7
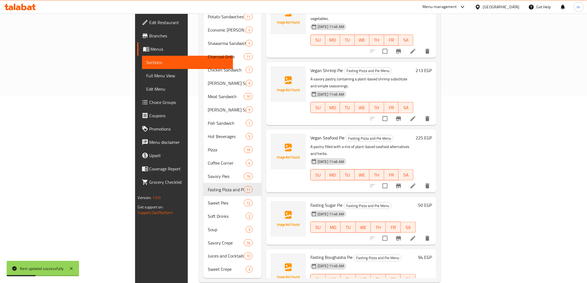
scroll to position [190, 0]
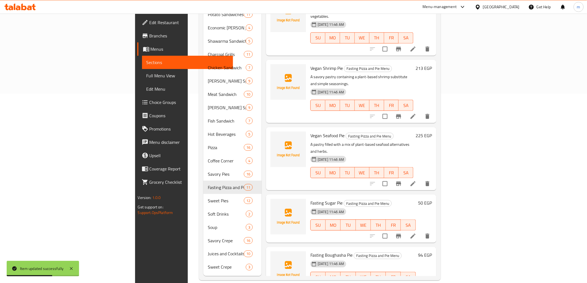
click at [421, 231] on li at bounding box center [413, 236] width 16 height 10
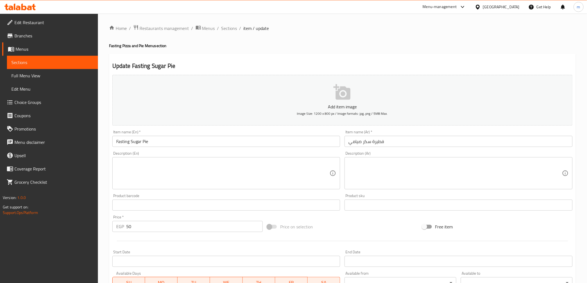
click at [132, 139] on input "Fasting Sugar Pie" at bounding box center [226, 141] width 228 height 11
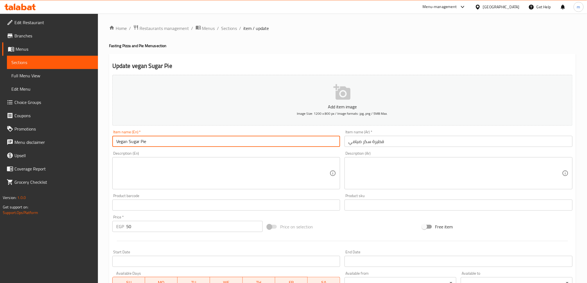
type input "Vegan Sugar Pie"
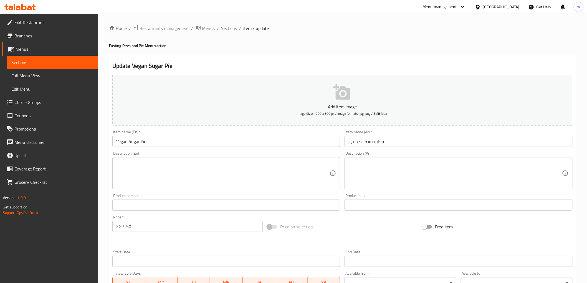
click at [198, 148] on div "Item name (En)   * Vegan Sugar Pie Item name (En) *" at bounding box center [226, 138] width 233 height 21
click at [230, 164] on textarea at bounding box center [223, 173] width 214 height 26
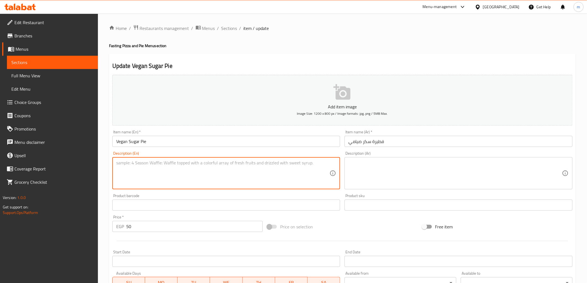
click at [259, 181] on textarea at bounding box center [223, 173] width 214 height 26
paste textarea "A simple, sweet pastry made with flaky dough and sprinkled with sugar."
type textarea "A simple, sweet pastry made with flaky dough and sprinkled with sugar."
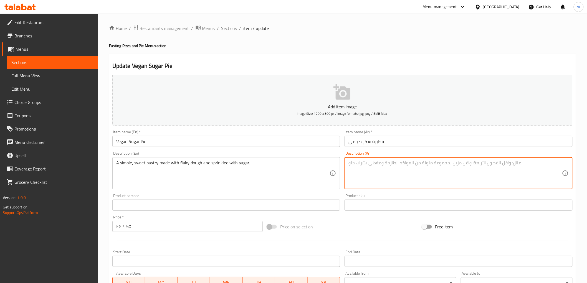
click at [398, 168] on textarea at bounding box center [456, 173] width 214 height 26
paste textarea "معجنات بسيطة وحلوة مصنوعة من عجينة رقيقة ومرشوشة بالسكر."
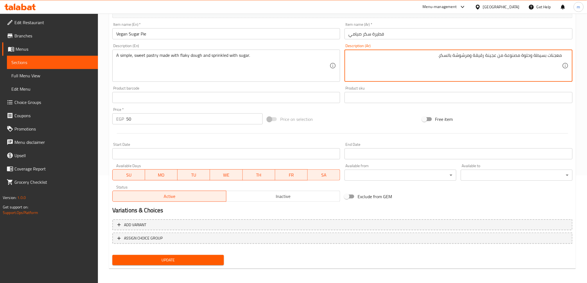
type textarea "معجنات بسيطة وحلوة مصنوعة من عجينة رقيقة ومرشوشة بالسكر."
click at [188, 264] on button "Update" at bounding box center [168, 260] width 112 height 10
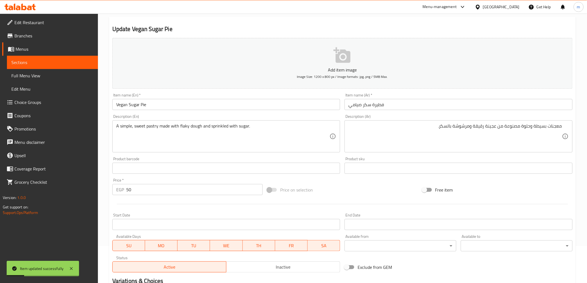
scroll to position [0, 0]
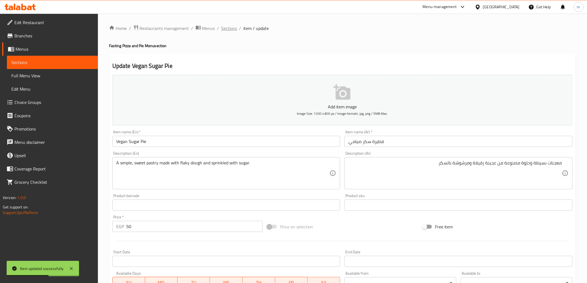
click at [231, 32] on span "Sections" at bounding box center [229, 28] width 16 height 7
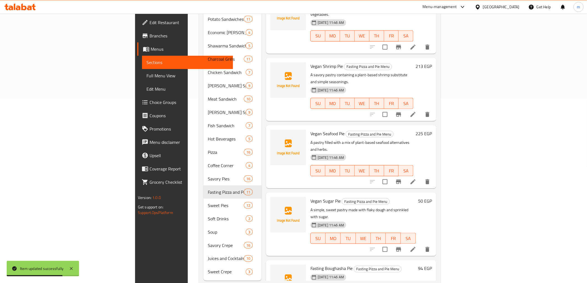
scroll to position [268, 0]
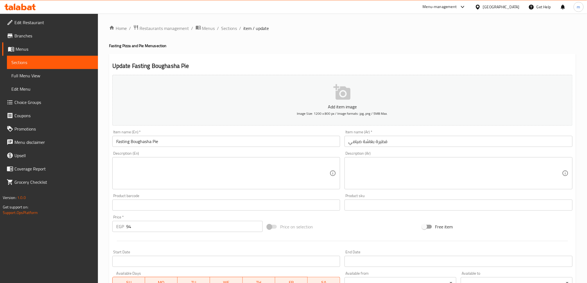
click at [193, 173] on textarea at bounding box center [223, 173] width 214 height 26
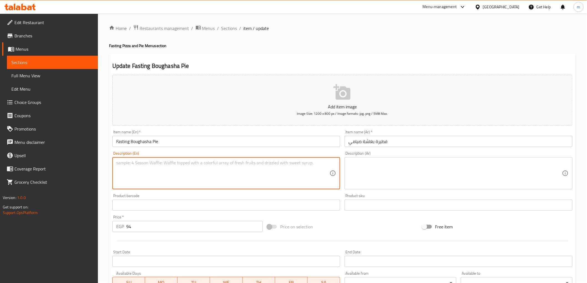
paste textarea "Flaky pastry layers sweetened with a simple syrup made from sugar."
type textarea "Flaky pastry layers sweetened with a simple syrup made from sugar."
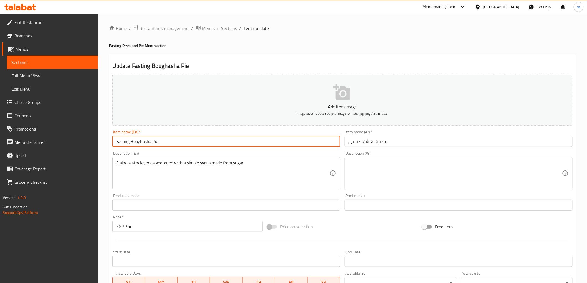
drag, startPoint x: 132, startPoint y: 144, endPoint x: 91, endPoint y: 145, distance: 40.8
click at [91, 145] on div "Edit Restaurant Branches Menus Sections Full Menu View Edit Menu Choice Groups …" at bounding box center [293, 203] width 587 height 379
click at [264, 140] on input "Vegan Boughasha Pie" at bounding box center [226, 141] width 228 height 11
type input "Vegan Boughasha Pie"
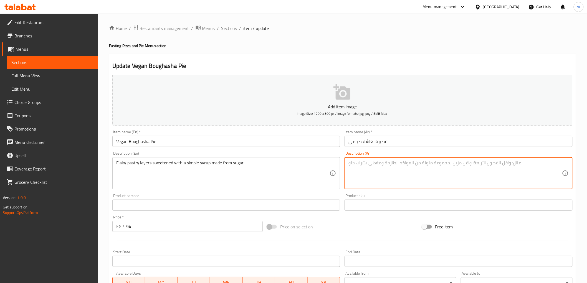
click at [425, 167] on textarea at bounding box center [456, 173] width 214 height 26
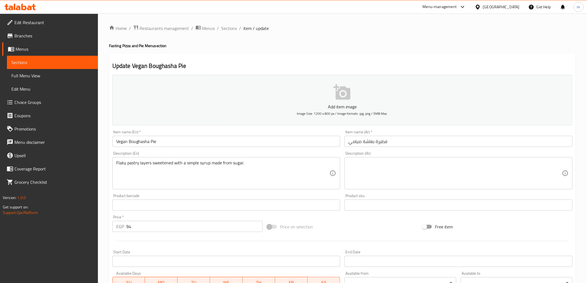
click at [256, 163] on textarea "Flaky pastry layers sweetened with a simple syrup made from sugar." at bounding box center [223, 173] width 214 height 26
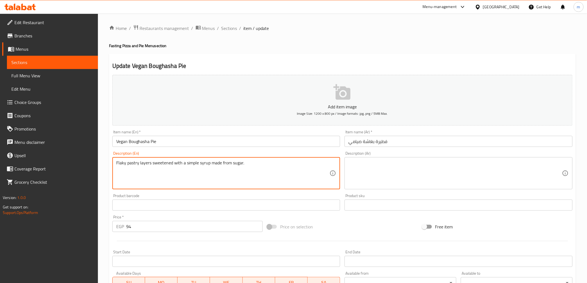
click at [256, 163] on textarea "Flaky pastry layers sweetened with a simple syrup made from sugar." at bounding box center [223, 173] width 214 height 26
click at [403, 170] on textarea at bounding box center [456, 173] width 214 height 26
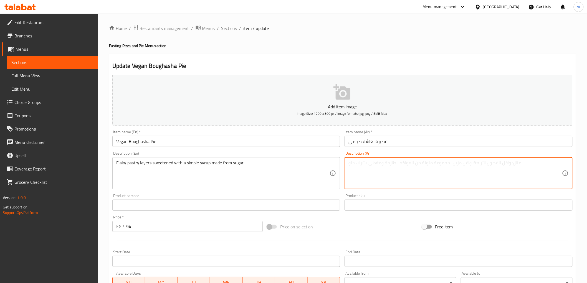
paste textarea "طبقات من المعجنات المتقشرة المحلاة بشراب بسيط مصنوع من السكر."
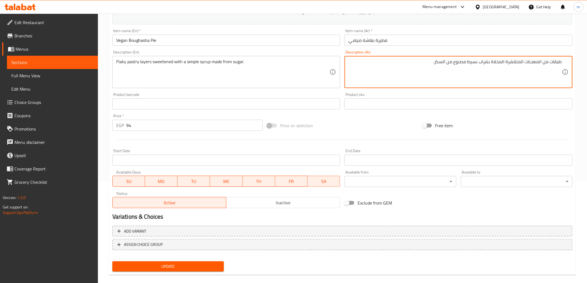
scroll to position [108, 0]
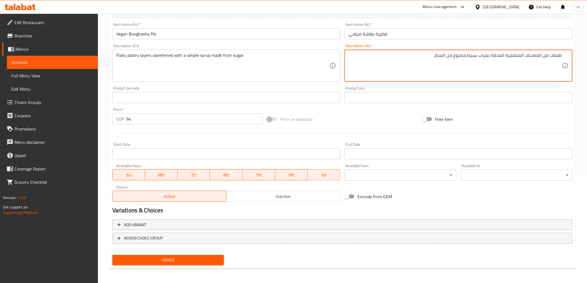
type textarea "طبقات من المعجنات المتقشرة المحلاة بشراب بسيط مصنوع من السكر."
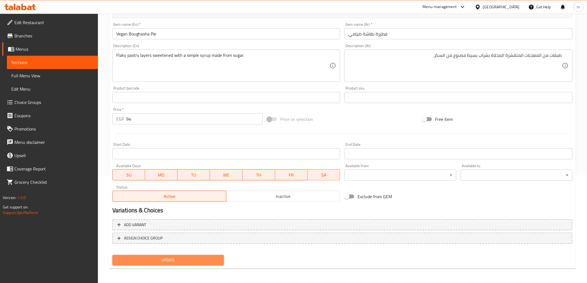
click at [135, 257] on span "Update" at bounding box center [168, 260] width 103 height 7
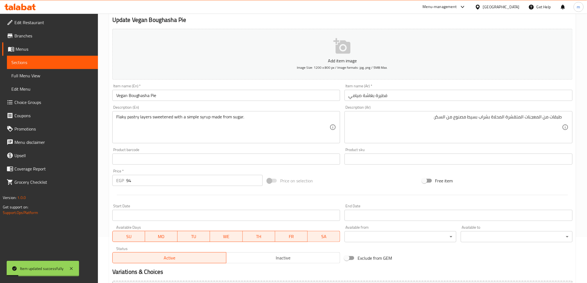
scroll to position [0, 0]
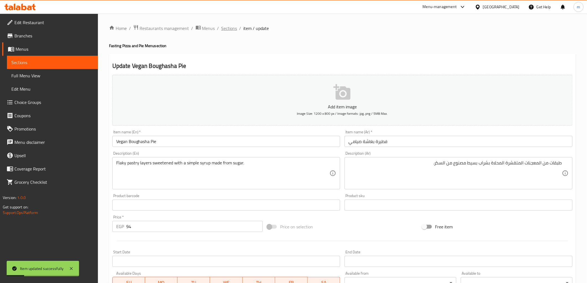
click at [229, 30] on span "Sections" at bounding box center [229, 28] width 16 height 7
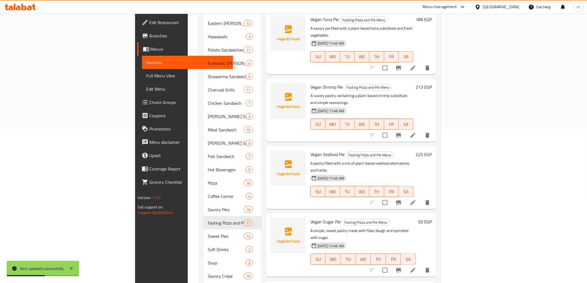
scroll to position [190, 0]
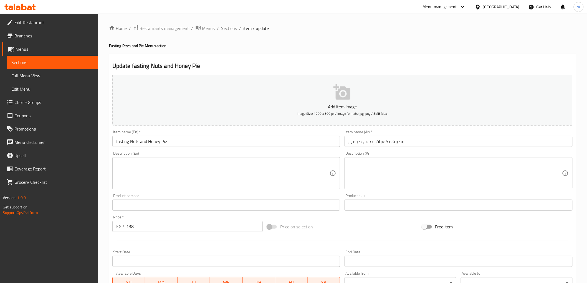
click at [132, 145] on input "fasting Nuts and Honey Pie" at bounding box center [226, 141] width 228 height 11
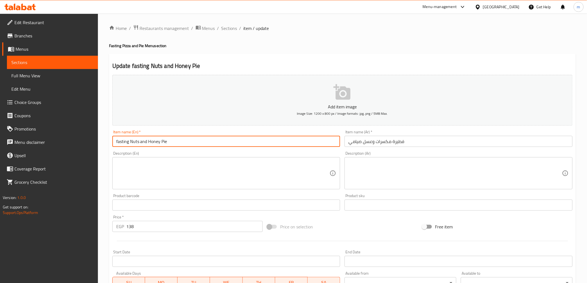
click at [129, 143] on input "fasting Nuts and Honey Pie" at bounding box center [226, 141] width 228 height 11
drag, startPoint x: 129, startPoint y: 143, endPoint x: 109, endPoint y: 148, distance: 20.6
click at [109, 148] on div "Update fasting Nuts and Honey Pie Add item image Image Size: 1200 x 800 px / Im…" at bounding box center [342, 215] width 467 height 323
type input "Vegan Nuts And Honey Pie"
click at [440, 146] on input "فطيرة مكسرات وعسل صيامي" at bounding box center [459, 141] width 228 height 11
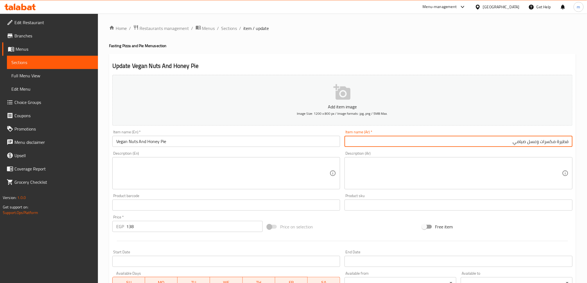
click at [224, 197] on div "Product barcode Product barcode" at bounding box center [226, 202] width 228 height 17
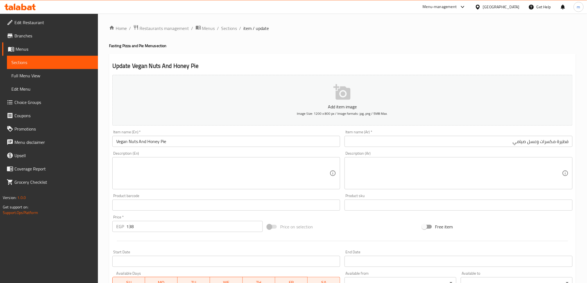
click at [215, 160] on textarea at bounding box center [223, 173] width 214 height 26
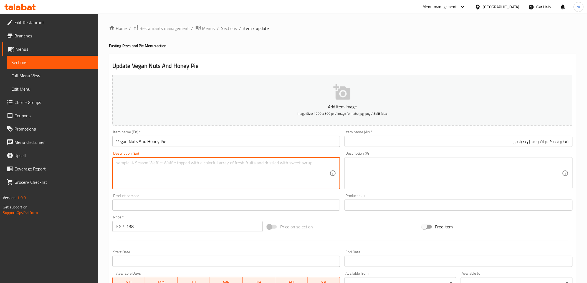
paste textarea "A sweet pastry filled with chopped nuts and sweetened with simple syrup."
type textarea "A sweet pastry filled with chopped nuts and sweetened with simple syrup."
click at [396, 162] on textarea at bounding box center [456, 173] width 214 height 26
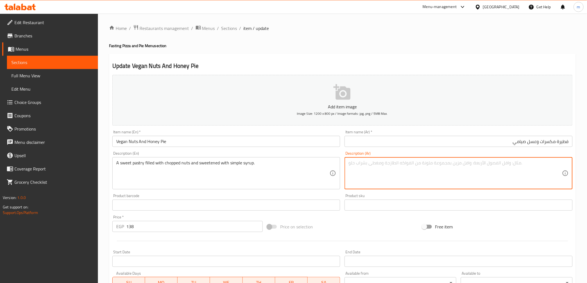
click at [448, 170] on textarea at bounding box center [456, 173] width 214 height 26
paste textarea "معجنات حلوة محشوة بالمكسرات المفرومة ومحلاة بشراب بسيط."
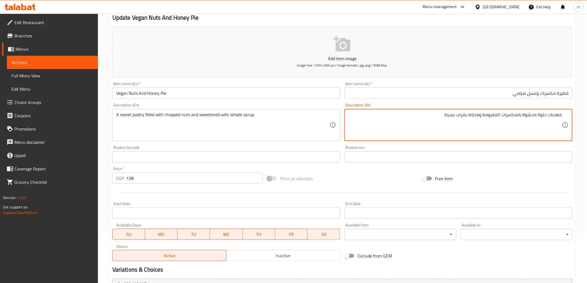
scroll to position [108, 0]
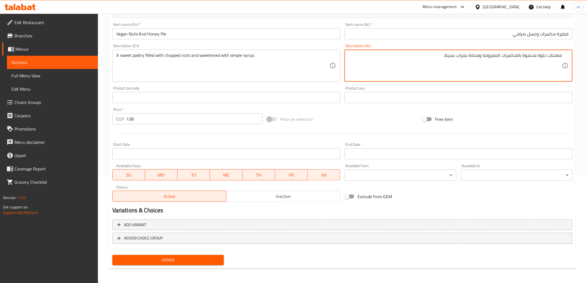
type textarea "معجنات حلوة محشوة بالمكسرات المفرومة ومحلاة بشراب بسيط."
click at [209, 261] on span "Update" at bounding box center [168, 260] width 103 height 7
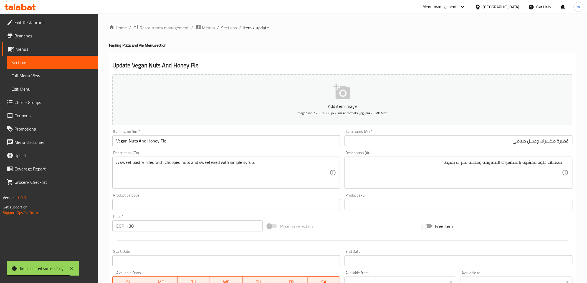
scroll to position [0, 0]
drag, startPoint x: 227, startPoint y: 31, endPoint x: 29, endPoint y: 57, distance: 200.1
click at [227, 31] on span "Sections" at bounding box center [229, 28] width 16 height 7
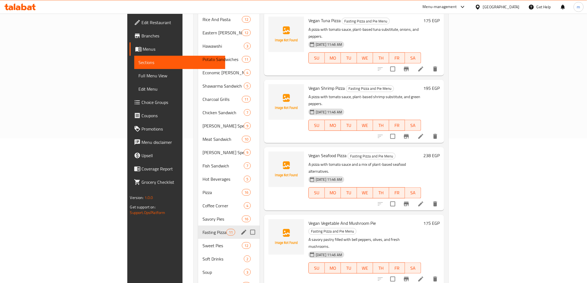
scroll to position [185, 0]
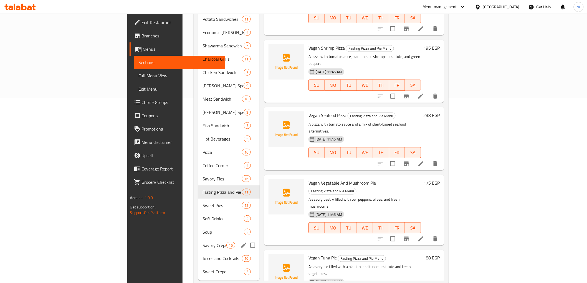
click at [198, 241] on div "Savory Crepe 16" at bounding box center [229, 245] width 62 height 13
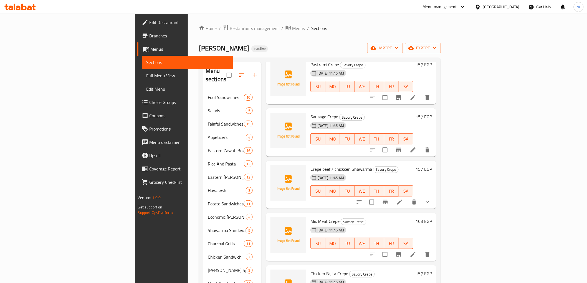
scroll to position [455, 0]
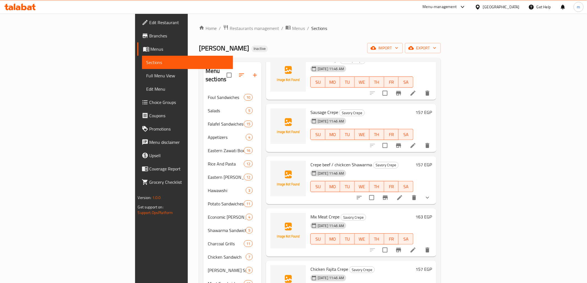
click at [421, 245] on li at bounding box center [413, 250] width 16 height 10
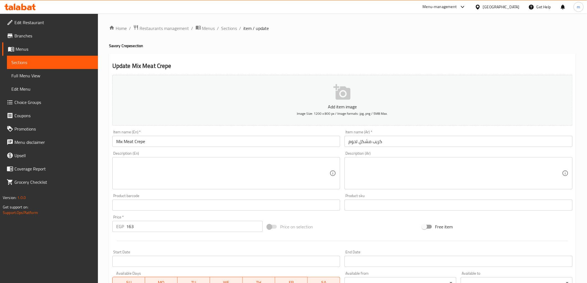
click at [294, 167] on textarea at bounding box center [223, 173] width 214 height 26
click at [170, 182] on textarea at bounding box center [223, 173] width 214 height 26
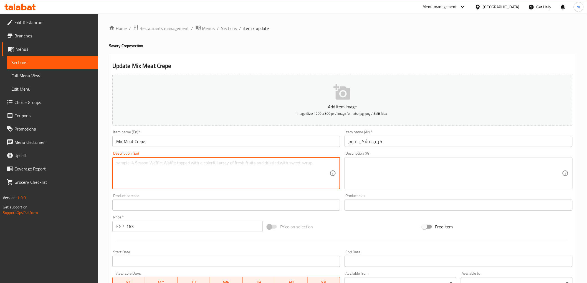
paste textarea "A savory crepe filled with a combination of different cooked meats."
type textarea "A savory crepe filled with a combination of different cooked meats."
click at [456, 203] on input "text" at bounding box center [459, 205] width 228 height 11
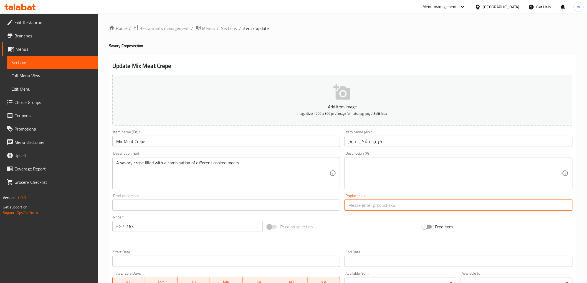
click at [445, 169] on textarea at bounding box center [456, 173] width 214 height 26
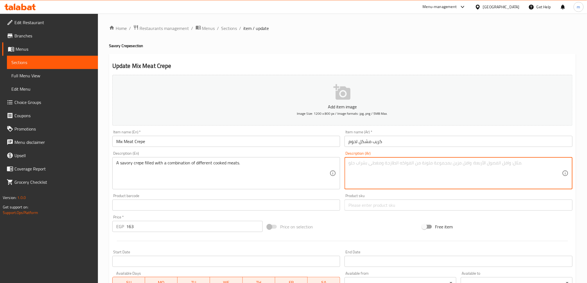
paste textarea "كريب لذيذ محشو بمزيج من اللحوم المطبوخة المختلفة."
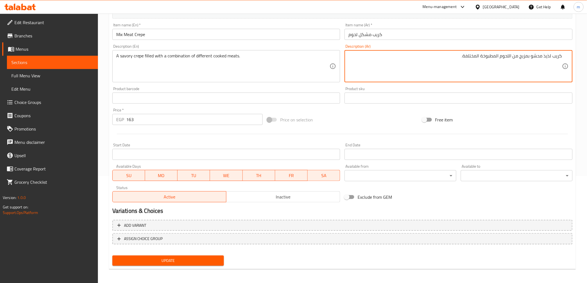
scroll to position [108, 0]
type textarea "كريب لذيذ محشو بمزيج من اللحوم المطبوخة المختلفة."
click at [193, 255] on button "Update" at bounding box center [168, 260] width 112 height 10
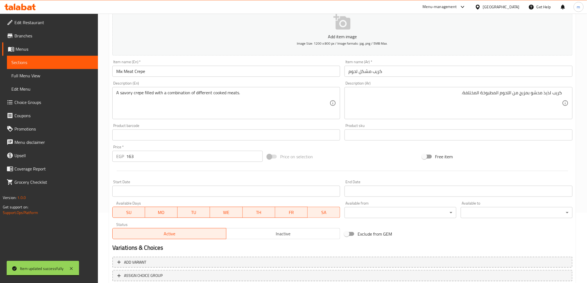
scroll to position [0, 0]
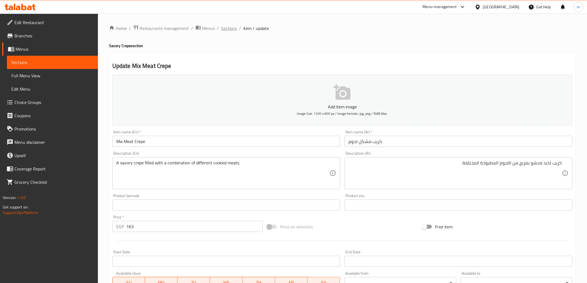
click at [233, 29] on span "Sections" at bounding box center [229, 28] width 16 height 7
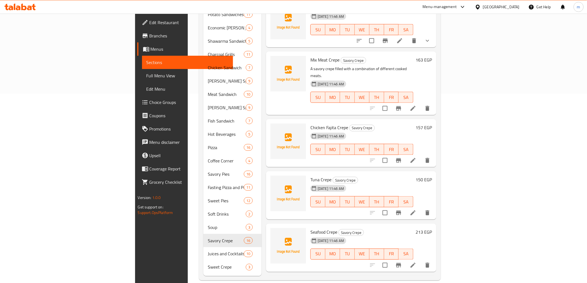
scroll to position [464, 0]
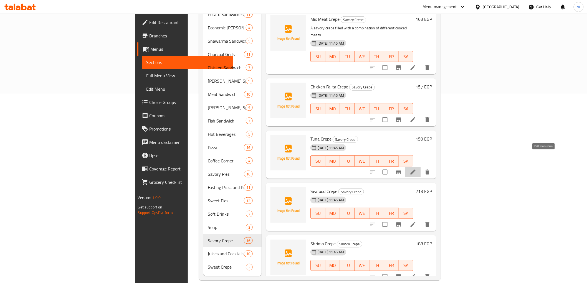
click at [417, 169] on icon at bounding box center [413, 172] width 7 height 7
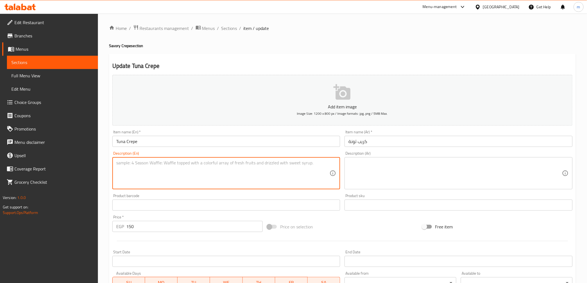
click at [274, 172] on textarea at bounding box center [223, 173] width 214 height 26
paste textarea "A savory crepe with a filling of flaked tuna and mayonnaise."
type textarea "A savory crepe with a filling of flaked tuna and mayonnaise."
click at [386, 163] on textarea at bounding box center [456, 173] width 214 height 26
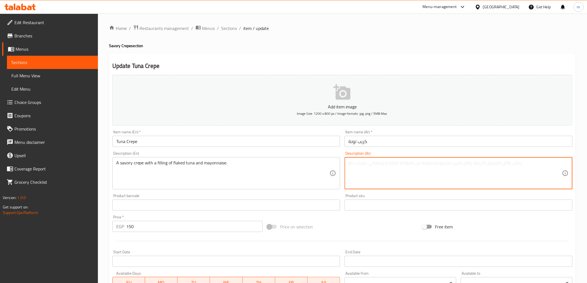
paste textarea "كريب لذيذ مع حشوة من التونة المتقشرة والمايونيز."
drag, startPoint x: 367, startPoint y: 164, endPoint x: 381, endPoint y: 163, distance: 14.3
click at [381, 163] on textarea "كريب لذيذ مع حشوة من التونة المتقشرة والمايونيز." at bounding box center [456, 173] width 214 height 26
type textarea "كريب لذيذ مع حشوة من تونة فليكد والمايونيز."
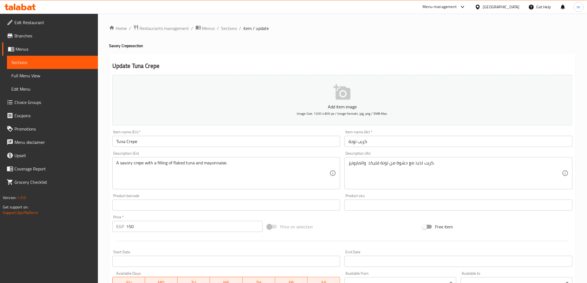
scroll to position [108, 0]
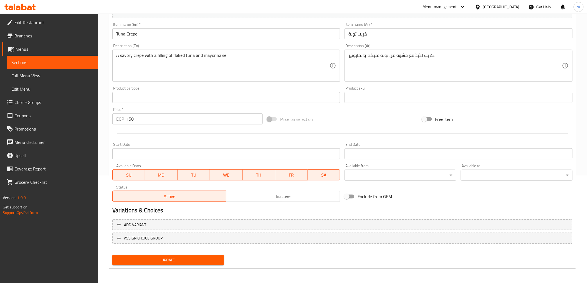
click at [201, 263] on button "Update" at bounding box center [168, 260] width 112 height 10
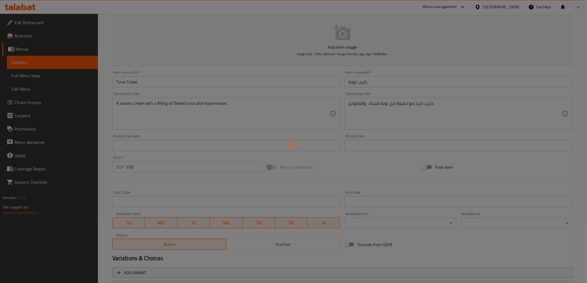
scroll to position [0, 0]
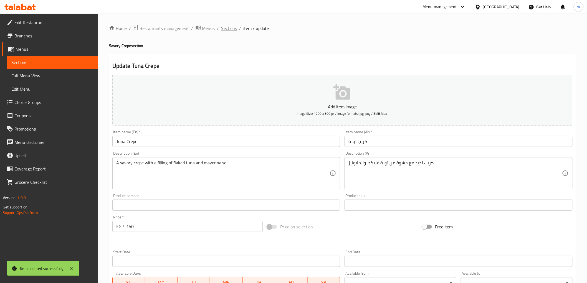
click at [228, 29] on span "Sections" at bounding box center [229, 28] width 16 height 7
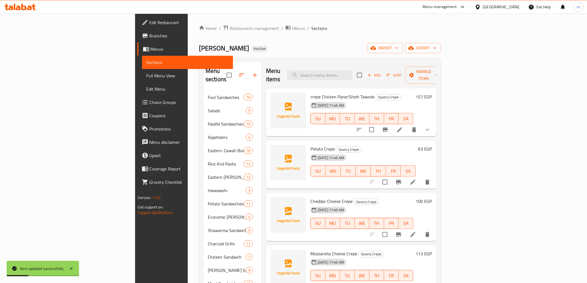
click at [317, 93] on span "crepe Chicken Pane/Shish Tawook" at bounding box center [343, 97] width 64 height 8
click at [311, 145] on span "Potato Crepe" at bounding box center [323, 149] width 24 height 8
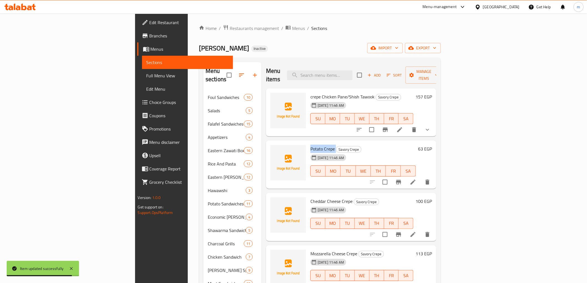
click at [311, 145] on span "Potato Crepe" at bounding box center [323, 149] width 24 height 8
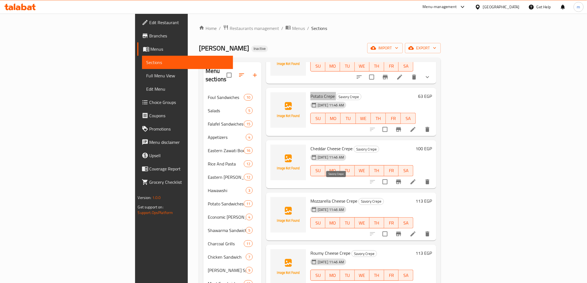
scroll to position [62, 0]
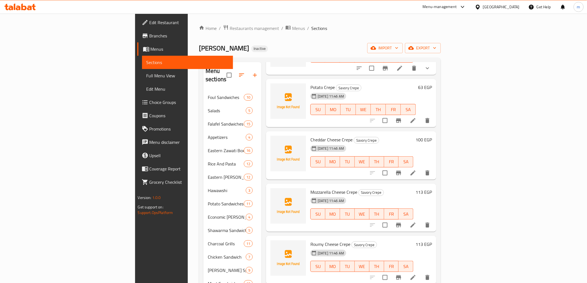
click at [311, 136] on span "Cheddar Cheese Crepe" at bounding box center [332, 140] width 42 height 8
click at [314, 188] on span "Mozzarella Cheese Crepe" at bounding box center [334, 192] width 47 height 8
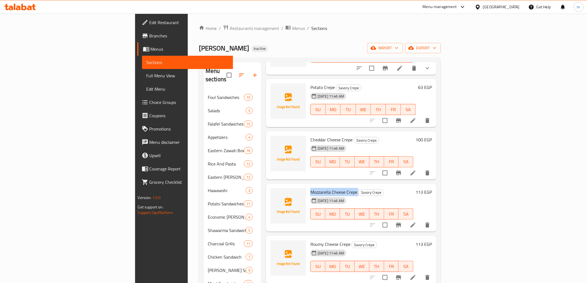
click at [314, 188] on span "Mozzarella Cheese Crepe" at bounding box center [334, 192] width 47 height 8
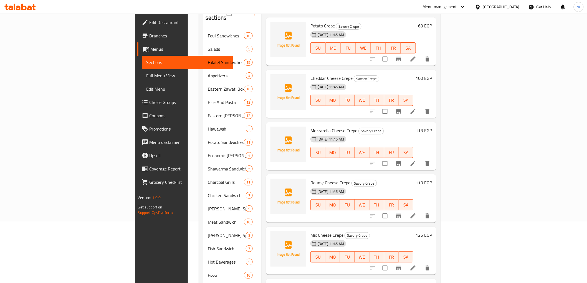
click at [311, 179] on span "Roumy Cheese Crepe" at bounding box center [331, 183] width 40 height 8
click at [313, 188] on div "25-09-2025 11:46 AM" at bounding box center [329, 191] width 36 height 7
click at [311, 186] on div "25-09-2025 11:46 AM" at bounding box center [321, 191] width 27 height 11
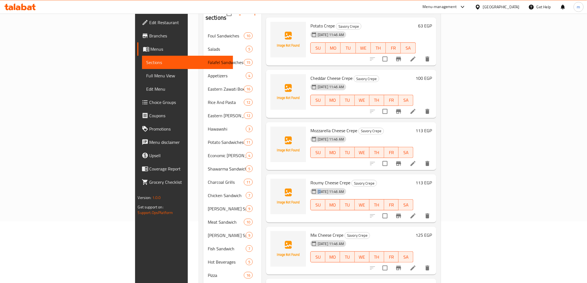
click at [311, 186] on div "25-09-2025 11:46 AM" at bounding box center [321, 191] width 27 height 11
click at [311, 179] on span "Roumy Cheese Crepe" at bounding box center [331, 183] width 40 height 8
click at [311, 231] on span "Mix Cheese Crepe" at bounding box center [327, 235] width 33 height 8
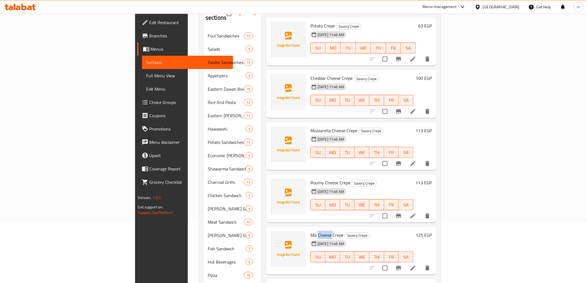
click at [311, 231] on span "Mix Cheese Crepe" at bounding box center [327, 235] width 33 height 8
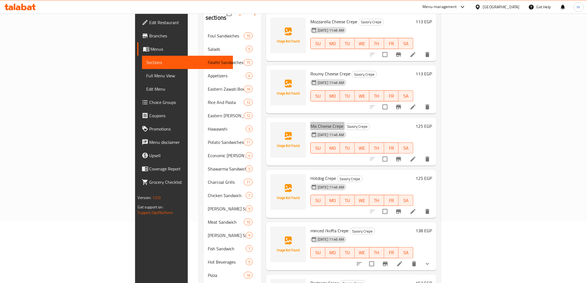
scroll to position [185, 0]
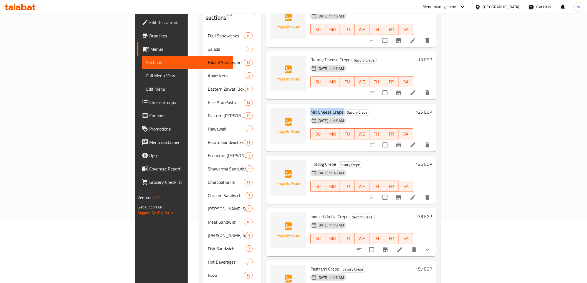
click at [311, 160] on span "Hotdog Crepe" at bounding box center [324, 164] width 26 height 8
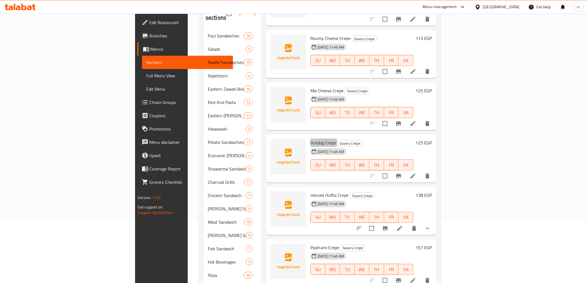
scroll to position [216, 0]
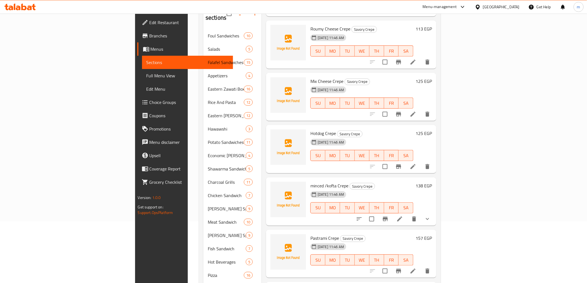
click at [311, 182] on span "minced /kofta Crepe" at bounding box center [330, 186] width 38 height 8
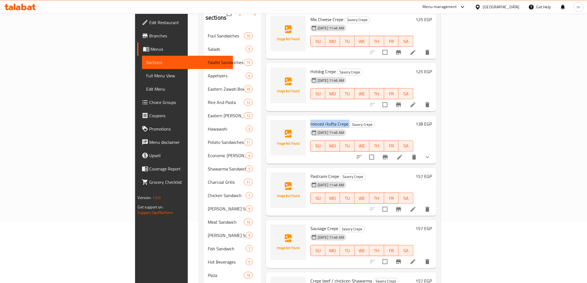
click at [311, 172] on span "Pastrami Crepe" at bounding box center [325, 176] width 29 height 8
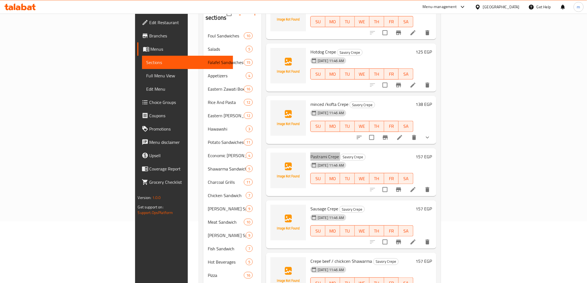
scroll to position [308, 0]
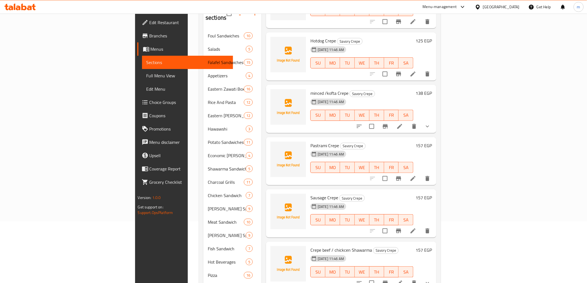
click at [308, 192] on div "Sausage Crepe Savory Crepe 25-09-2025 11:46 AM SU MO TU WE TH FR SA" at bounding box center [361, 214] width 107 height 44
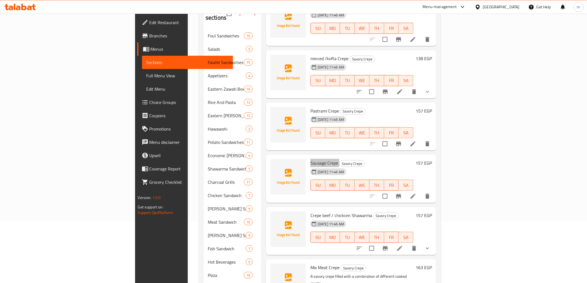
scroll to position [370, 0]
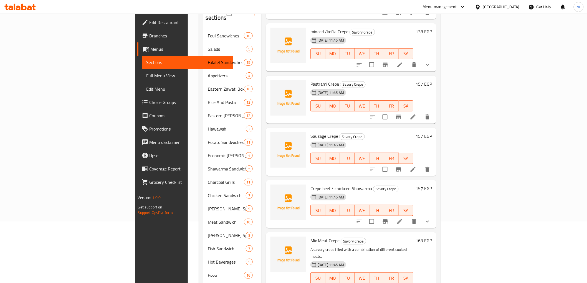
click at [311, 185] on span "Crepe beef / chickcen Shawarma" at bounding box center [342, 189] width 62 height 8
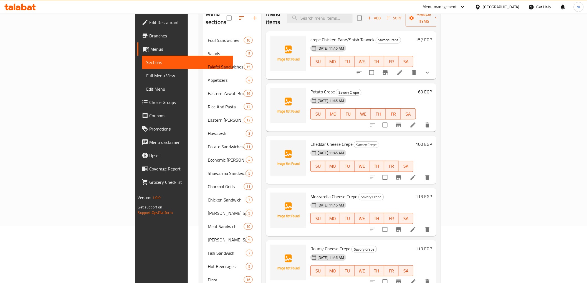
scroll to position [0, 0]
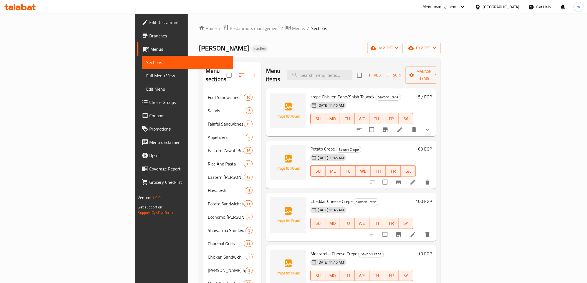
click at [322, 93] on span "crepe Chicken Pane/Shish Tawook" at bounding box center [343, 97] width 64 height 8
click at [311, 145] on span "Potato Crepe" at bounding box center [323, 149] width 24 height 8
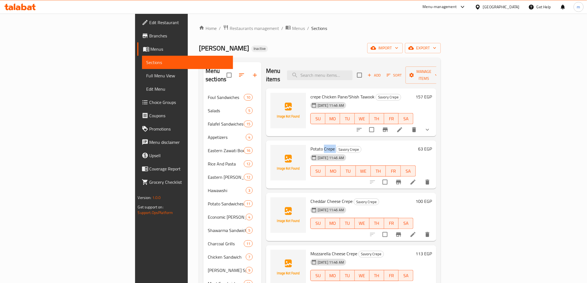
click at [311, 145] on span "Potato Crepe" at bounding box center [323, 149] width 24 height 8
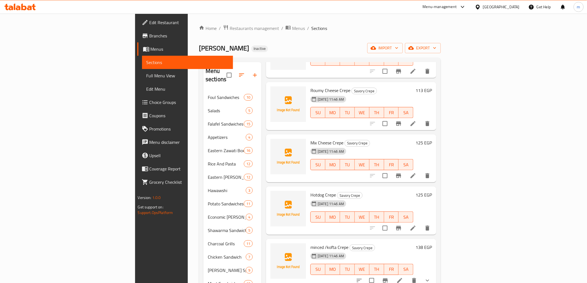
scroll to position [278, 0]
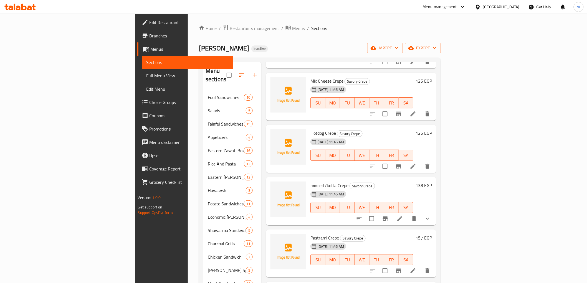
click at [311, 182] on span "minced /kofta Crepe" at bounding box center [330, 186] width 38 height 8
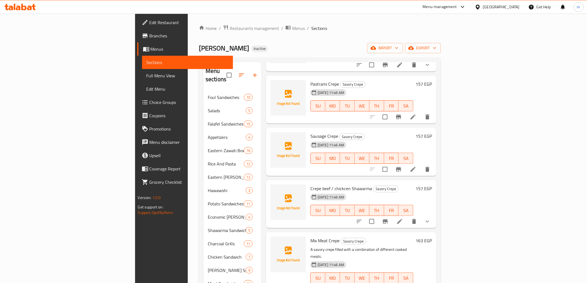
scroll to position [462, 0]
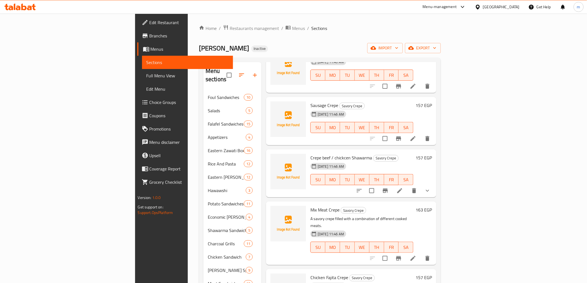
click at [311, 206] on span "Mix Meat Crepe" at bounding box center [325, 210] width 29 height 8
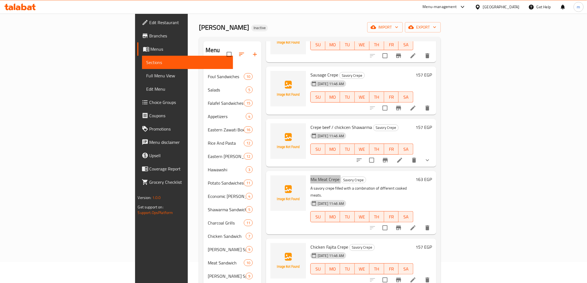
scroll to position [31, 0]
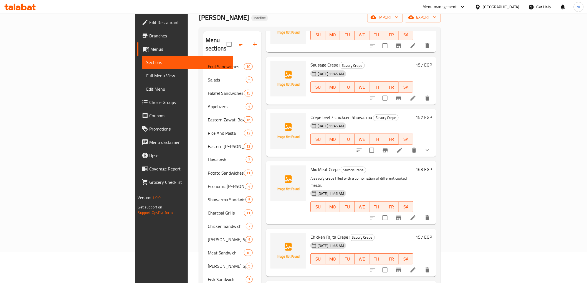
click at [311, 233] on span "Chicken Fajita Crepe" at bounding box center [330, 237] width 38 height 8
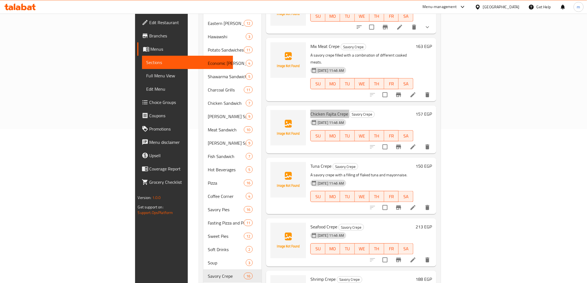
scroll to position [190, 0]
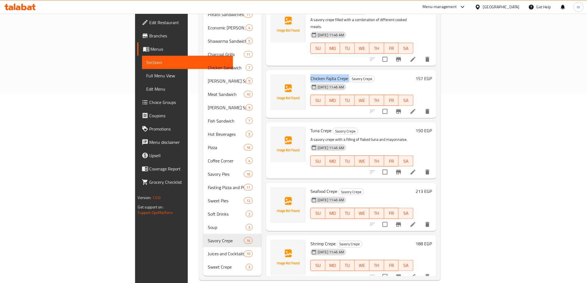
click at [311, 127] on span "Tuna Crepe" at bounding box center [321, 131] width 21 height 8
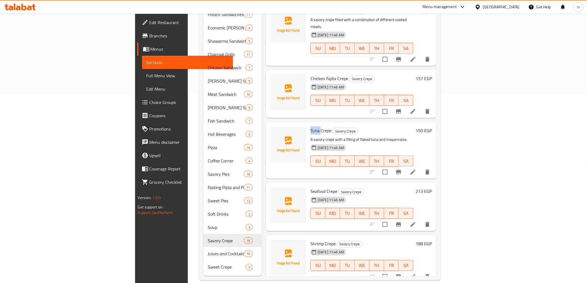
click at [311, 127] on span "Tuna Crepe" at bounding box center [321, 131] width 21 height 8
click at [311, 187] on span "Seafood Crepe" at bounding box center [324, 191] width 27 height 8
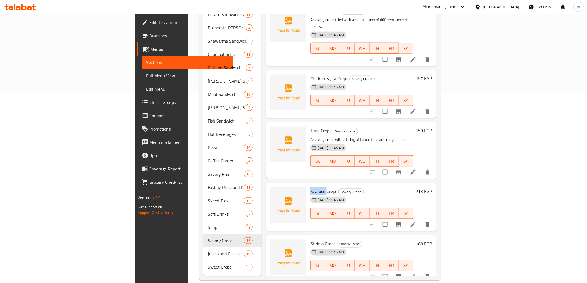
click at [311, 187] on span "Seafood Crepe" at bounding box center [324, 191] width 27 height 8
click at [311, 240] on span "Shrimp Crepe" at bounding box center [323, 244] width 25 height 8
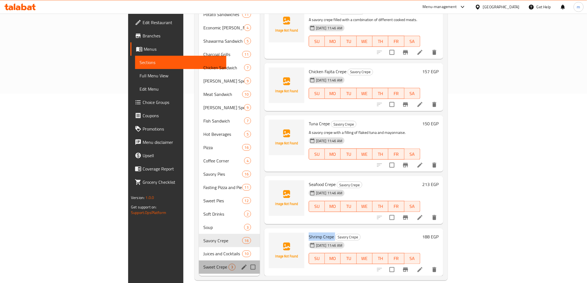
click at [199, 264] on div "Sweet Crepe 3" at bounding box center [229, 267] width 61 height 13
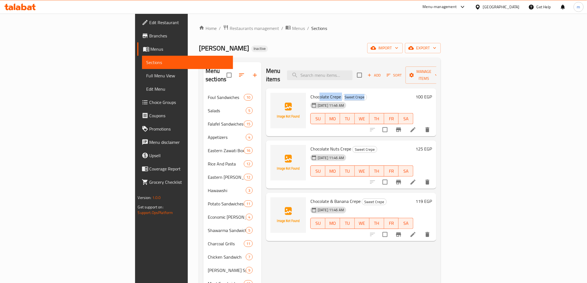
click at [308, 92] on div "Chocolate Crepe Sweet Crepe 25-09-2025 11:46 AM SU MO TU WE TH FR SA" at bounding box center [361, 113] width 107 height 44
click at [308, 100] on div "25-09-2025 11:46 AM" at bounding box center [321, 105] width 27 height 11
click at [311, 93] on span "Chocolate Crepe" at bounding box center [326, 97] width 31 height 8
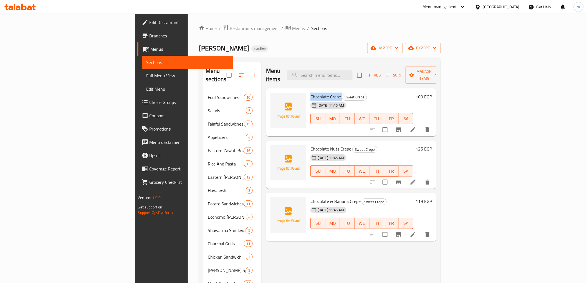
click at [311, 93] on span "Chocolate Crepe" at bounding box center [326, 97] width 31 height 8
click at [311, 145] on span "Chocolate Nuts Crepe" at bounding box center [331, 149] width 41 height 8
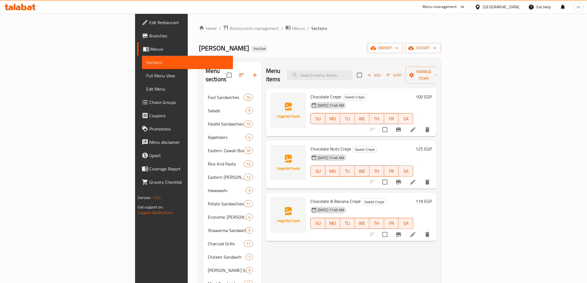
click at [311, 197] on span "Chocolate & Banana Crepe" at bounding box center [336, 201] width 50 height 8
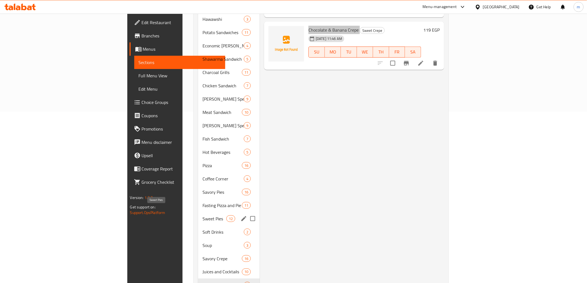
scroll to position [190, 0]
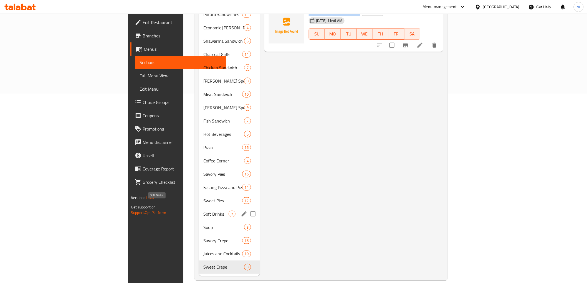
click at [203, 211] on span "Soft Drinks" at bounding box center [215, 214] width 25 height 7
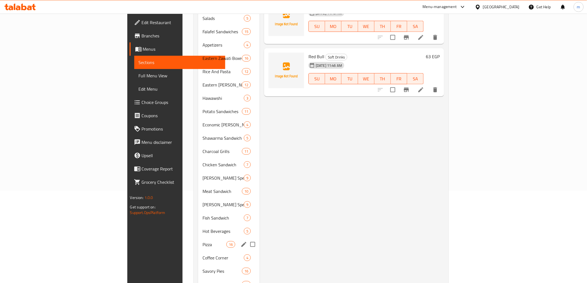
scroll to position [123, 0]
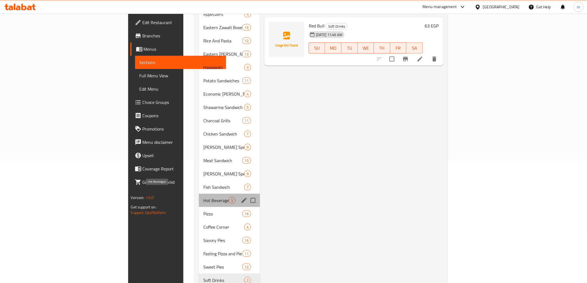
click at [203, 197] on span "Hot Beverages" at bounding box center [215, 200] width 25 height 7
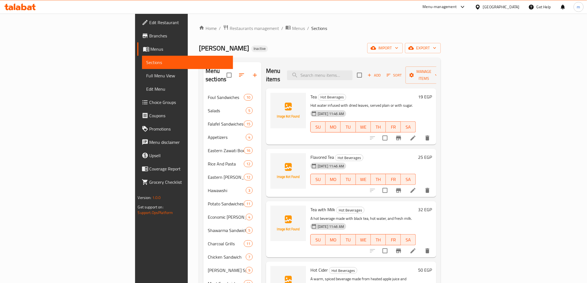
click at [311, 153] on span "Flavored Tea" at bounding box center [323, 157] width 24 height 8
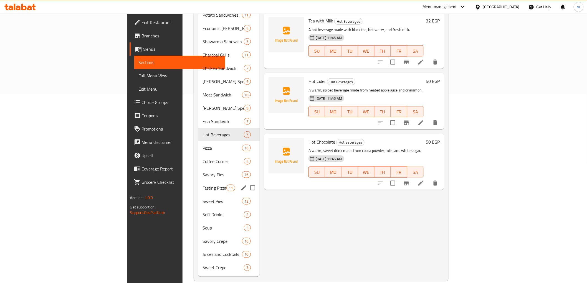
scroll to position [190, 0]
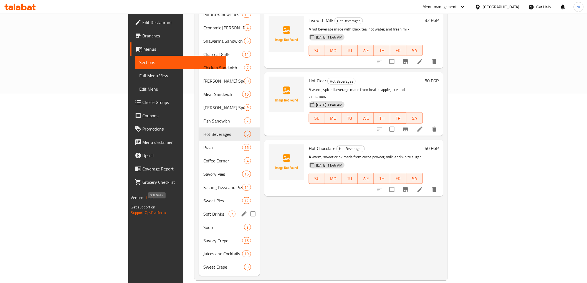
click at [203, 211] on span "Soft Drinks" at bounding box center [215, 214] width 25 height 7
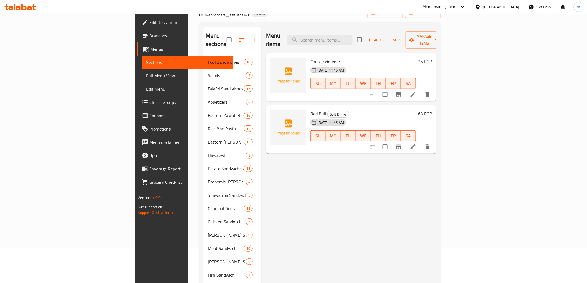
scroll to position [4, 0]
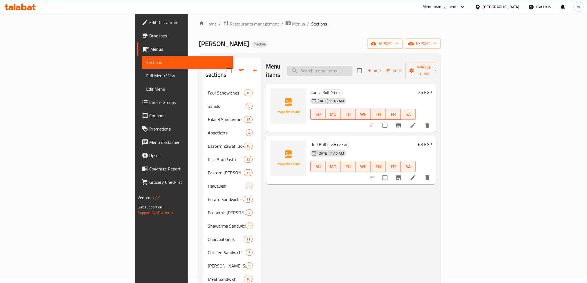
click at [353, 70] on input "search" at bounding box center [319, 71] width 65 height 10
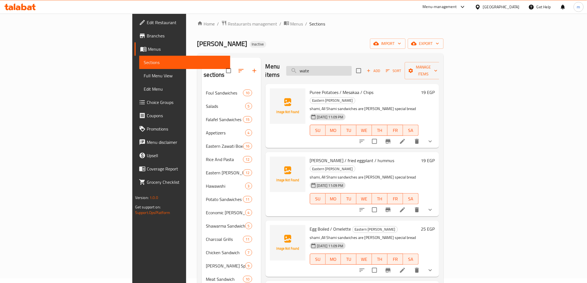
type input "water"
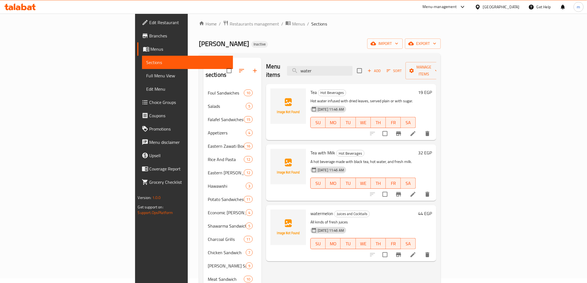
drag, startPoint x: 372, startPoint y: 69, endPoint x: 326, endPoint y: 76, distance: 46.5
click at [326, 76] on div "Menu items water Add Sort Manage items Tea Hot Beverages Hot water infused with…" at bounding box center [349, 260] width 175 height 404
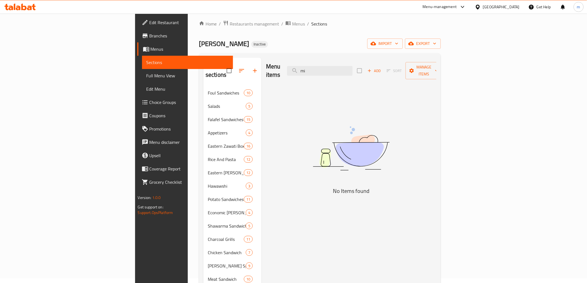
type input "m"
type input "a"
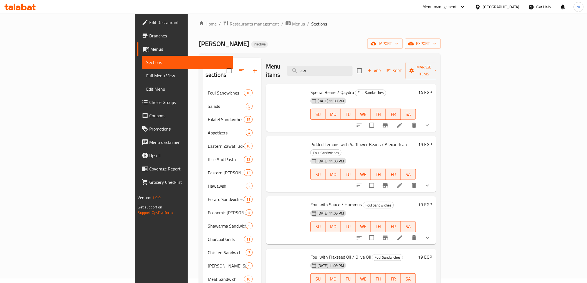
type input "a"
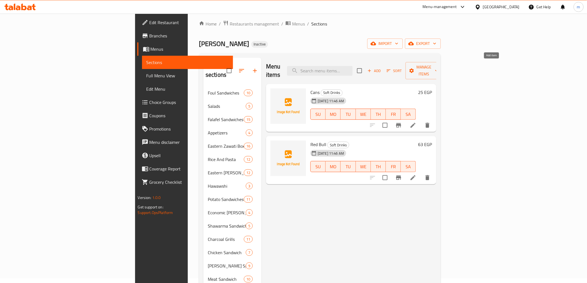
click at [383, 70] on button "Add" at bounding box center [375, 71] width 18 height 9
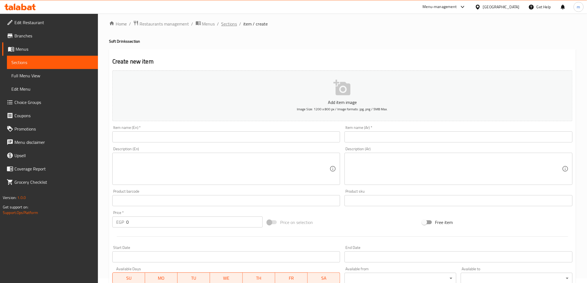
click at [224, 23] on span "Sections" at bounding box center [229, 24] width 16 height 7
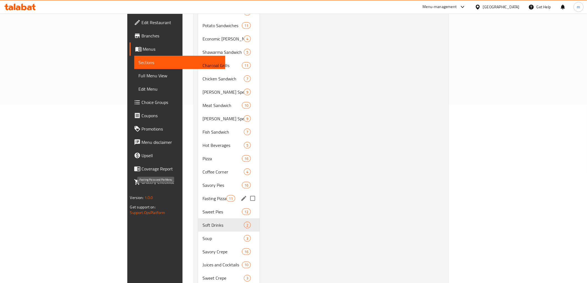
scroll to position [190, 0]
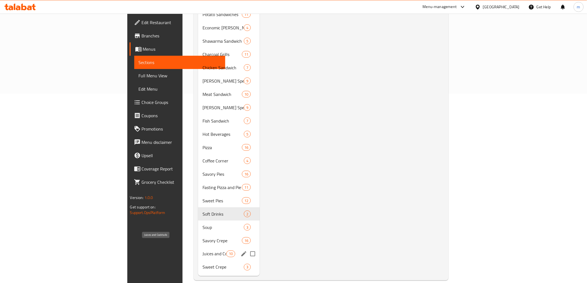
click at [203, 251] on span "Juices and Cocktails" at bounding box center [215, 254] width 24 height 7
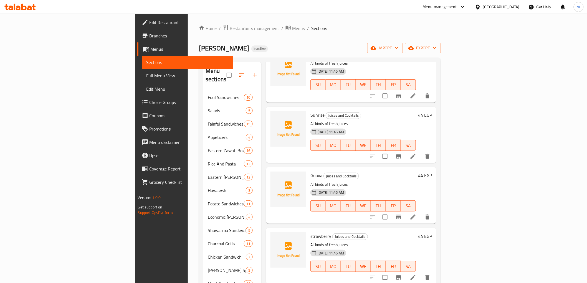
click at [147, 74] on span "Full Menu View" at bounding box center [188, 75] width 82 height 7
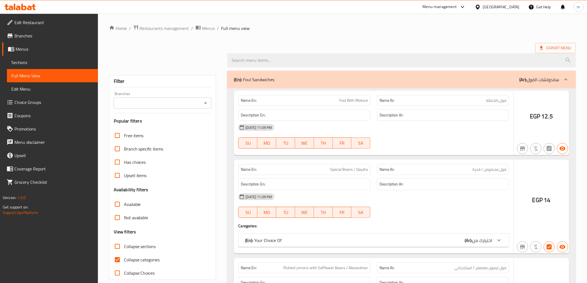
click at [60, 75] on span "Full Menu View" at bounding box center [52, 75] width 82 height 7
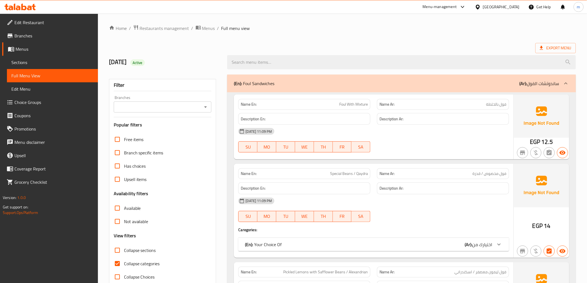
scroll to position [62, 0]
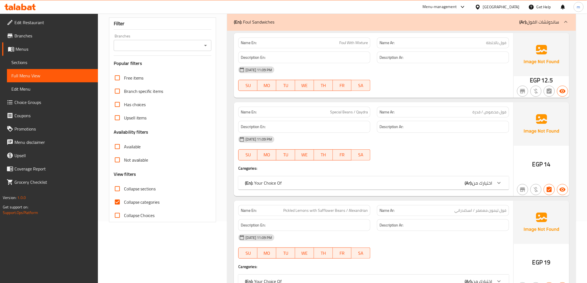
click at [117, 190] on input "Collapse sections" at bounding box center [117, 188] width 13 height 13
checkbox input "true"
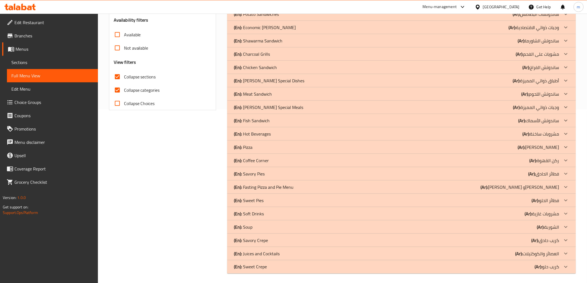
scroll to position [175, 0]
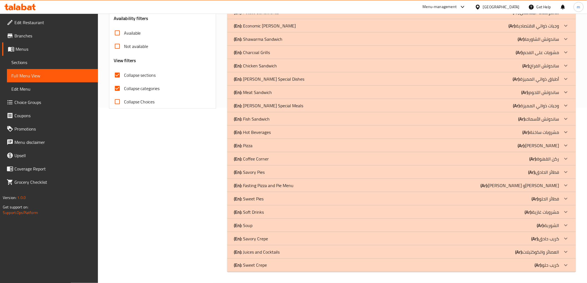
click at [273, 226] on div "(En): Soup (Ar): الشوربة" at bounding box center [396, 225] width 325 height 7
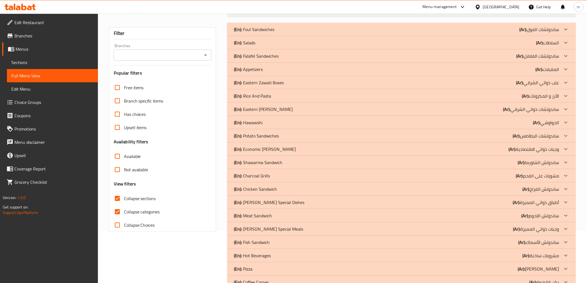
scroll to position [21, 0]
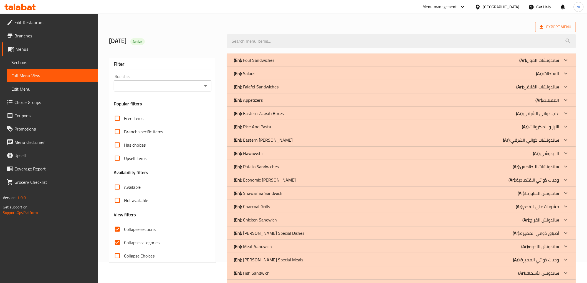
click at [296, 70] on div "(En): Salads (Ar): السلطات" at bounding box center [396, 73] width 325 height 7
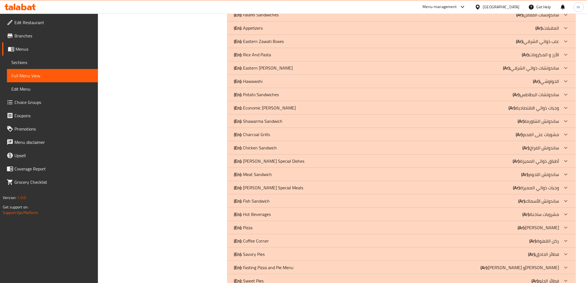
scroll to position [545, 0]
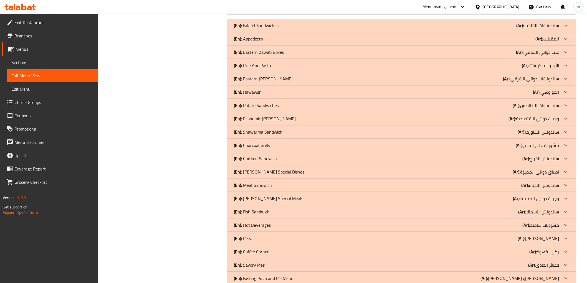
click at [276, 42] on div "(En): Appetizers (Ar): المقبلات" at bounding box center [396, 39] width 325 height 7
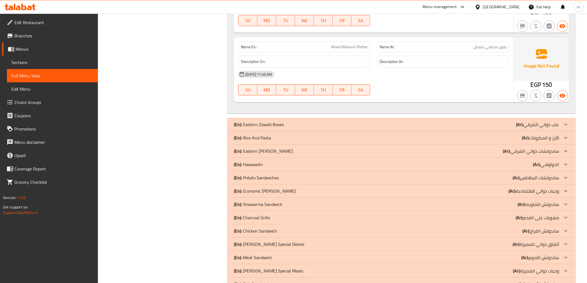
scroll to position [863, 0]
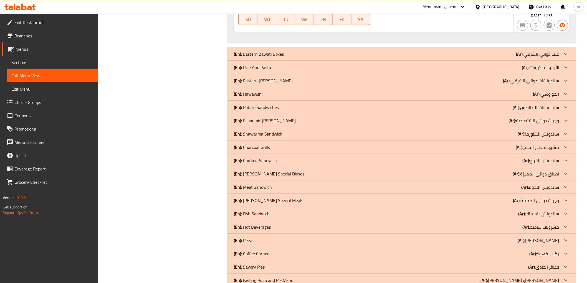
drag, startPoint x: 272, startPoint y: 66, endPoint x: 276, endPoint y: 74, distance: 9.0
click at [271, 67] on div "(En): Rice And Pasta (Ar): الأرز و المكرونات" at bounding box center [396, 67] width 325 height 7
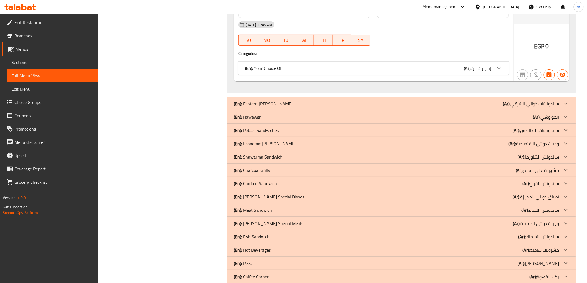
scroll to position [1881, 0]
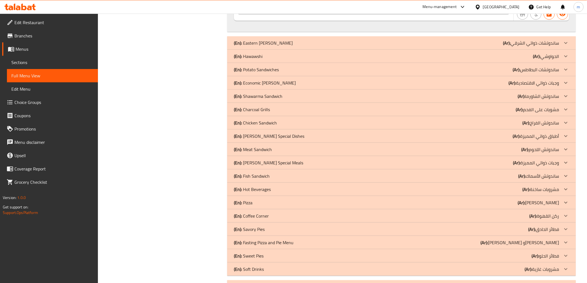
click at [277, 55] on div "(En): Hawawshi (Ar): الحواوشي" at bounding box center [396, 56] width 325 height 7
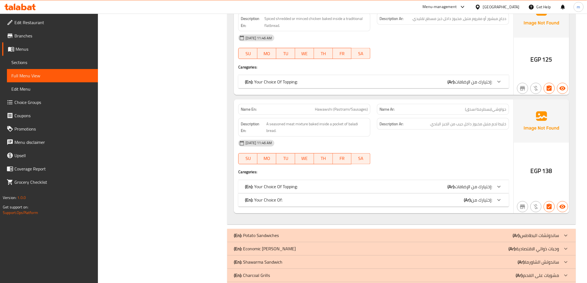
scroll to position [2251, 0]
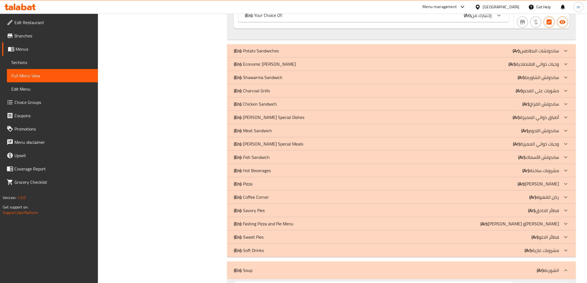
click at [295, 67] on div "(En): Economic zawati Meals (Ar): وجبات ذواتي الاقتصادية" at bounding box center [396, 64] width 325 height 7
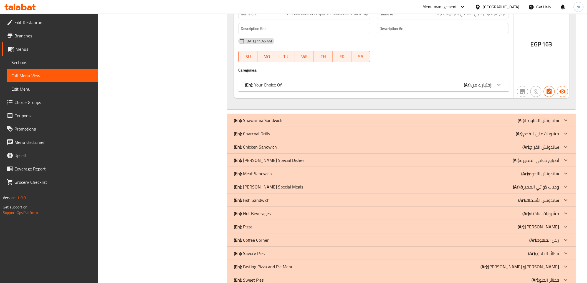
scroll to position [2590, 0]
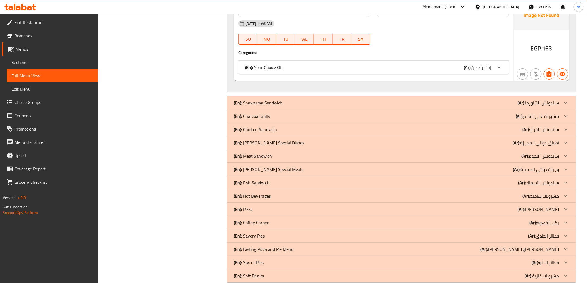
click at [274, 122] on div "(En): Charcoal Grills (Ar): مشويات على الفحم" at bounding box center [401, 116] width 349 height 13
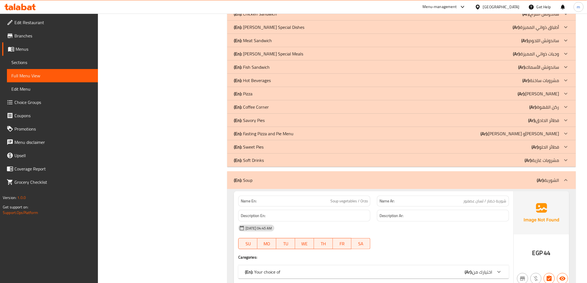
scroll to position [3546, 0]
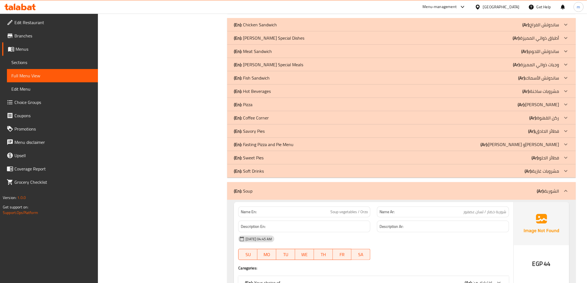
click at [278, 67] on p "(En): Zawati's Special Meals" at bounding box center [268, 64] width 69 height 7
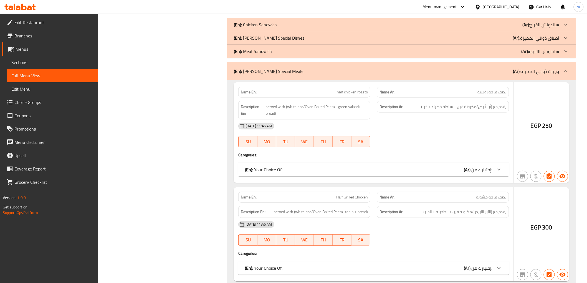
click at [286, 38] on p "(En): Zawati's Special Dishes" at bounding box center [269, 38] width 70 height 7
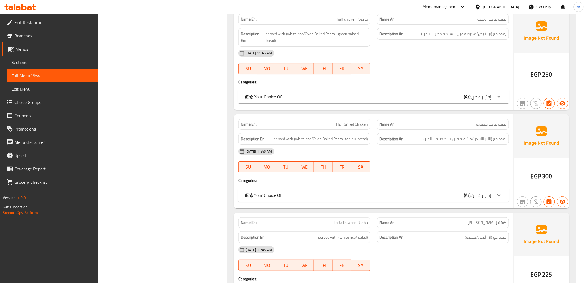
scroll to position [5026, 0]
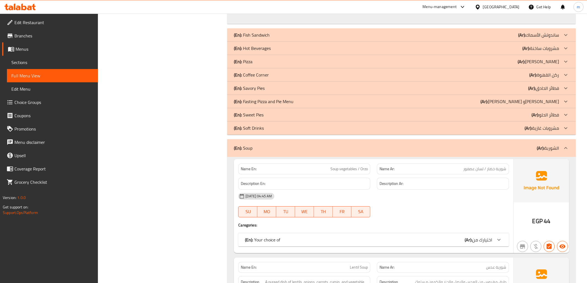
click at [327, 102] on div "(En): Fasting Pizza and Pie Menu (Ar): منيو بيتزا وفطير صيامي" at bounding box center [396, 101] width 325 height 7
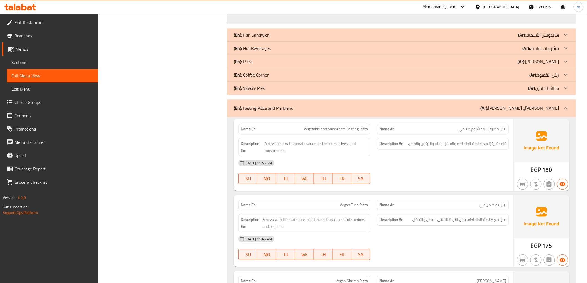
click at [281, 50] on div "(En): Hot Beverages (Ar): مشروبات ساخنة" at bounding box center [396, 48] width 325 height 7
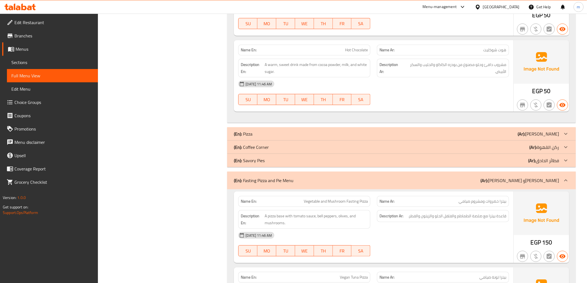
scroll to position [5366, 0]
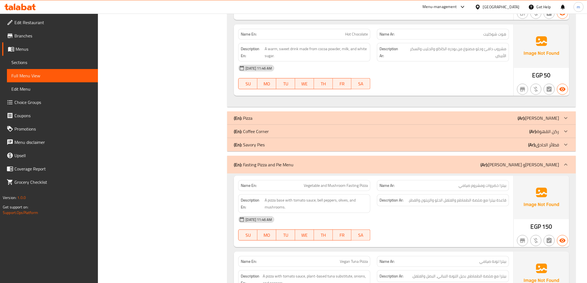
click at [283, 133] on div "(En): Coffee Corner (Ar): ركن القهوة" at bounding box center [396, 131] width 325 height 7
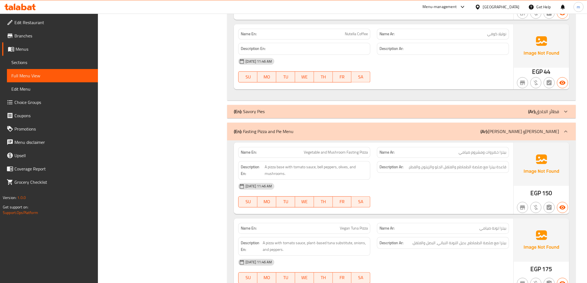
scroll to position [5705, 0]
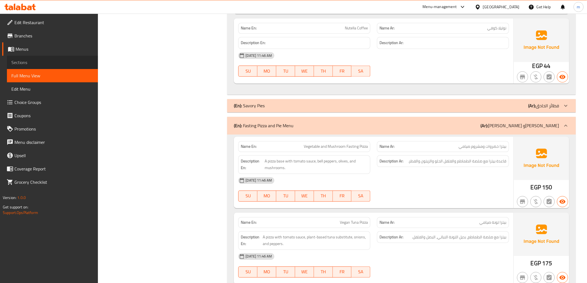
click at [37, 59] on span "Sections" at bounding box center [52, 62] width 82 height 7
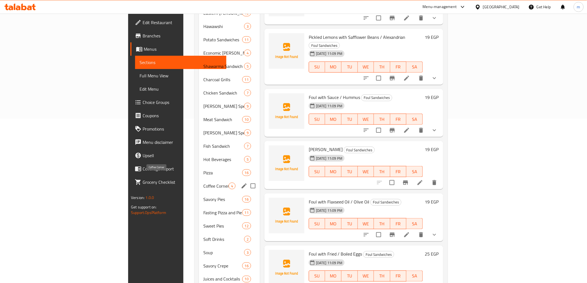
scroll to position [170, 0]
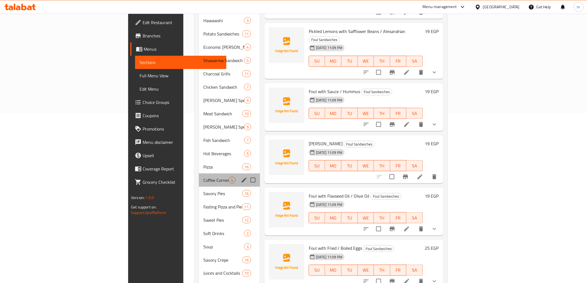
click at [199, 178] on div "Coffee Corner 4" at bounding box center [229, 180] width 61 height 13
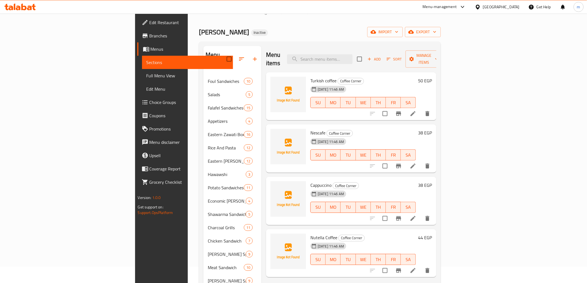
scroll to position [16, 0]
click at [417, 111] on icon at bounding box center [413, 114] width 7 height 7
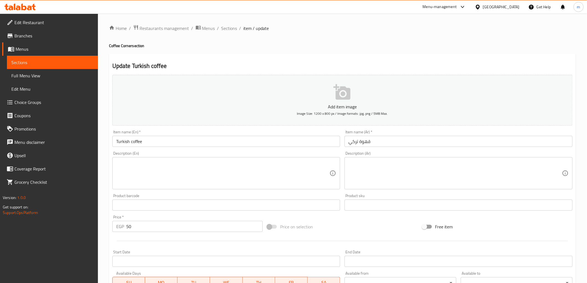
click at [195, 171] on textarea at bounding box center [223, 173] width 214 height 26
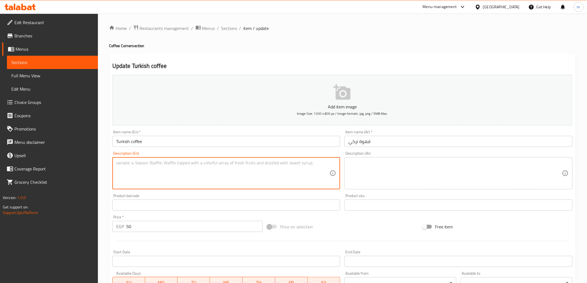
paste textarea "Finely ground coffee beans simmered in water to create a strong brew."
type textarea "Finely ground coffee beans simmered in water to create a strong brew."
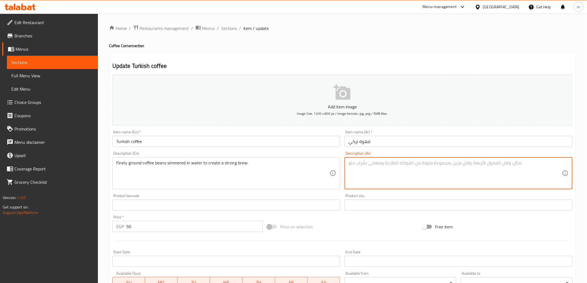
click at [375, 165] on textarea at bounding box center [456, 173] width 214 height 26
paste textarea "Finely ground coffee beans simmered in water to create a strong brew."
type textarea "Finely ground coffee beans simmered in water to create a strong brew."
click at [363, 163] on textarea at bounding box center [456, 173] width 214 height 26
paste textarea "حبوب البن المطحونة ناعماً والمغليّة في الماء للحصول على مشروب قوي."
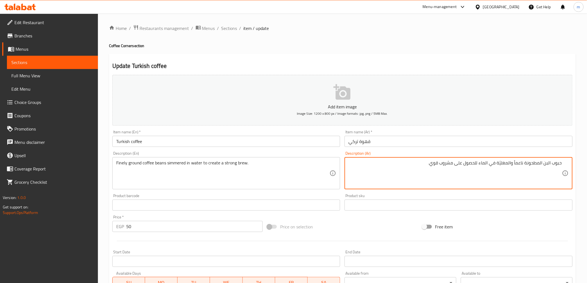
click at [424, 166] on textarea "حبوب البن المطحونة ناعماً والمغليّة في الماء للحصول على مشروب قوي." at bounding box center [456, 173] width 214 height 26
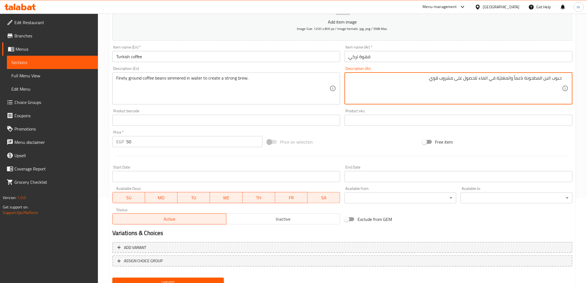
scroll to position [108, 0]
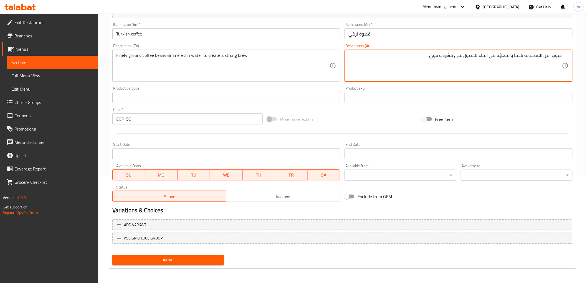
type textarea "حبوب البن المطحونة ناعماً والمغليّة في الماء للحصول على مشروب قوي."
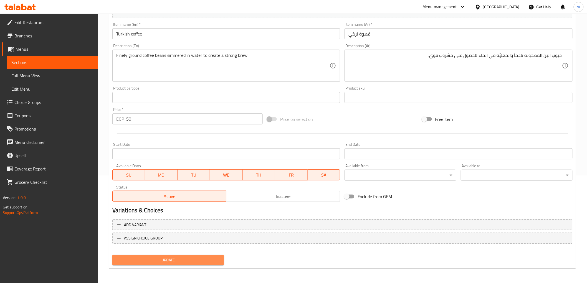
click at [196, 262] on span "Update" at bounding box center [168, 260] width 103 height 7
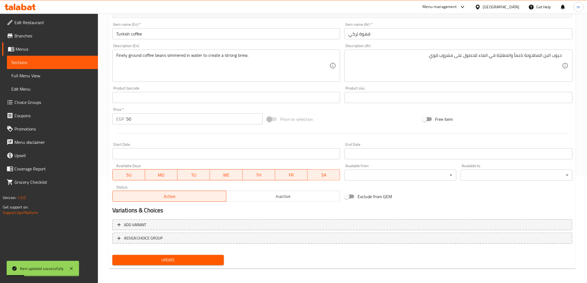
scroll to position [0, 0]
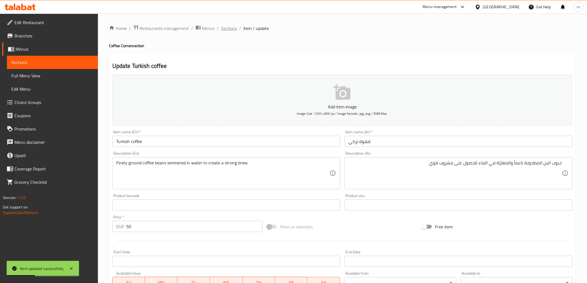
click at [225, 26] on span "Sections" at bounding box center [229, 28] width 16 height 7
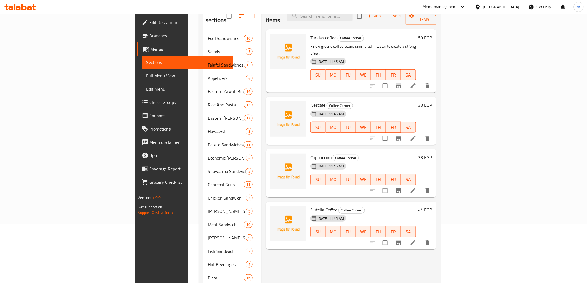
scroll to position [62, 0]
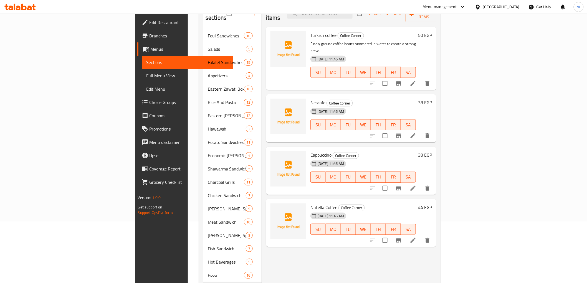
click at [421, 131] on li at bounding box center [413, 136] width 16 height 10
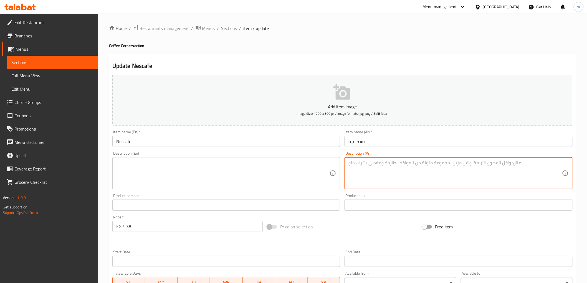
click at [399, 164] on textarea at bounding box center [456, 173] width 214 height 26
paste textarea "حبيبات القهوة سريعة التحضير مذابة في الماء الساخن، وغالباً مع الحليب والسكر."
type textarea "حبيبات القهوة سريعة التحضير مذابة في الماء الساخن، وغالباً مع الحليب والسكر."
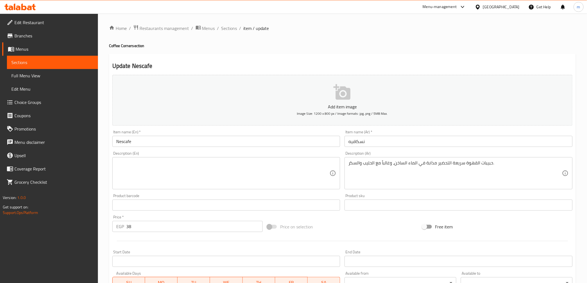
click at [253, 159] on div "Description (En)" at bounding box center [226, 173] width 228 height 32
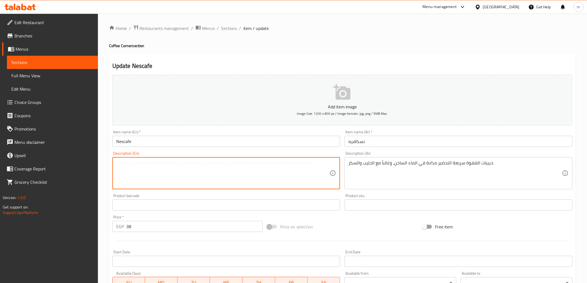
paste textarea "Instant coffee granules dissolved in hot water, often with milk and sugar."
type textarea "Instant coffee granules dissolved in hot water, often with milk and sugar."
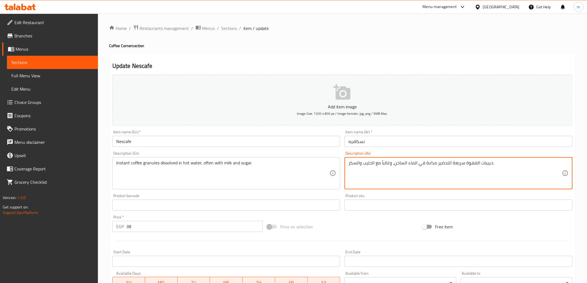
click at [494, 163] on textarea "حبيبات القهوة سريعة التحضير مذابة في الماء الساخن، وغالباً مع الحليب والسكر." at bounding box center [456, 173] width 214 height 26
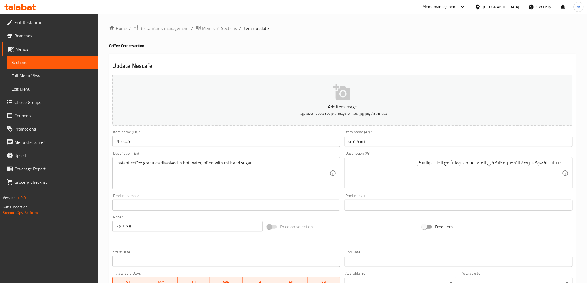
click at [235, 31] on span "Sections" at bounding box center [229, 28] width 16 height 7
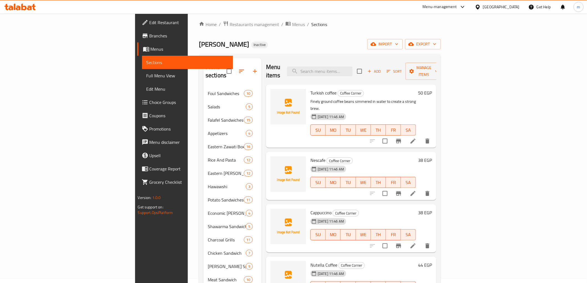
scroll to position [62, 0]
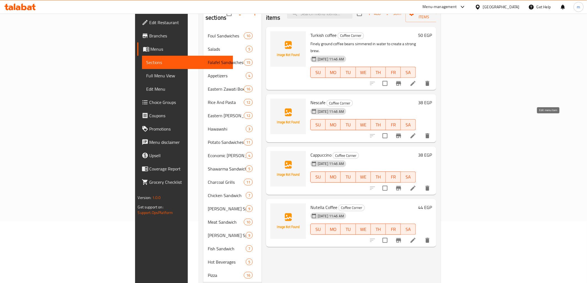
click at [417, 133] on icon at bounding box center [413, 136] width 7 height 7
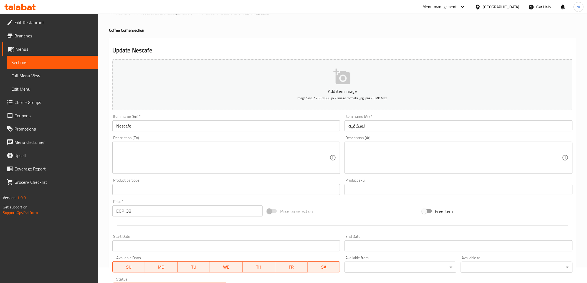
scroll to position [31, 0]
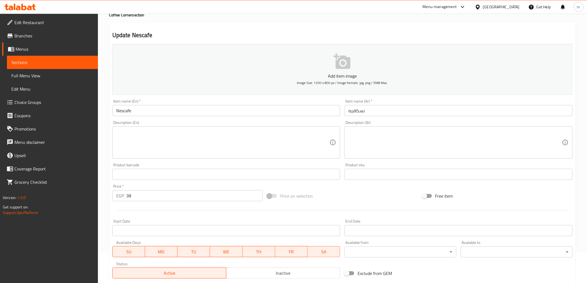
click at [244, 154] on textarea at bounding box center [223, 143] width 214 height 26
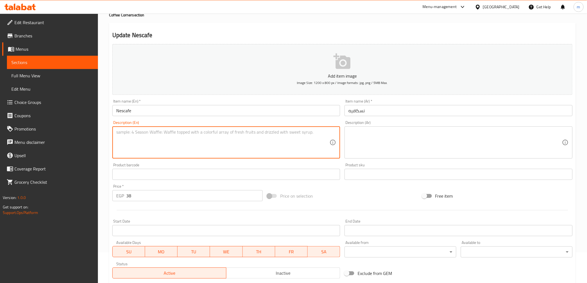
click at [206, 150] on textarea at bounding box center [223, 143] width 214 height 26
paste textarea "Instant coffee granules dissolved in hot water, often with milk and sugar."
type textarea "Instant coffee granules dissolved in hot water, often with milk and sugar."
click at [414, 152] on textarea at bounding box center [456, 143] width 214 height 26
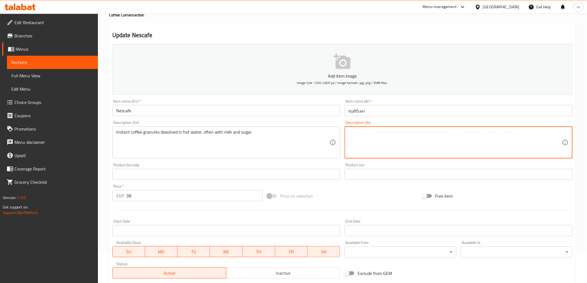
paste textarea "حبيبات القهوة سريعة التحضير مذابة في الماء الساخن، وغالباً مع الحليب والسكر."
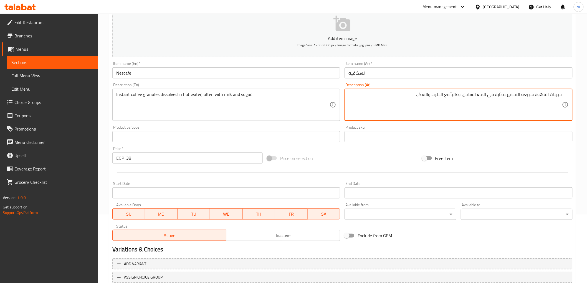
scroll to position [108, 0]
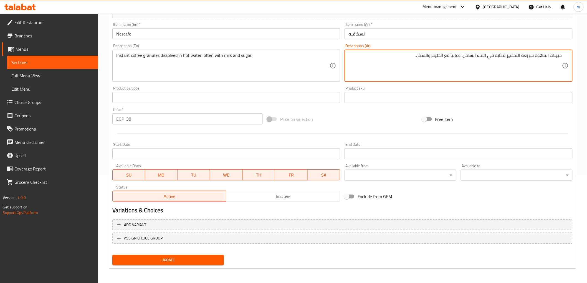
type textarea "حبيبات القهوة سريعة التحضير مذابة في الماء الساخن، وغالباً مع الحليب والسكر."
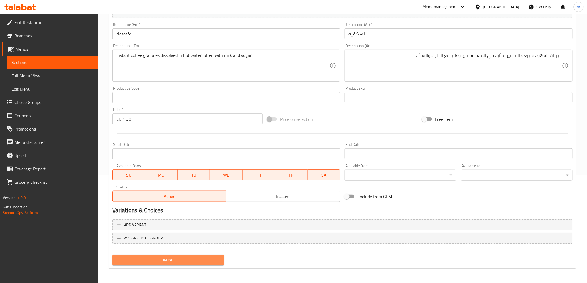
click at [205, 261] on span "Update" at bounding box center [168, 260] width 103 height 7
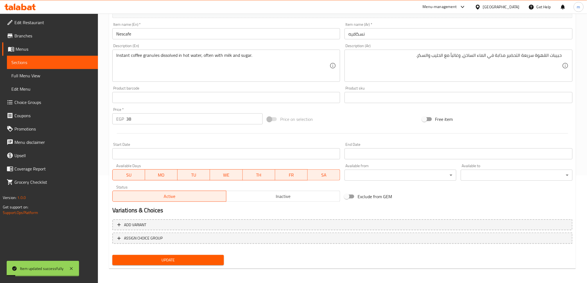
scroll to position [0, 0]
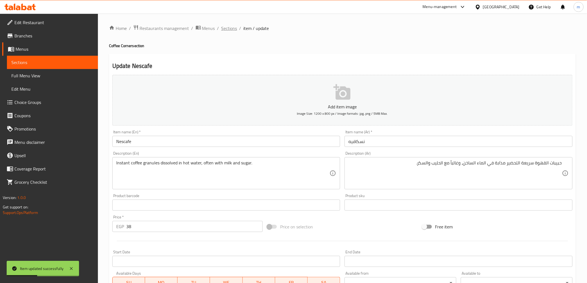
click at [227, 31] on span "Sections" at bounding box center [229, 28] width 16 height 7
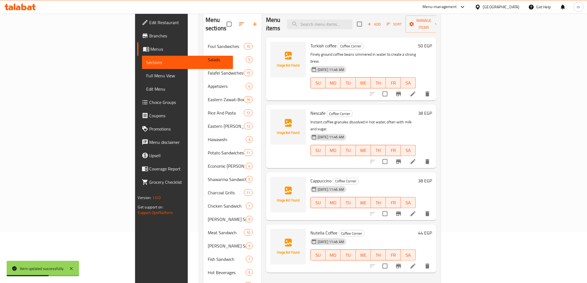
scroll to position [62, 0]
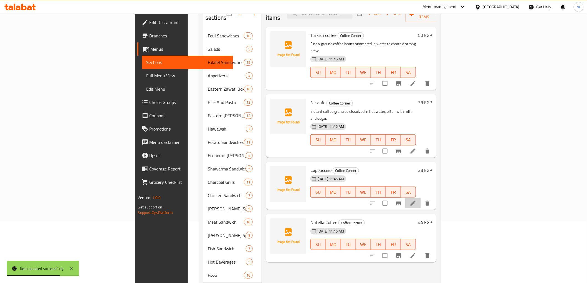
click at [421, 198] on li at bounding box center [413, 203] width 16 height 10
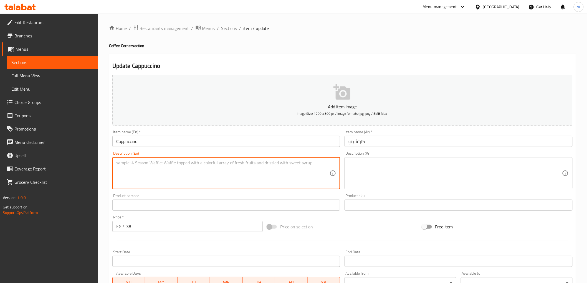
click at [235, 162] on textarea at bounding box center [223, 173] width 214 height 26
paste textarea "A coffee drink made with espresso, hot milk, and steamed-milk foam."
type textarea "A coffee drink made with espresso, hot milk, and steamed-milk foam."
click at [405, 180] on textarea at bounding box center [456, 173] width 214 height 26
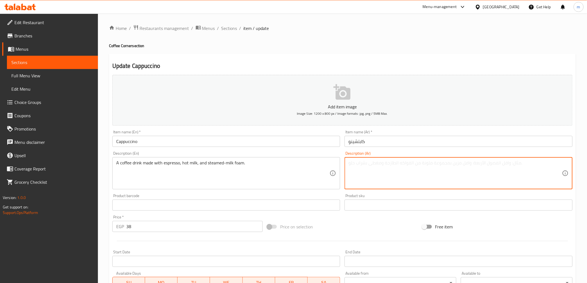
paste textarea "مشروب قهوة مصنوع من الإسبريسو والحليب الساخن ورغوة الحليب المبخر."
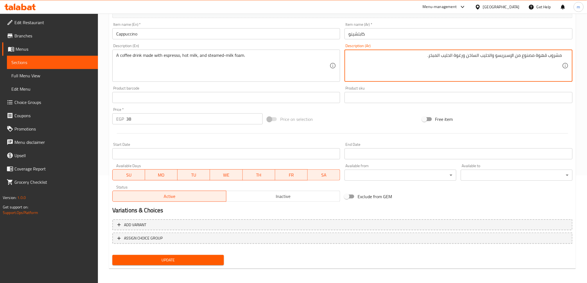
type textarea "مشروب قهوة مصنوع من الإسبريسو والحليب الساخن ورغوة الحليب المبخر."
click at [170, 255] on button "Update" at bounding box center [168, 260] width 112 height 10
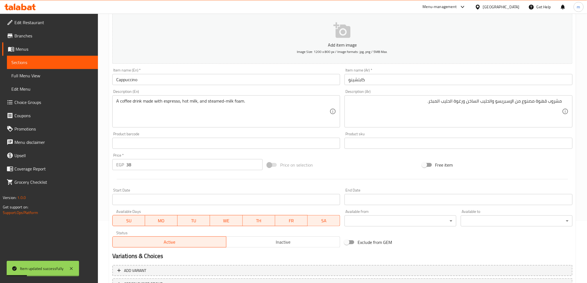
scroll to position [0, 0]
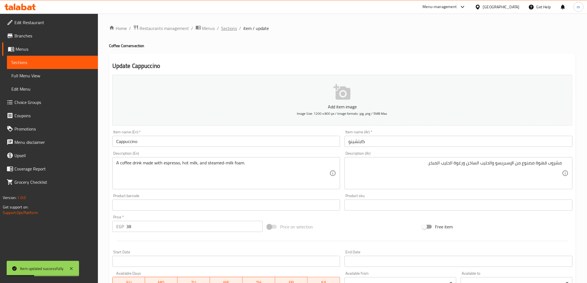
click at [231, 25] on span "Sections" at bounding box center [229, 28] width 16 height 7
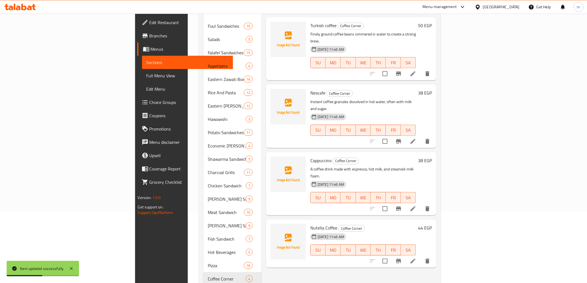
scroll to position [123, 0]
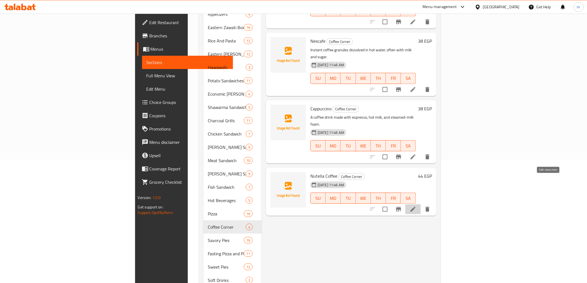
click at [416, 207] on icon at bounding box center [413, 209] width 5 height 5
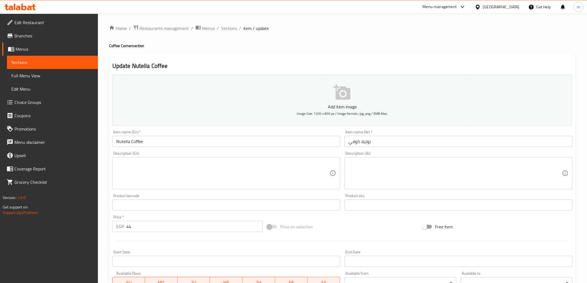
click at [203, 156] on div "Description (En) Description (En)" at bounding box center [226, 171] width 228 height 38
click at [193, 178] on textarea at bounding box center [223, 173] width 214 height 26
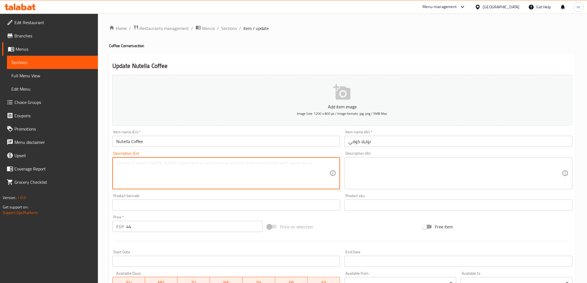
paste textarea "Coffee blended with chocolate-hazelnut spread, milk, and sometimes topped with …"
type textarea "Coffee blended with chocolate-hazelnut spread, milk, and sometimes topped with …"
click at [436, 163] on textarea at bounding box center [456, 173] width 214 height 26
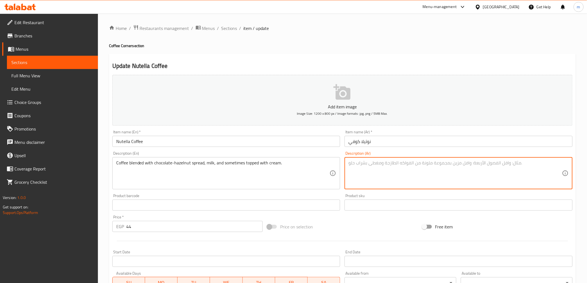
click at [382, 174] on textarea at bounding box center [456, 173] width 214 height 26
paste textarea "قهوة مخلوطة مع كريمة الشوكولاتة والبندق والحليب، وفي بعض الأحيان يتم تغطيتها با…"
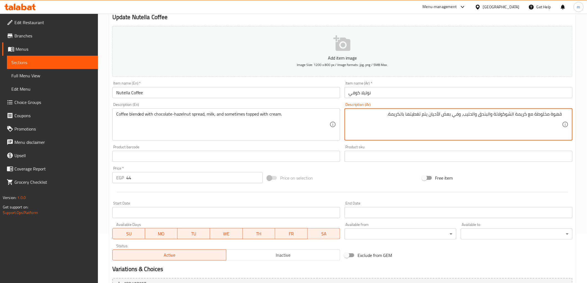
scroll to position [108, 0]
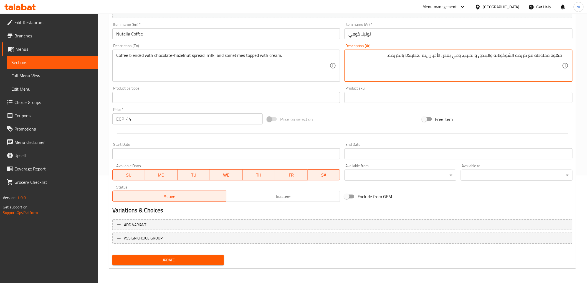
type textarea "قهوة مخلوطة مع كريمة الشوكولاتة والبندق والحليب، وفي بعض الأحيان يتم تغطيتها با…"
click at [174, 257] on span "Update" at bounding box center [168, 260] width 103 height 7
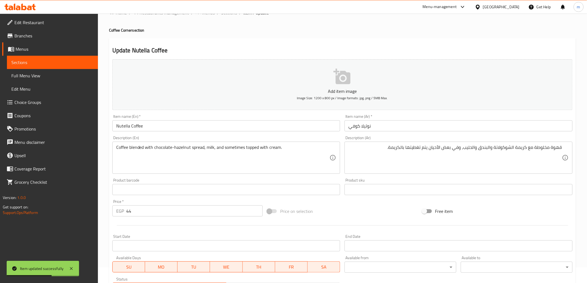
scroll to position [0, 0]
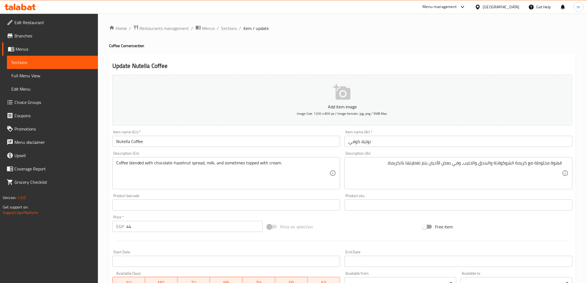
click at [70, 74] on span "Full Menu View" at bounding box center [52, 75] width 82 height 7
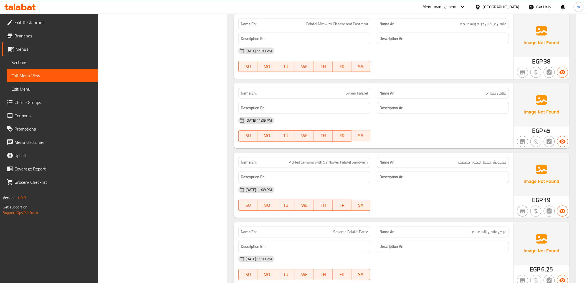
scroll to position [2436, 0]
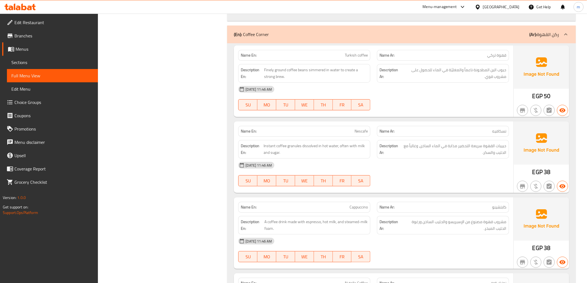
scroll to position [14922, 0]
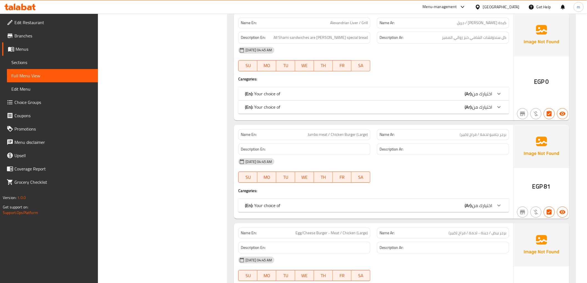
scroll to position [9803, 0]
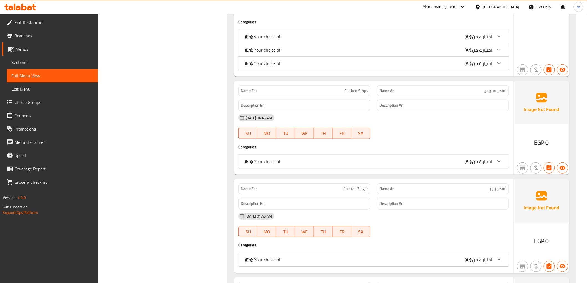
click at [47, 106] on link "Choice Groups" at bounding box center [50, 102] width 96 height 13
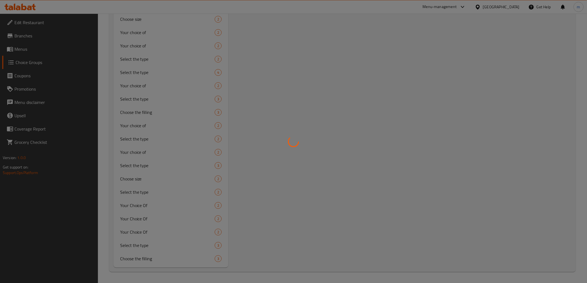
scroll to position [79, 0]
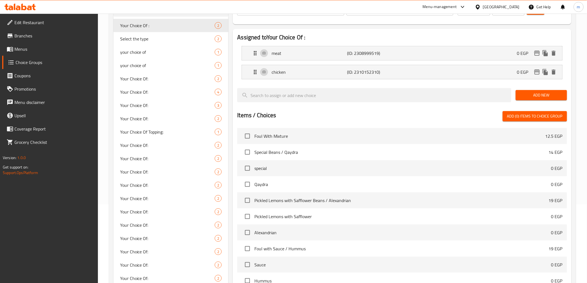
click at [41, 47] on span "Menus" at bounding box center [53, 49] width 79 height 7
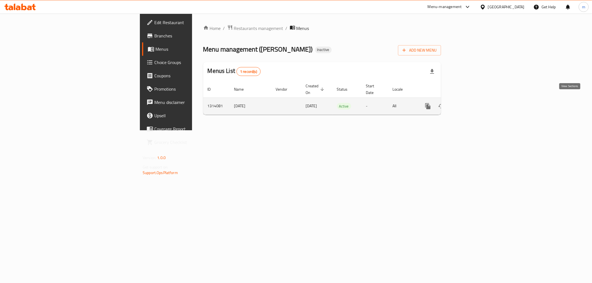
click at [471, 103] on icon "enhanced table" at bounding box center [468, 106] width 7 height 7
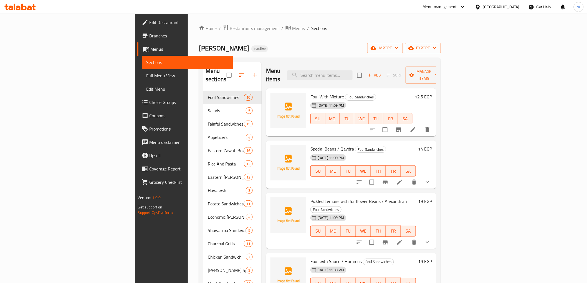
click at [147, 72] on span "Full Menu View" at bounding box center [188, 75] width 82 height 7
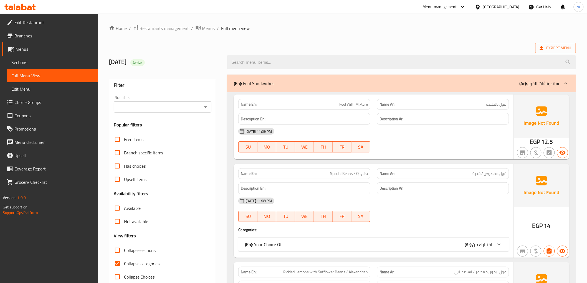
click at [120, 259] on input "Collapse categories" at bounding box center [117, 263] width 13 height 13
checkbox input "false"
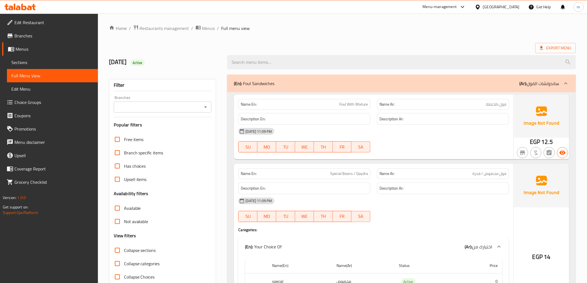
click at [121, 246] on input "Collapse sections" at bounding box center [117, 250] width 13 height 13
checkbox input "true"
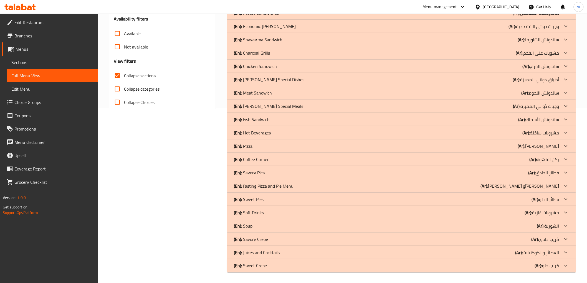
scroll to position [175, 0]
drag, startPoint x: 278, startPoint y: 265, endPoint x: 280, endPoint y: 257, distance: 8.1
click at [278, 265] on div "(En): Sweet Crepe (Ar): كريب حلو" at bounding box center [396, 265] width 325 height 7
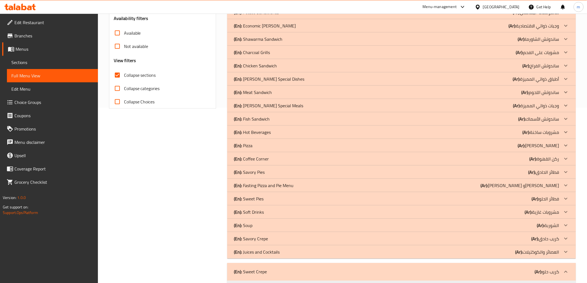
click at [280, 257] on div "(En): Juices and Cocktails (Ar): العصائر والكوكتيلات" at bounding box center [401, 252] width 349 height 13
click at [279, 240] on div "(En): Savory Crepe (Ar): كريب حادق" at bounding box center [396, 239] width 325 height 7
click at [278, 225] on div "(En): Soup (Ar): الشوربة" at bounding box center [396, 225] width 325 height 7
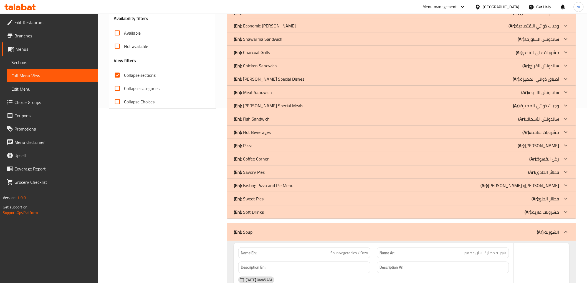
click at [278, 213] on div "(En): Soft Drinks (Ar): مشروبات غازية" at bounding box center [396, 212] width 325 height 7
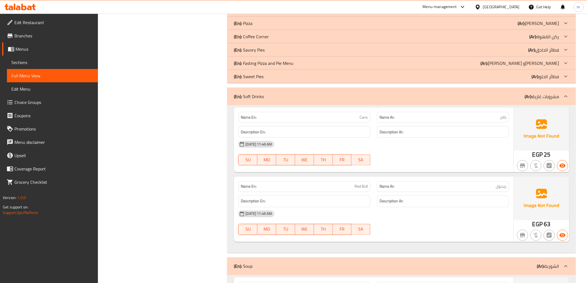
scroll to position [185, 0]
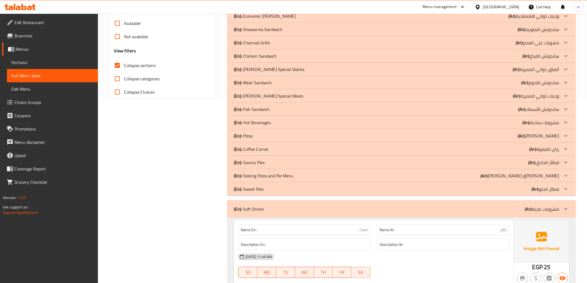
click at [296, 192] on div "(En): Sweet Pies (Ar): فطائر الحلو" at bounding box center [396, 189] width 325 height 7
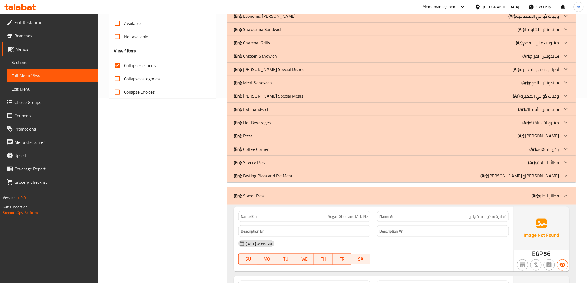
drag, startPoint x: 293, startPoint y: 172, endPoint x: 276, endPoint y: 168, distance: 16.9
click at [293, 173] on p "(En): Fasting Pizza and Pie Menu" at bounding box center [264, 176] width 60 height 7
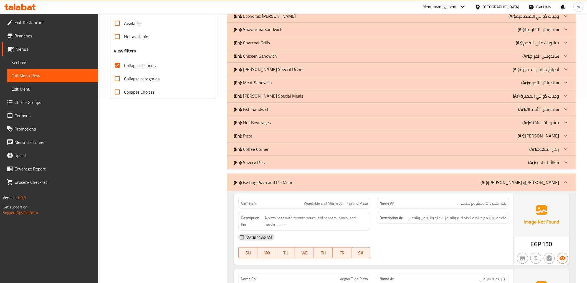
click at [269, 161] on div "(En): Savory Pies (Ar): فطائر الحادق" at bounding box center [396, 162] width 325 height 7
click at [278, 153] on div "(En): Coffee Corner (Ar): ركن القهوة" at bounding box center [401, 149] width 349 height 13
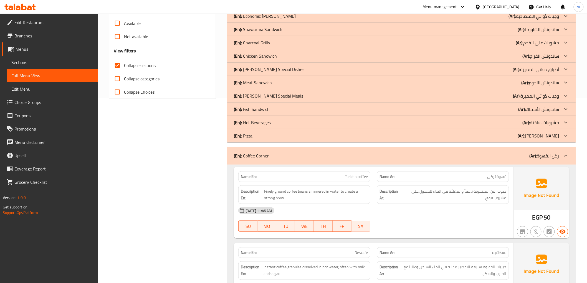
drag, startPoint x: 289, startPoint y: 137, endPoint x: 42, endPoint y: 166, distance: 249.0
click at [289, 137] on div "(En): Pizza (Ar): بيتزا" at bounding box center [396, 136] width 325 height 7
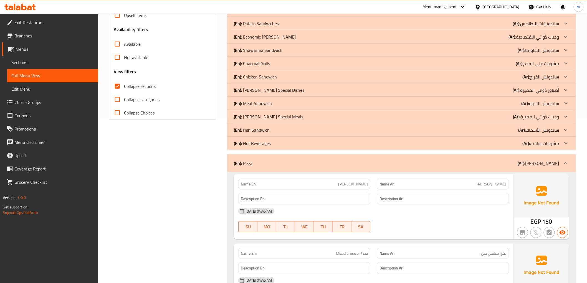
scroll to position [154, 0]
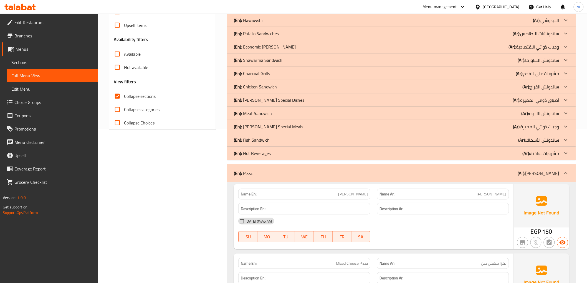
click at [320, 159] on div "(En): Hot Beverages (Ar): مشروبات ساخنة" at bounding box center [401, 153] width 349 height 13
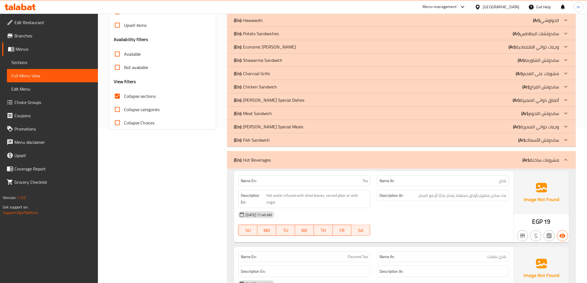
drag, startPoint x: 286, startPoint y: 127, endPoint x: 3, endPoint y: 140, distance: 283.1
click at [288, 129] on div "(En): Zawati's Special Meals (Ar): وجبات ذواتي المميزة" at bounding box center [396, 127] width 325 height 7
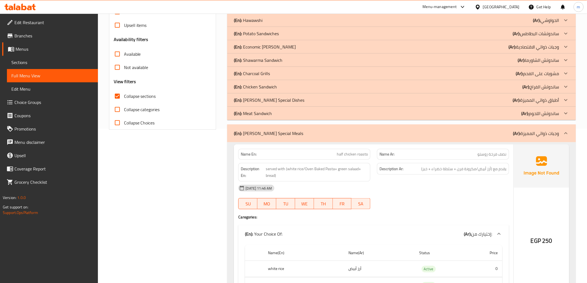
click at [286, 101] on p "(En): Zawati's Special Dishes" at bounding box center [269, 100] width 70 height 7
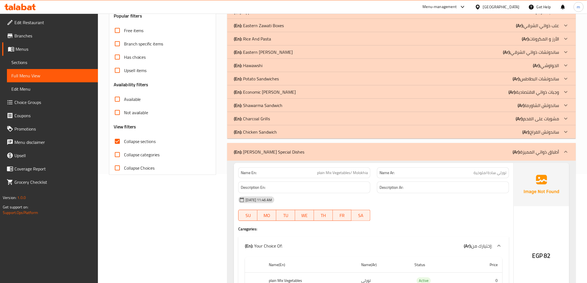
scroll to position [93, 0]
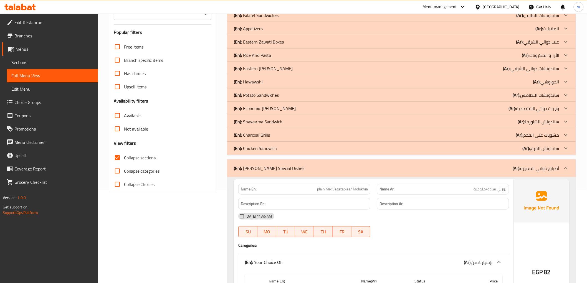
drag, startPoint x: 290, startPoint y: 137, endPoint x: 29, endPoint y: 117, distance: 261.4
click at [290, 137] on div "(En): Charcoal Grills (Ar): مشويات على الفحم" at bounding box center [396, 135] width 325 height 7
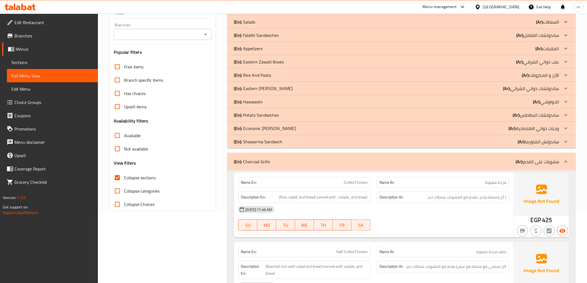
scroll to position [62, 0]
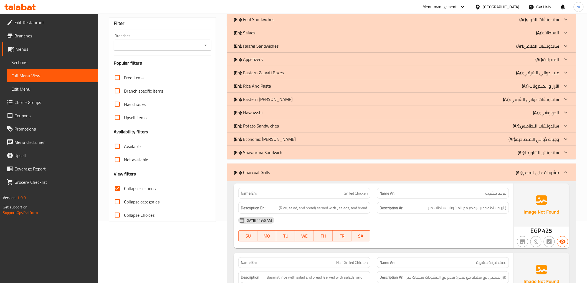
click at [274, 139] on p "(En): Economic zawati Meals" at bounding box center [265, 139] width 62 height 7
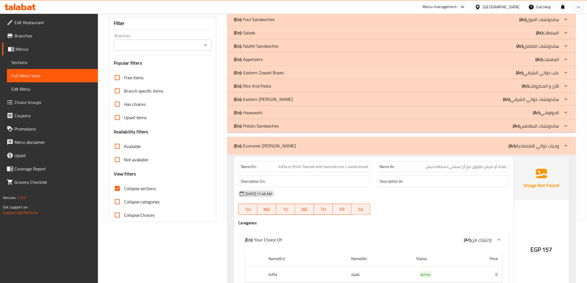
drag, startPoint x: 279, startPoint y: 112, endPoint x: 2, endPoint y: 149, distance: 279.7
click at [279, 112] on div "(En): Hawawshi (Ar): الحواوشي" at bounding box center [396, 112] width 325 height 7
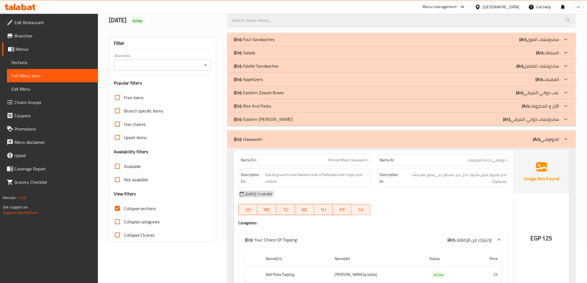
scroll to position [31, 0]
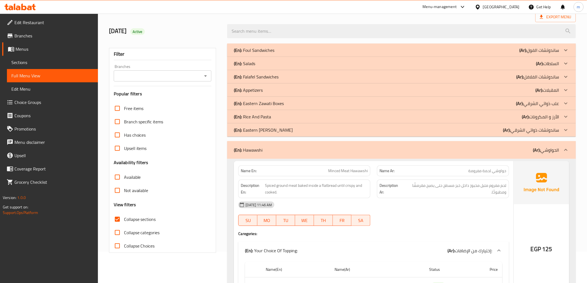
drag, startPoint x: 274, startPoint y: 119, endPoint x: 9, endPoint y: 130, distance: 264.4
click at [274, 119] on div "(En): Rice And Pasta (Ar): الأرز و المكرونات" at bounding box center [396, 117] width 325 height 7
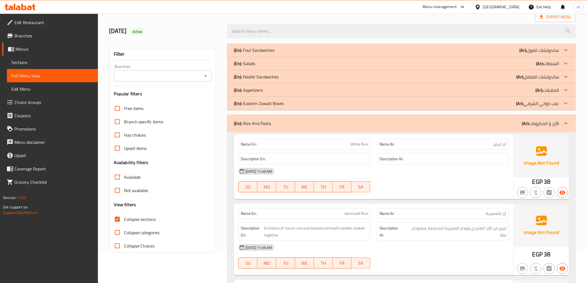
click at [325, 88] on div "(En): Appetizers (Ar): المقبلات" at bounding box center [396, 90] width 325 height 7
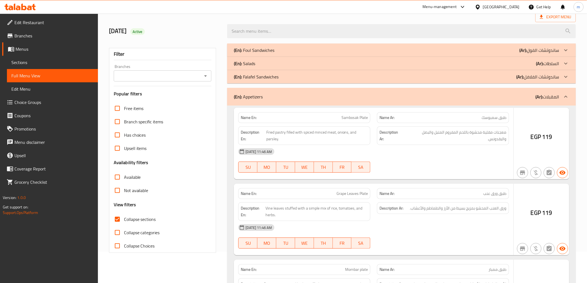
click at [309, 64] on div "(En): Salads (Ar): السلطات" at bounding box center [396, 63] width 325 height 7
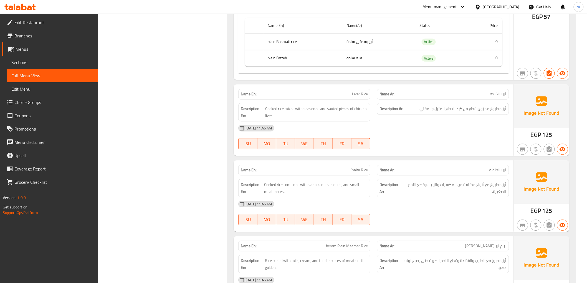
scroll to position [0, 0]
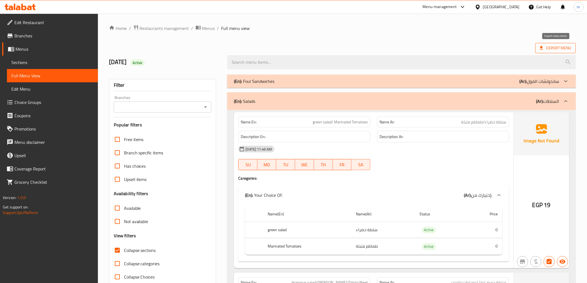
click at [561, 46] on span "Export Menu" at bounding box center [556, 48] width 32 height 7
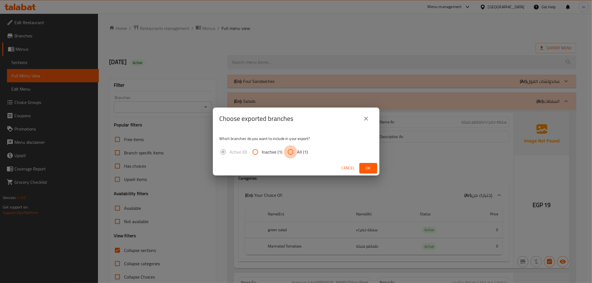
click at [294, 146] on input "All (1)" at bounding box center [290, 151] width 13 height 13
radio input "true"
click at [368, 168] on span "Ok" at bounding box center [368, 168] width 9 height 7
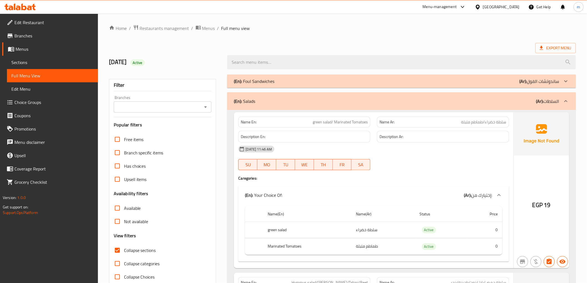
click at [515, 9] on div "Egypt" at bounding box center [501, 7] width 37 height 6
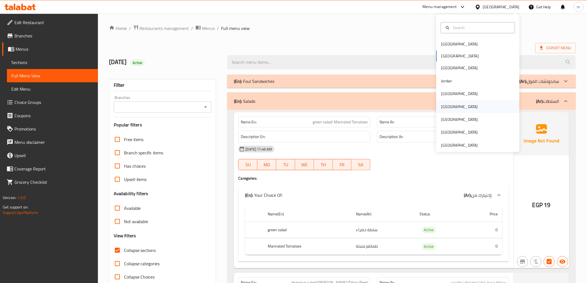
click at [457, 106] on div "[GEOGRAPHIC_DATA]" at bounding box center [478, 106] width 83 height 13
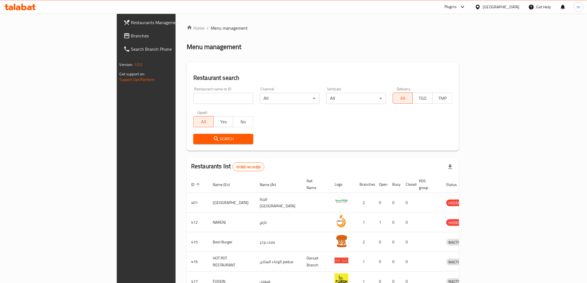
click at [131, 35] on span "Branches" at bounding box center [170, 35] width 79 height 7
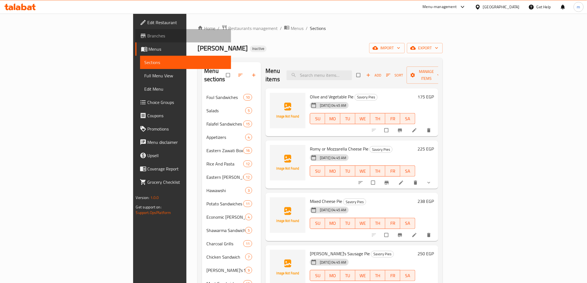
click at [148, 38] on span "Branches" at bounding box center [187, 35] width 79 height 7
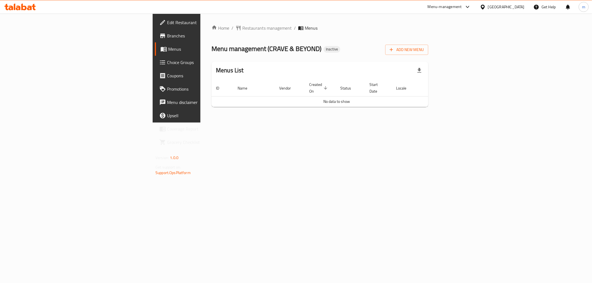
click at [167, 37] on span "Branches" at bounding box center [207, 35] width 80 height 7
click at [428, 48] on button "Add New Menu" at bounding box center [406, 50] width 43 height 10
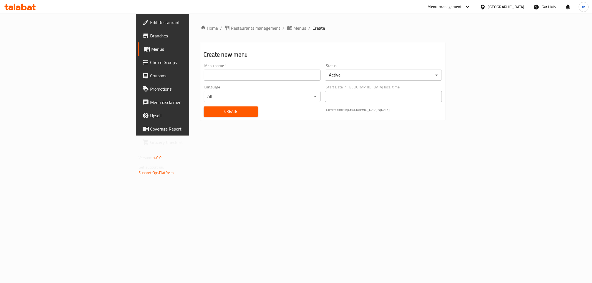
click at [287, 77] on input "text" at bounding box center [262, 75] width 117 height 11
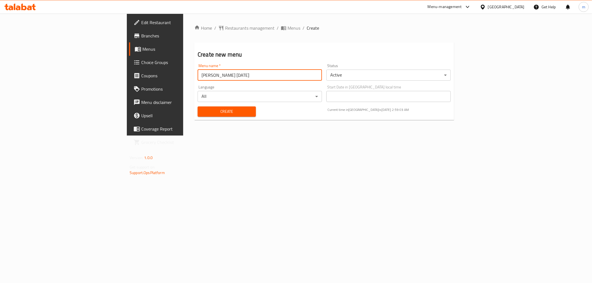
type input "[PERSON_NAME] [DATE]"
click at [202, 110] on span "Create" at bounding box center [226, 111] width 49 height 7
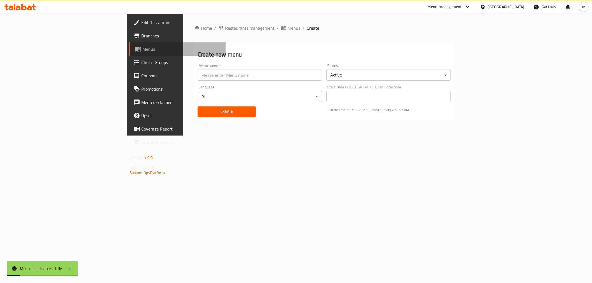
click at [142, 51] on span "Menus" at bounding box center [181, 49] width 79 height 7
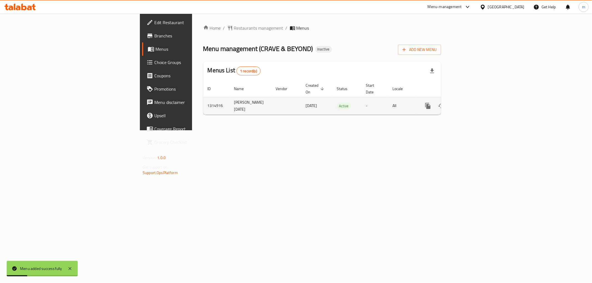
click at [471, 103] on icon "enhanced table" at bounding box center [468, 106] width 7 height 7
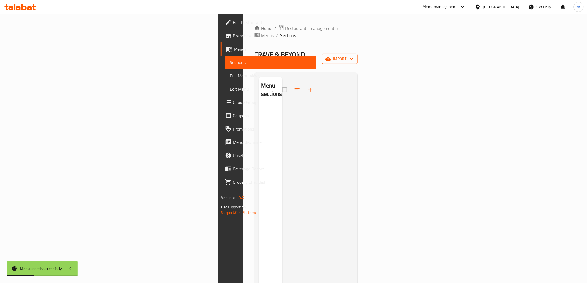
click at [353, 56] on span "import" at bounding box center [340, 59] width 27 height 7
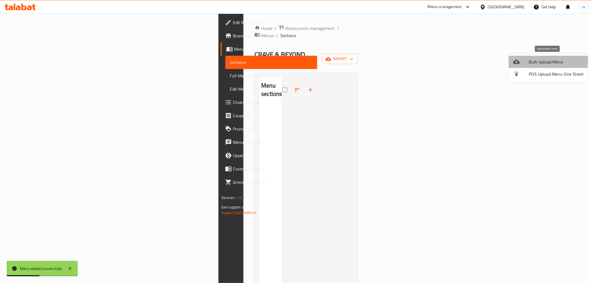
click at [525, 59] on div at bounding box center [521, 62] width 16 height 7
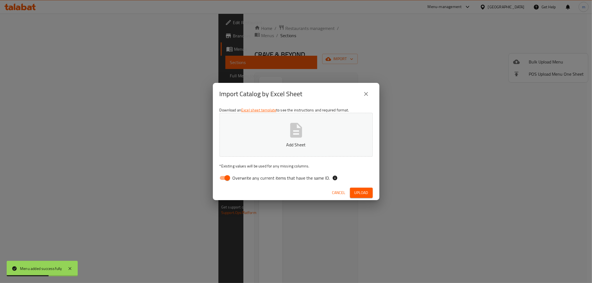
click at [240, 176] on span "Overwrite any current items that have the same ID." at bounding box center [281, 178] width 97 height 7
click at [240, 176] on input "Overwrite any current items that have the same ID." at bounding box center [227, 178] width 32 height 11
checkbox input "false"
click at [307, 133] on button "Add Sheet" at bounding box center [296, 135] width 153 height 44
click at [358, 191] on span "Upload" at bounding box center [361, 193] width 14 height 7
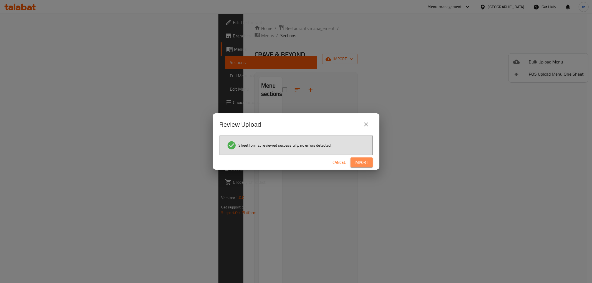
click at [361, 164] on span "Import" at bounding box center [361, 162] width 13 height 7
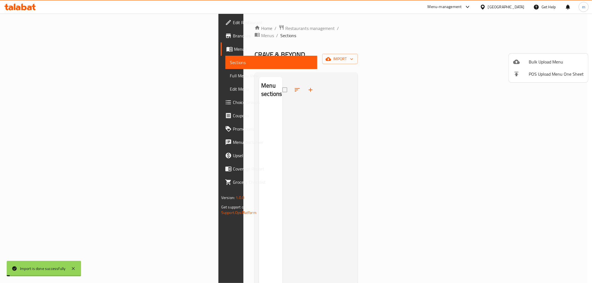
click at [42, 79] on div at bounding box center [296, 141] width 592 height 283
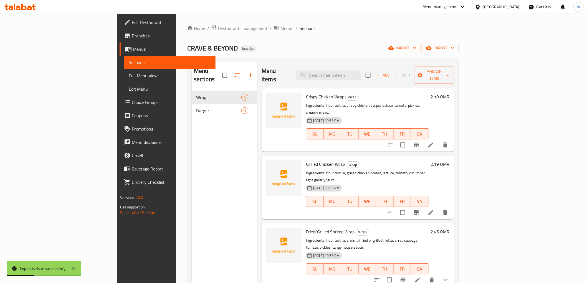
click at [129, 77] on span "Full Menu View" at bounding box center [170, 75] width 82 height 7
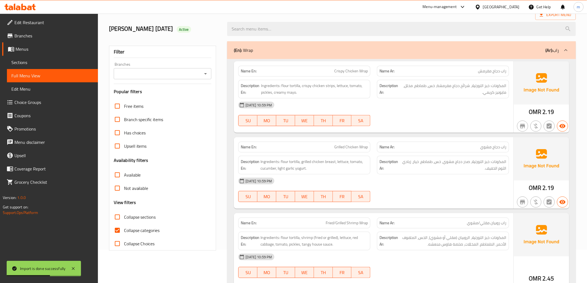
scroll to position [92, 0]
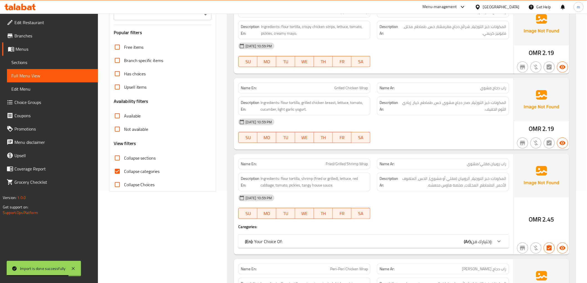
click at [116, 170] on input "Collapse categories" at bounding box center [117, 171] width 13 height 13
checkbox input "false"
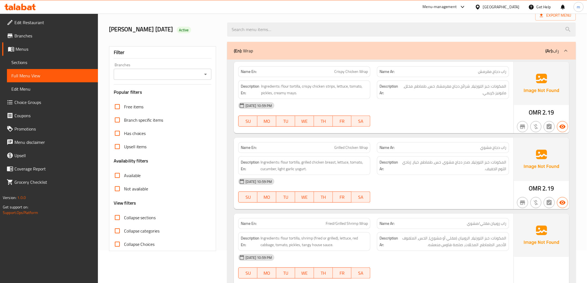
scroll to position [0, 0]
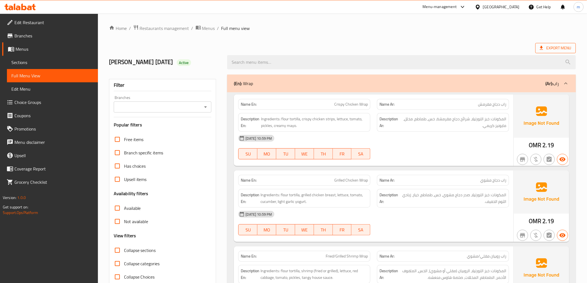
click at [568, 51] on span "Export Menu" at bounding box center [556, 48] width 32 height 7
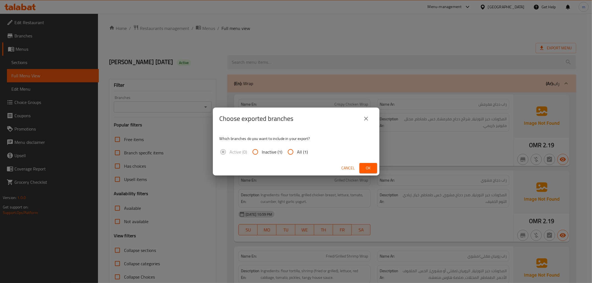
click at [299, 154] on span "All (1)" at bounding box center [302, 152] width 11 height 7
click at [297, 154] on input "All (1)" at bounding box center [290, 151] width 13 height 13
radio input "true"
click at [370, 168] on span "Ok" at bounding box center [368, 168] width 9 height 7
